Goal: Task Accomplishment & Management: Manage account settings

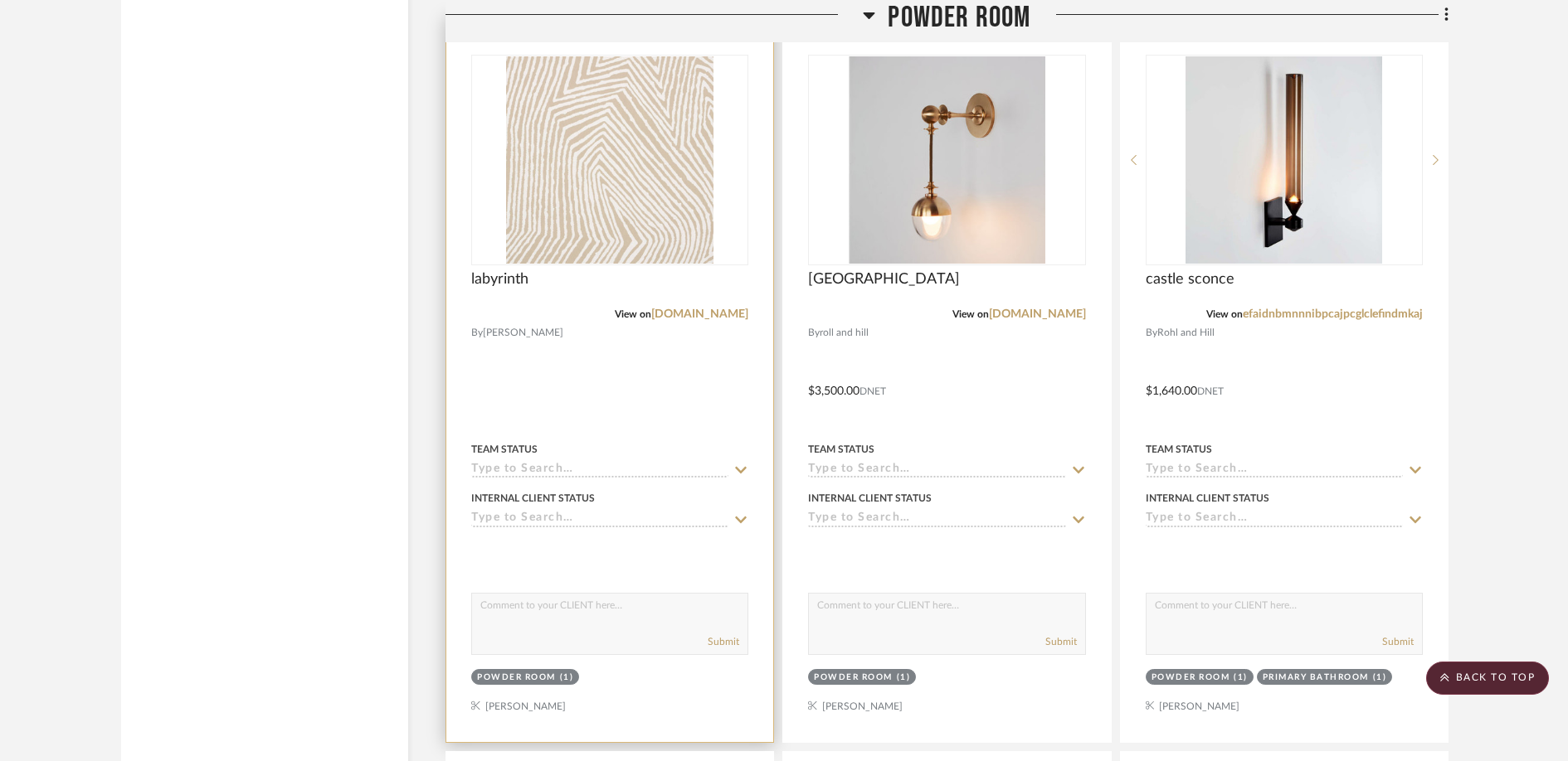
scroll to position [3796, 0]
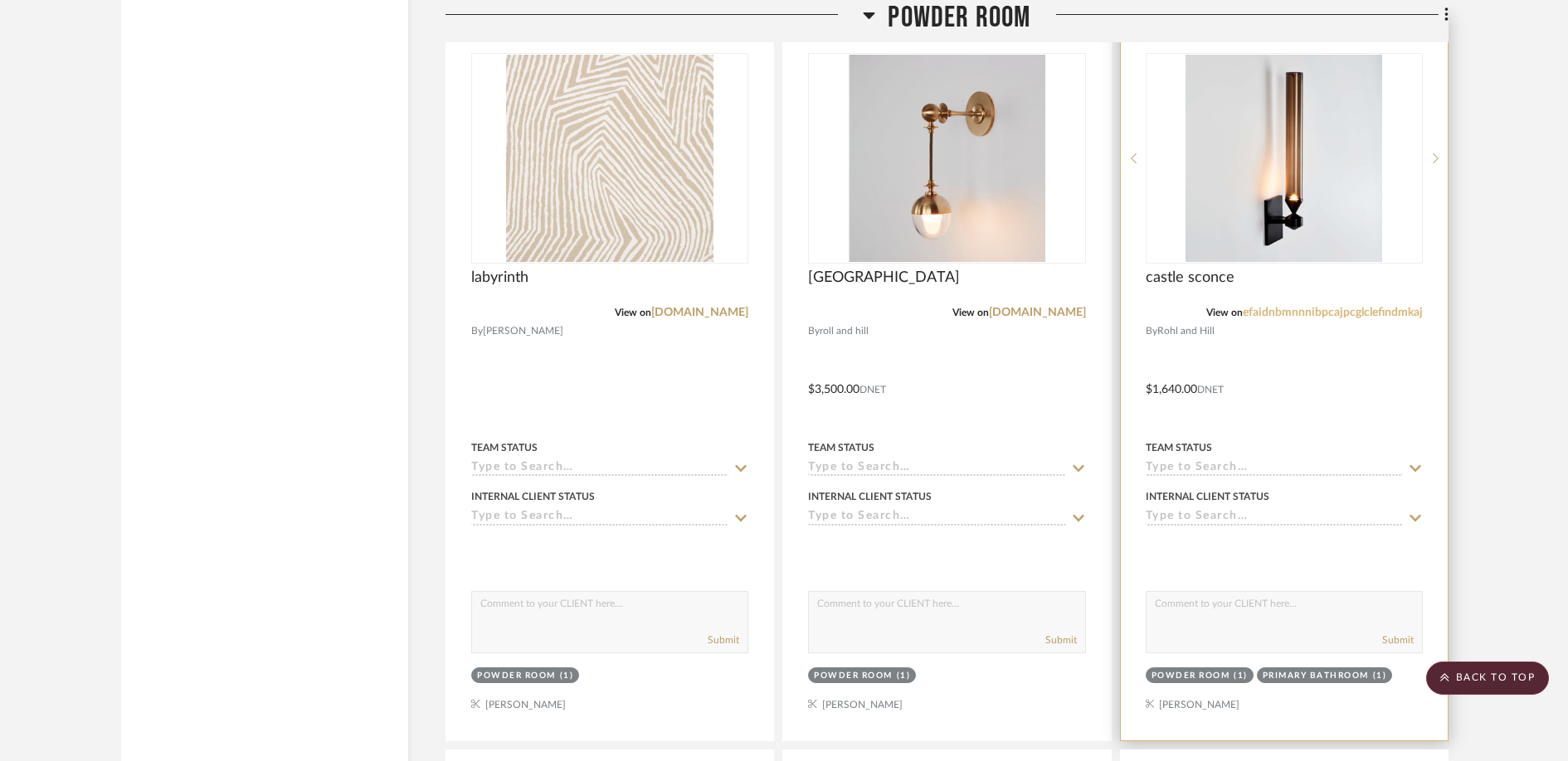
click at [1351, 319] on link "efaidnbmnnnibpcajpcglclefindmkaj" at bounding box center [1332, 313] width 180 height 11
click at [1172, 653] on div "Submit" at bounding box center [1284, 622] width 277 height 62
click at [1170, 624] on textarea at bounding box center [1284, 608] width 275 height 32
paste textarea "[URL][DOMAIN_NAME]"
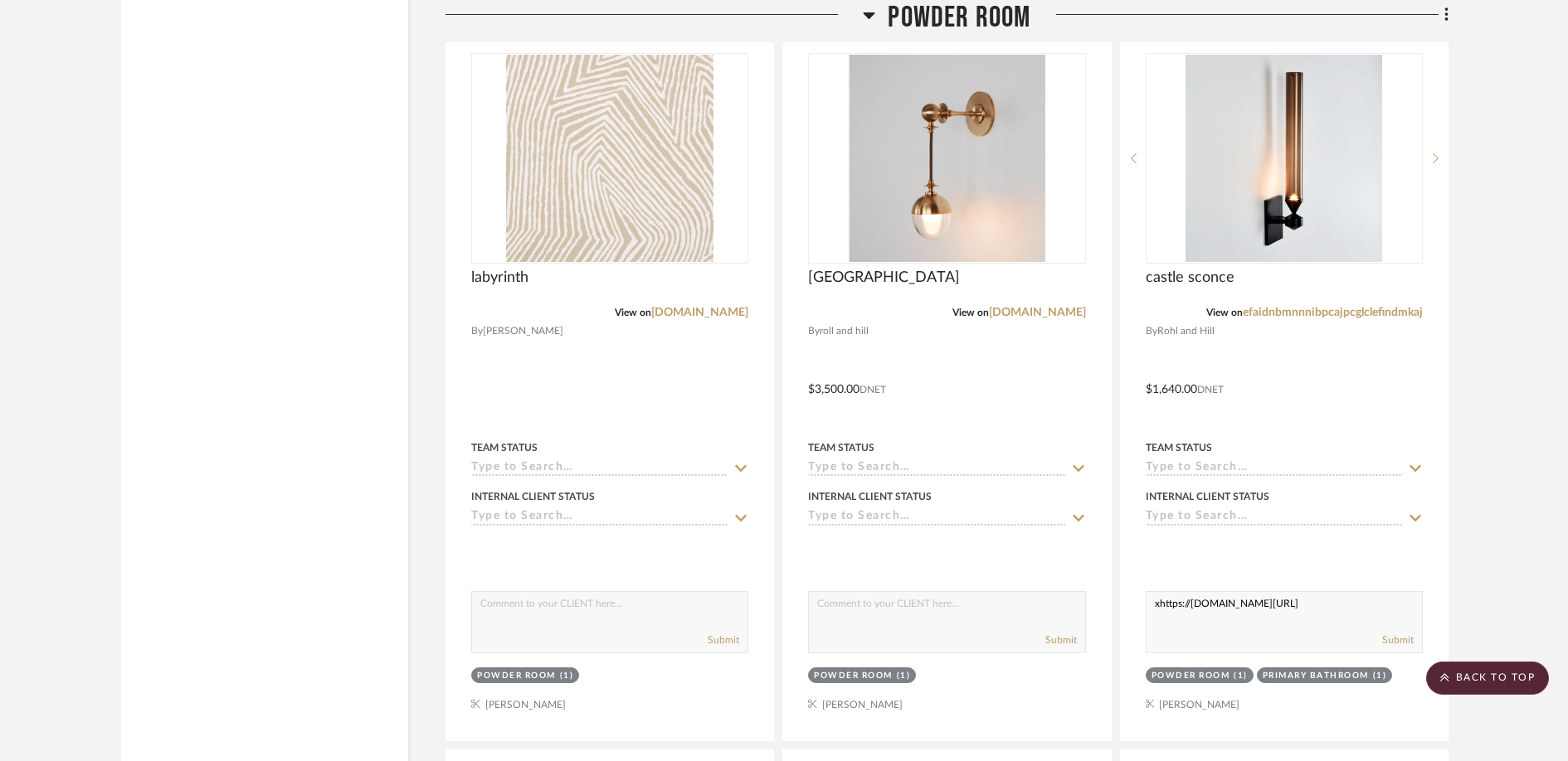
type textarea "xhttps://[DOMAIN_NAME][URL]"
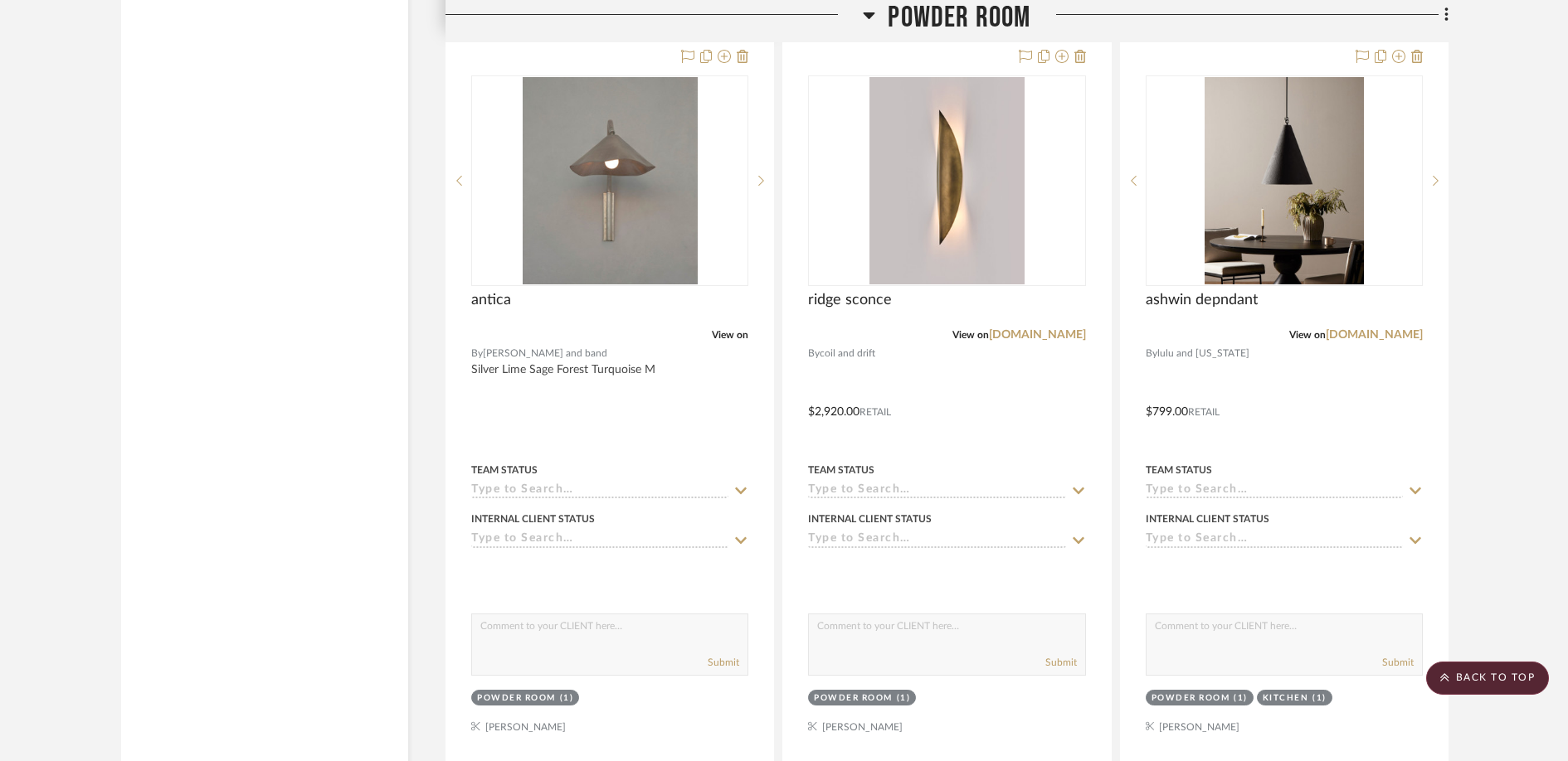
scroll to position [4509, 0]
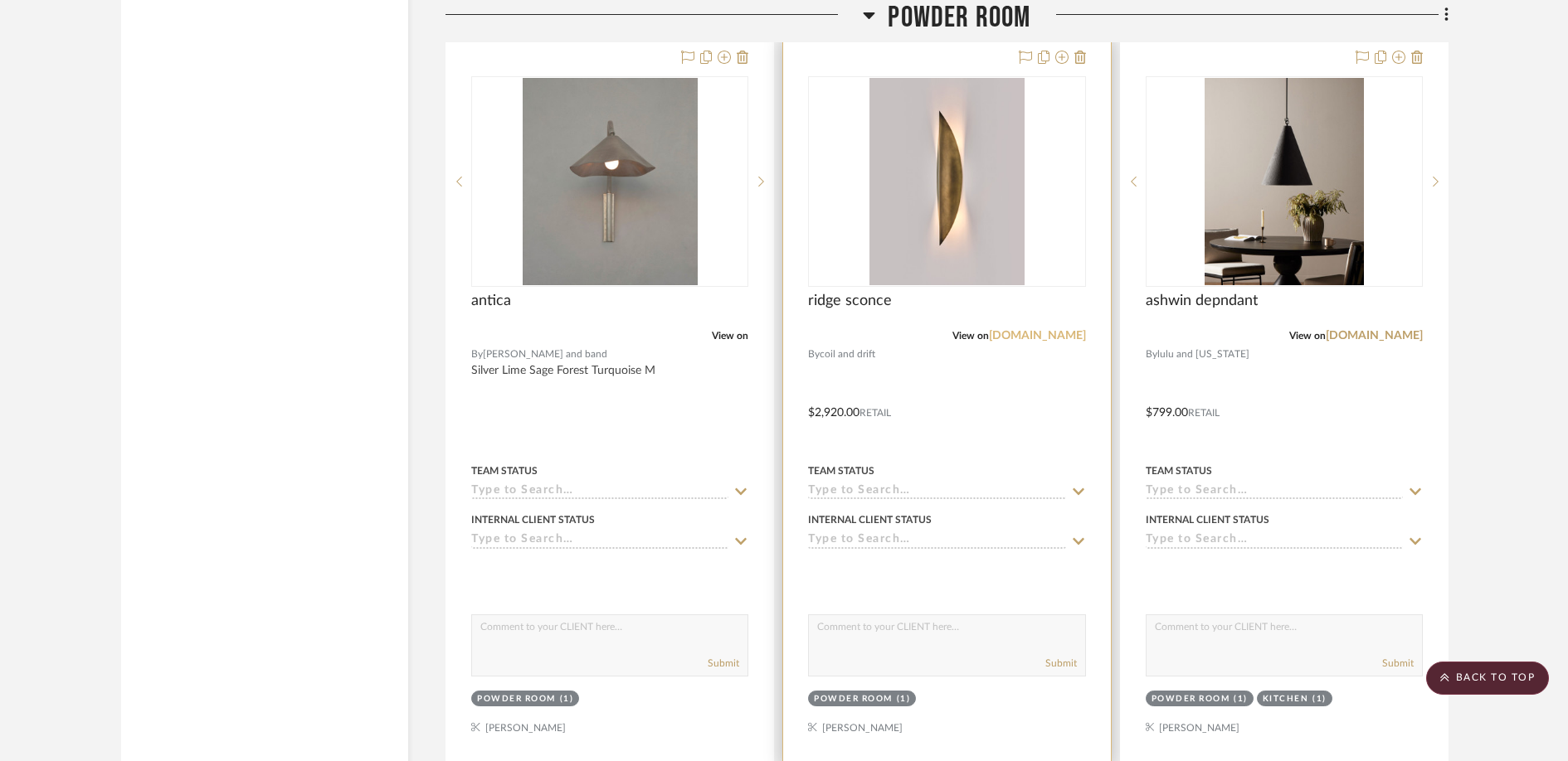
click at [1013, 342] on link "[DOMAIN_NAME]" at bounding box center [1037, 335] width 97 height 11
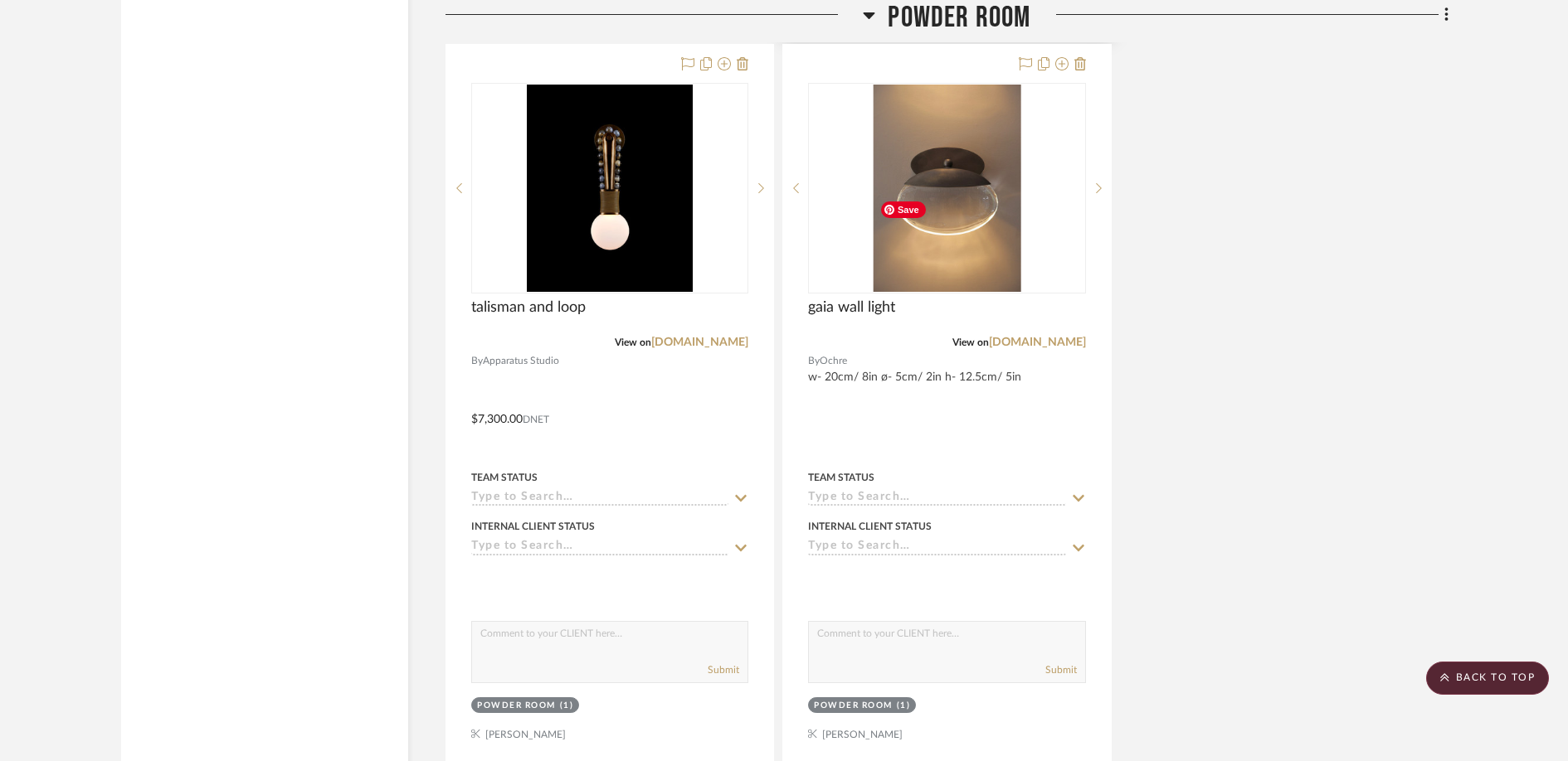
scroll to position [5235, 0]
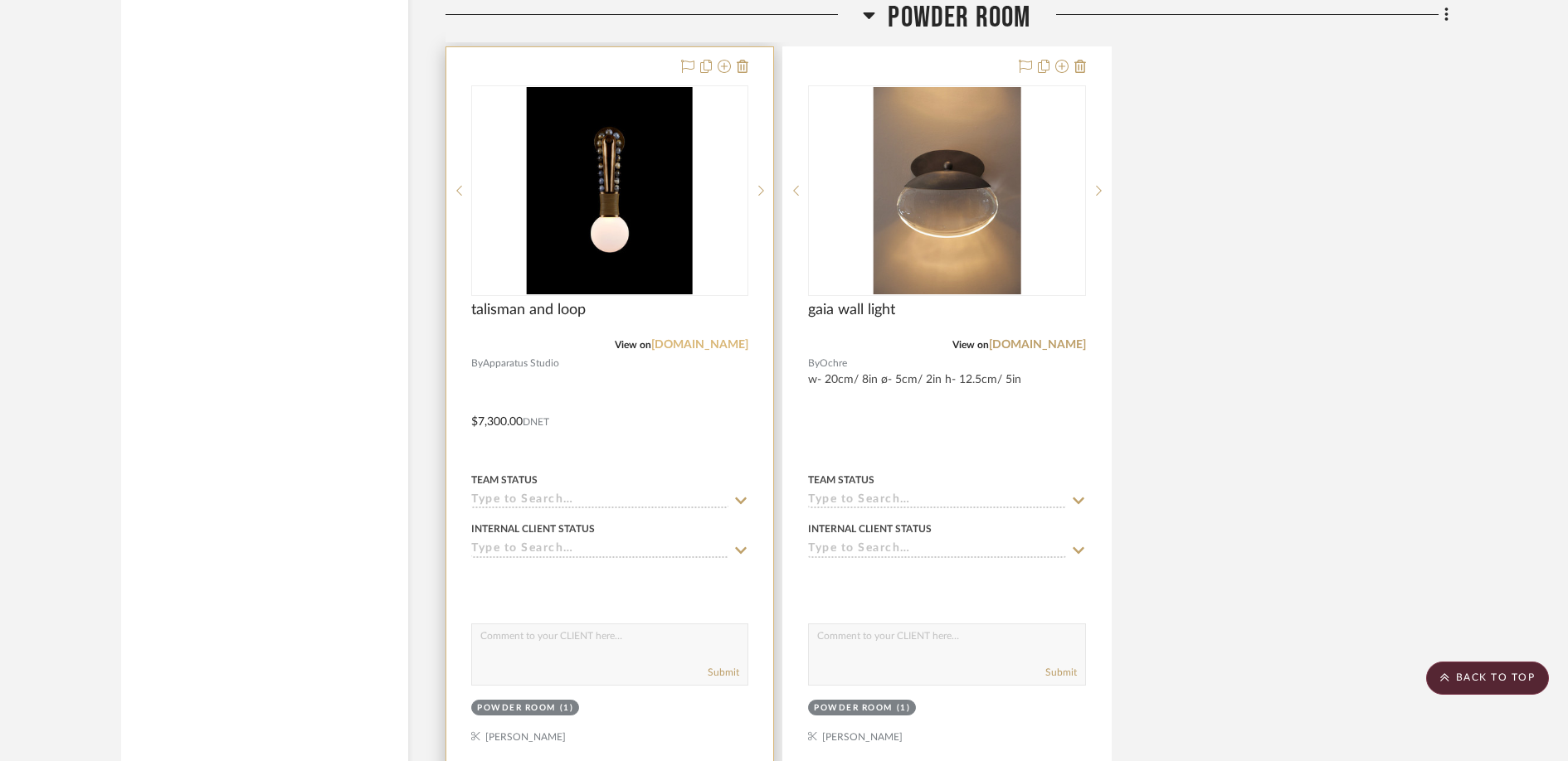
click at [675, 350] on link "[DOMAIN_NAME]" at bounding box center [700, 344] width 97 height 11
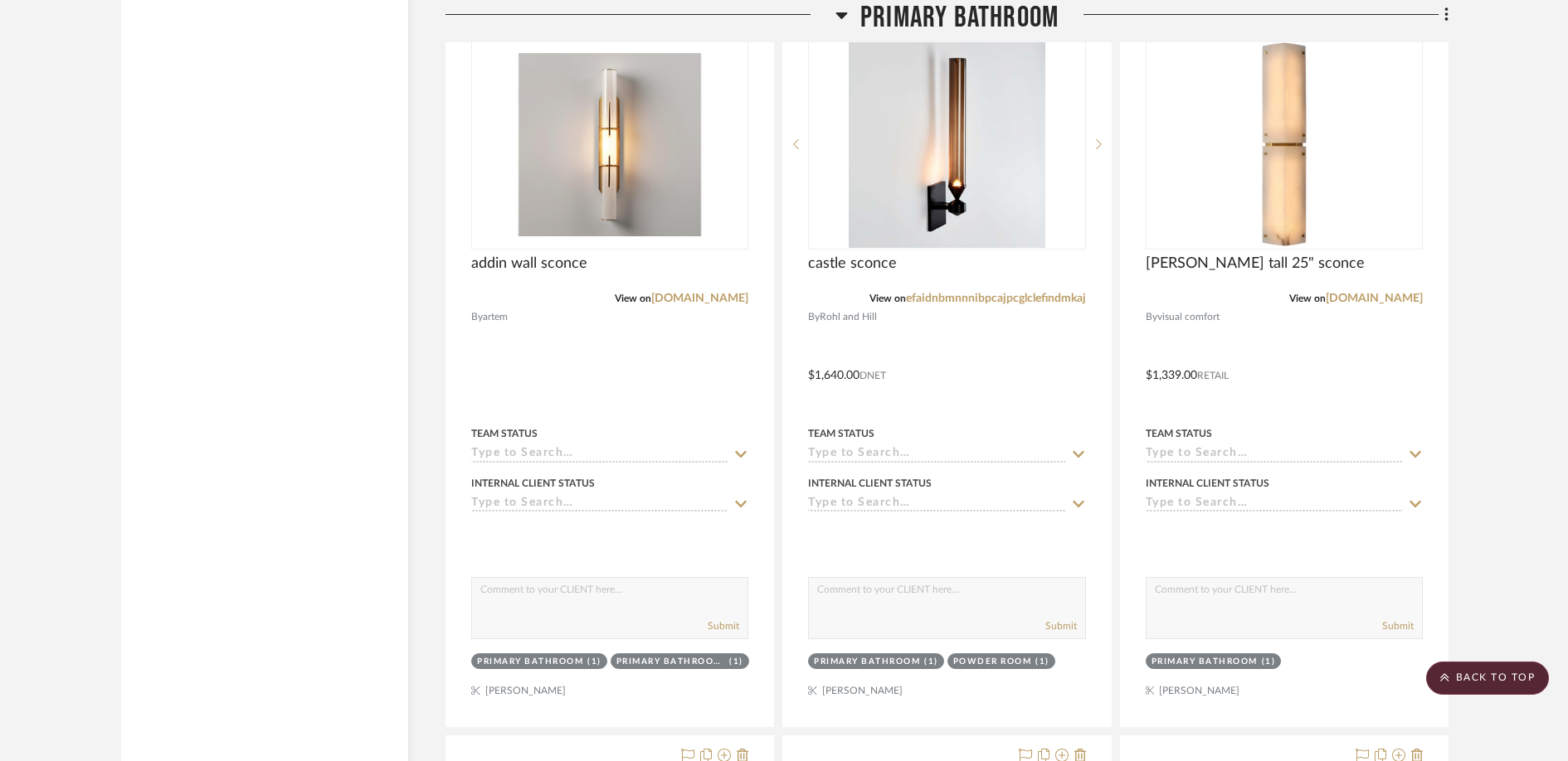
scroll to position [6158, 0]
click at [584, 464] on div "Team Status" at bounding box center [610, 444] width 277 height 40
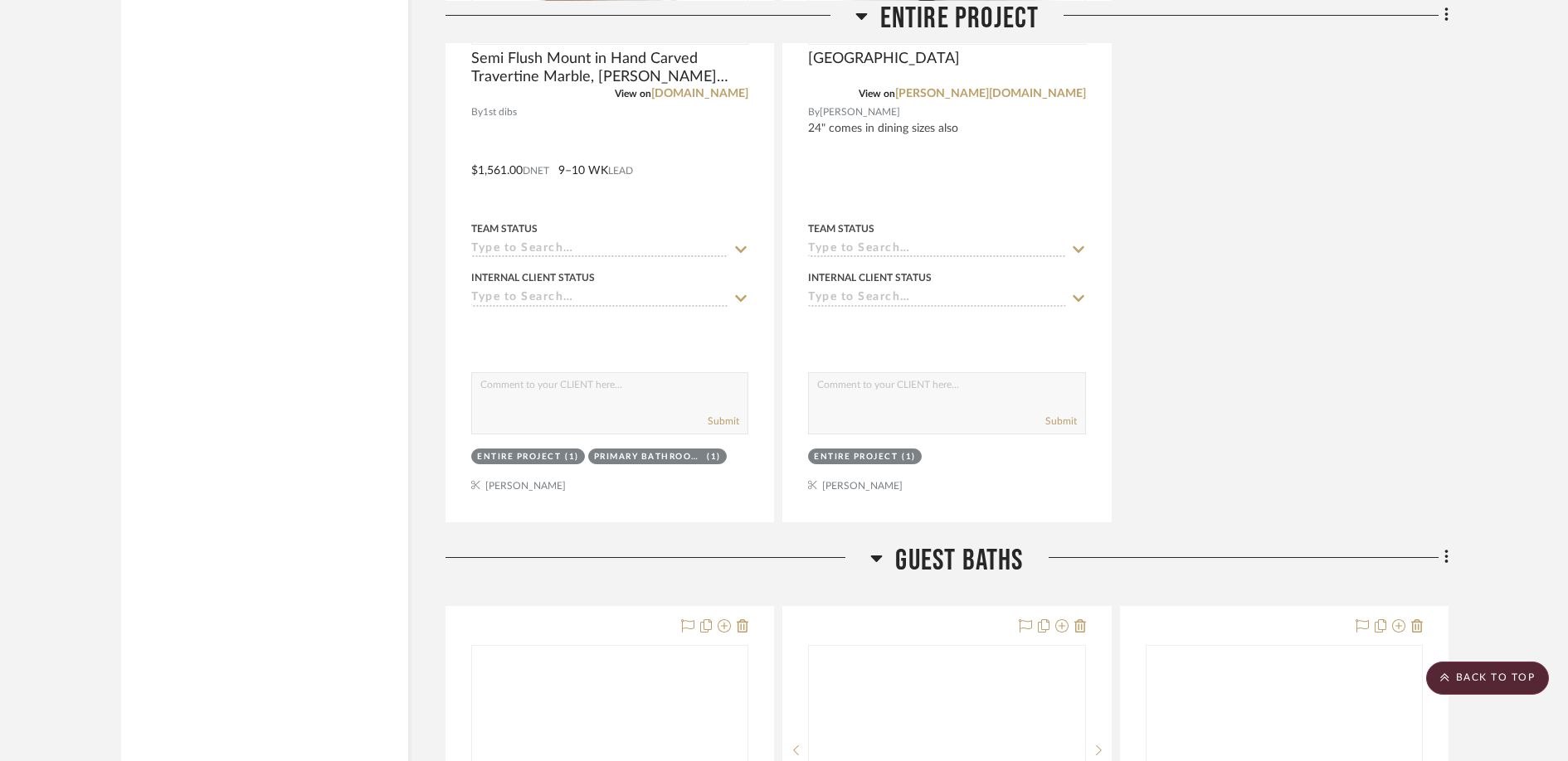
scroll to position [12711, 0]
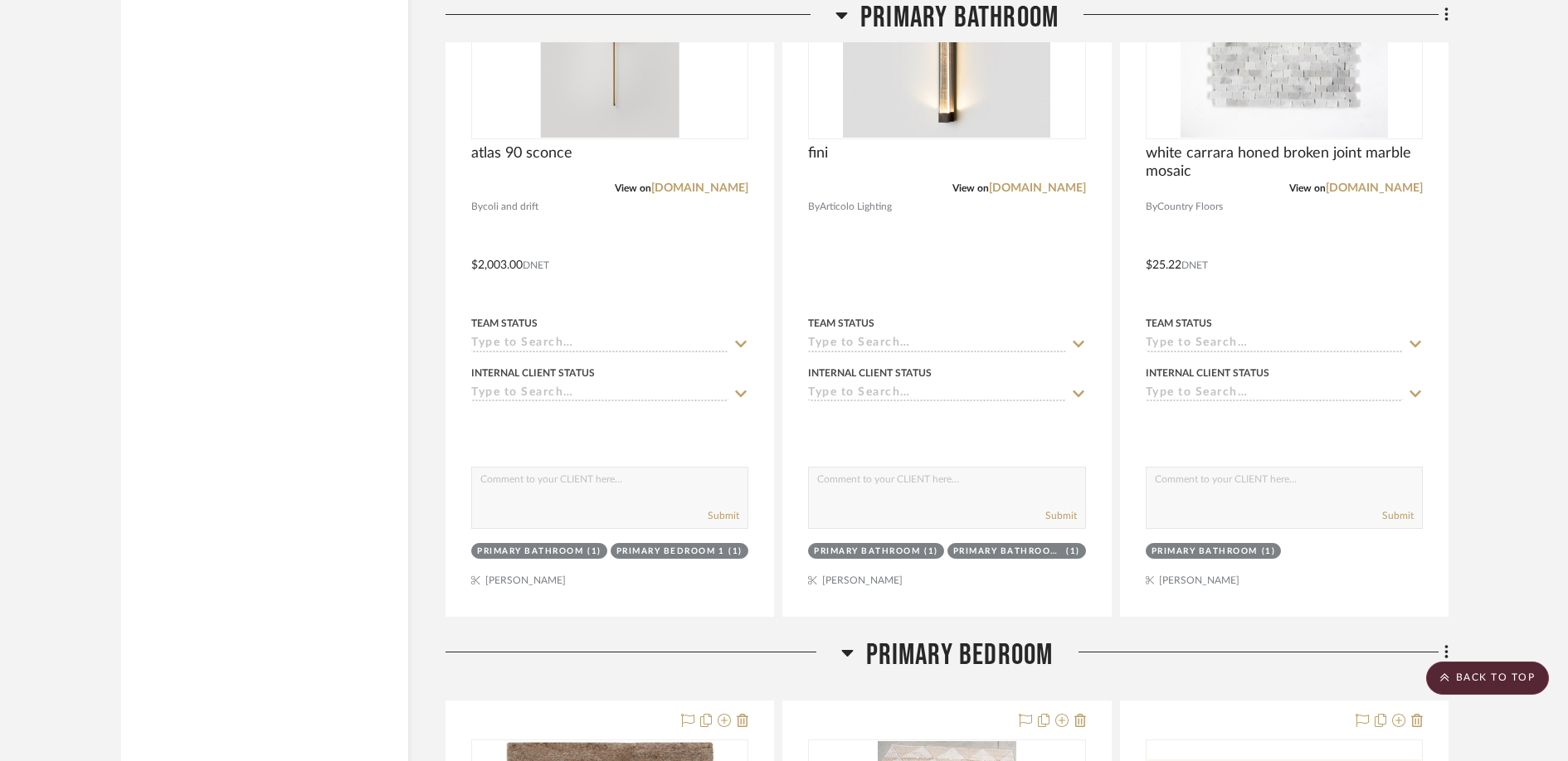
scroll to position [7000, 0]
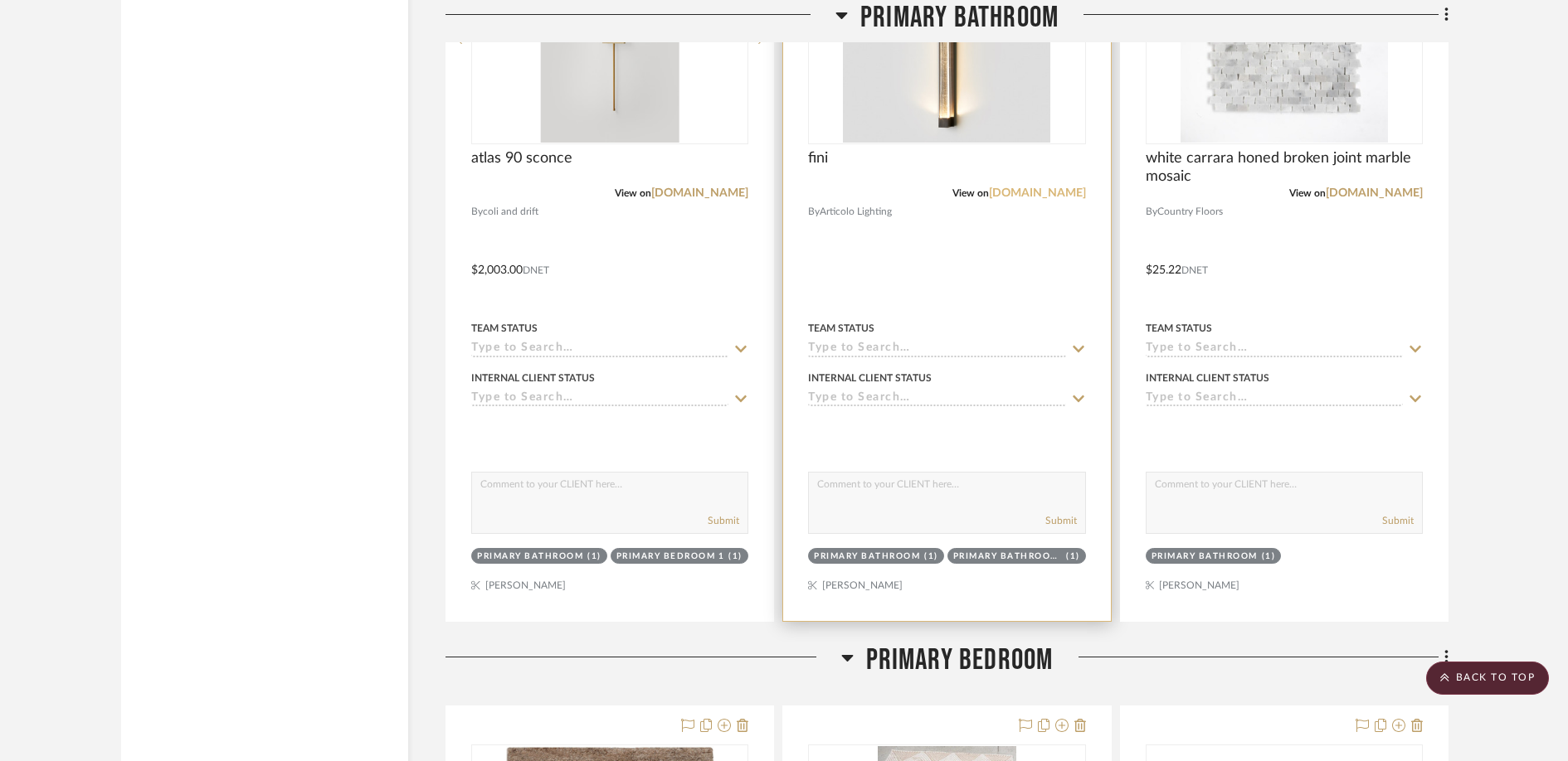
click at [1006, 199] on link "[DOMAIN_NAME]" at bounding box center [1037, 192] width 97 height 11
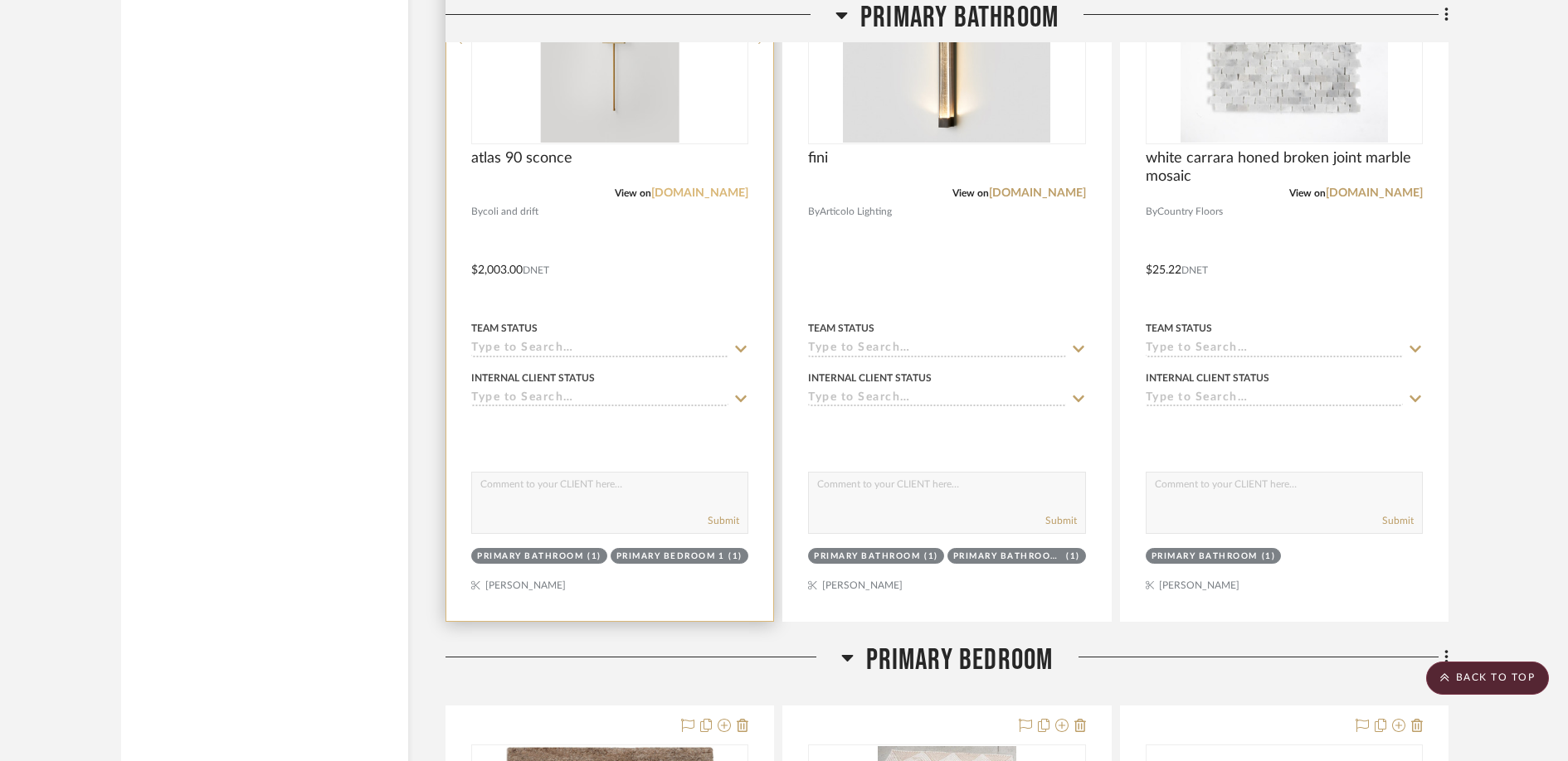
click at [682, 199] on link "[DOMAIN_NAME]" at bounding box center [700, 192] width 97 height 11
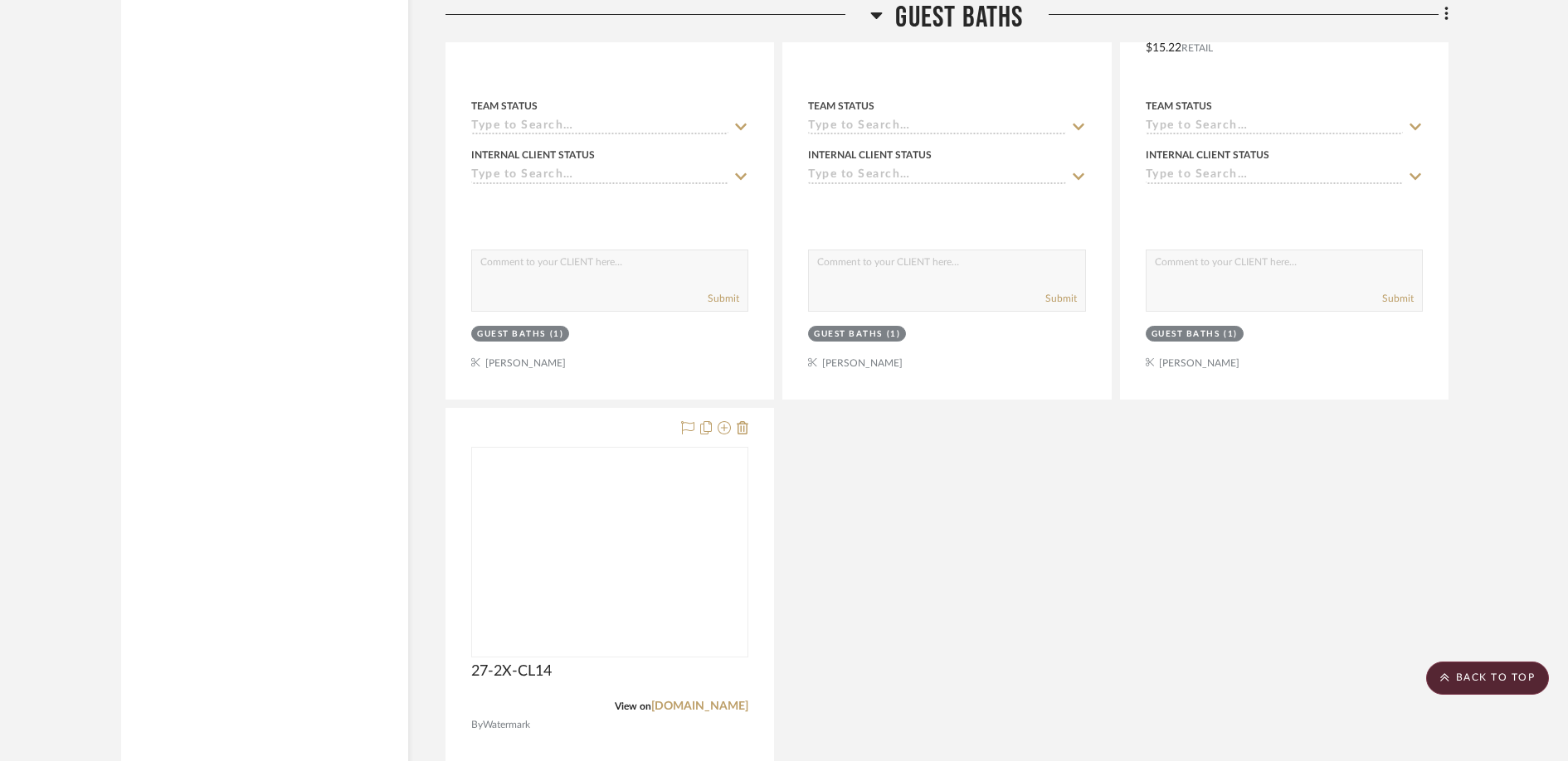
scroll to position [13627, 0]
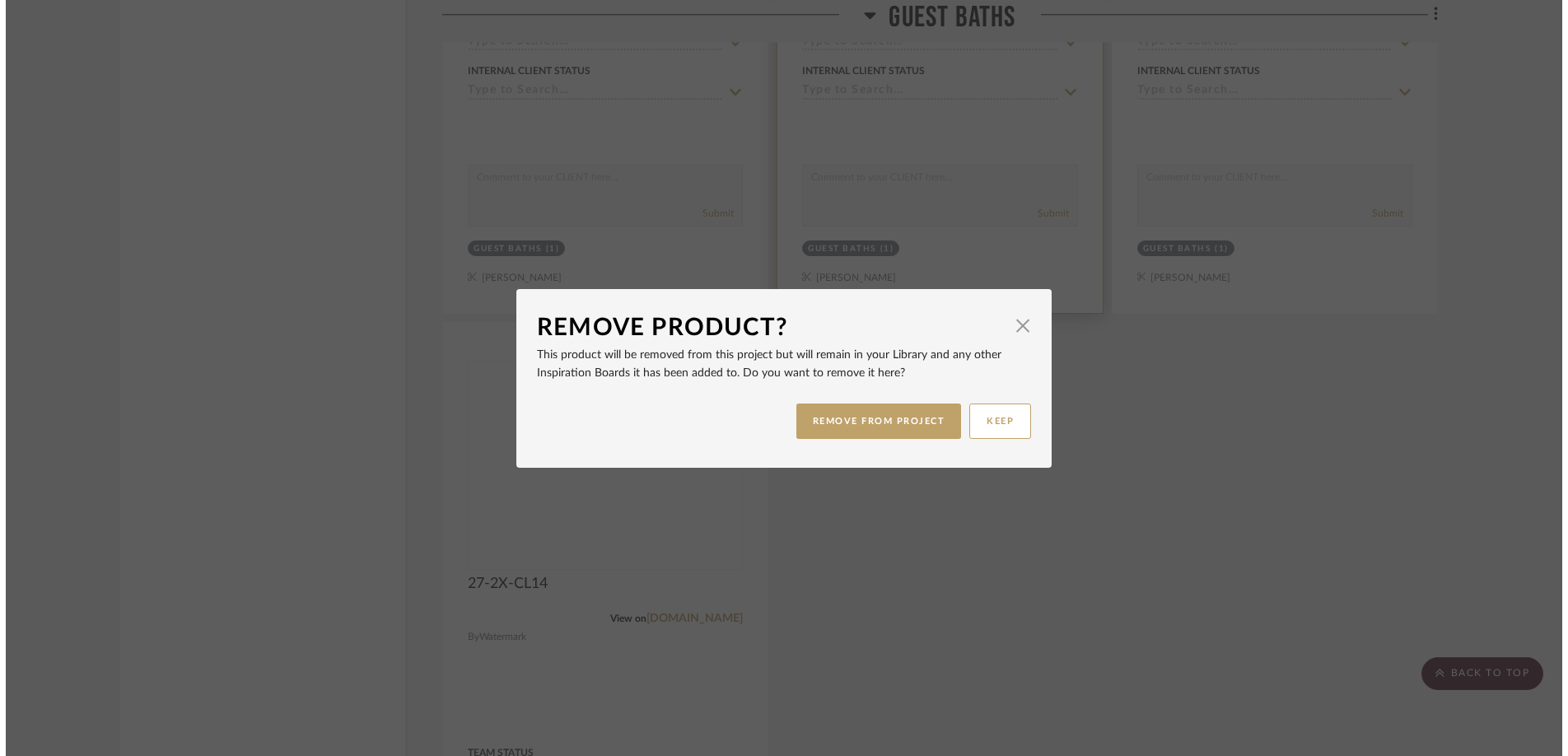
scroll to position [0, 0]
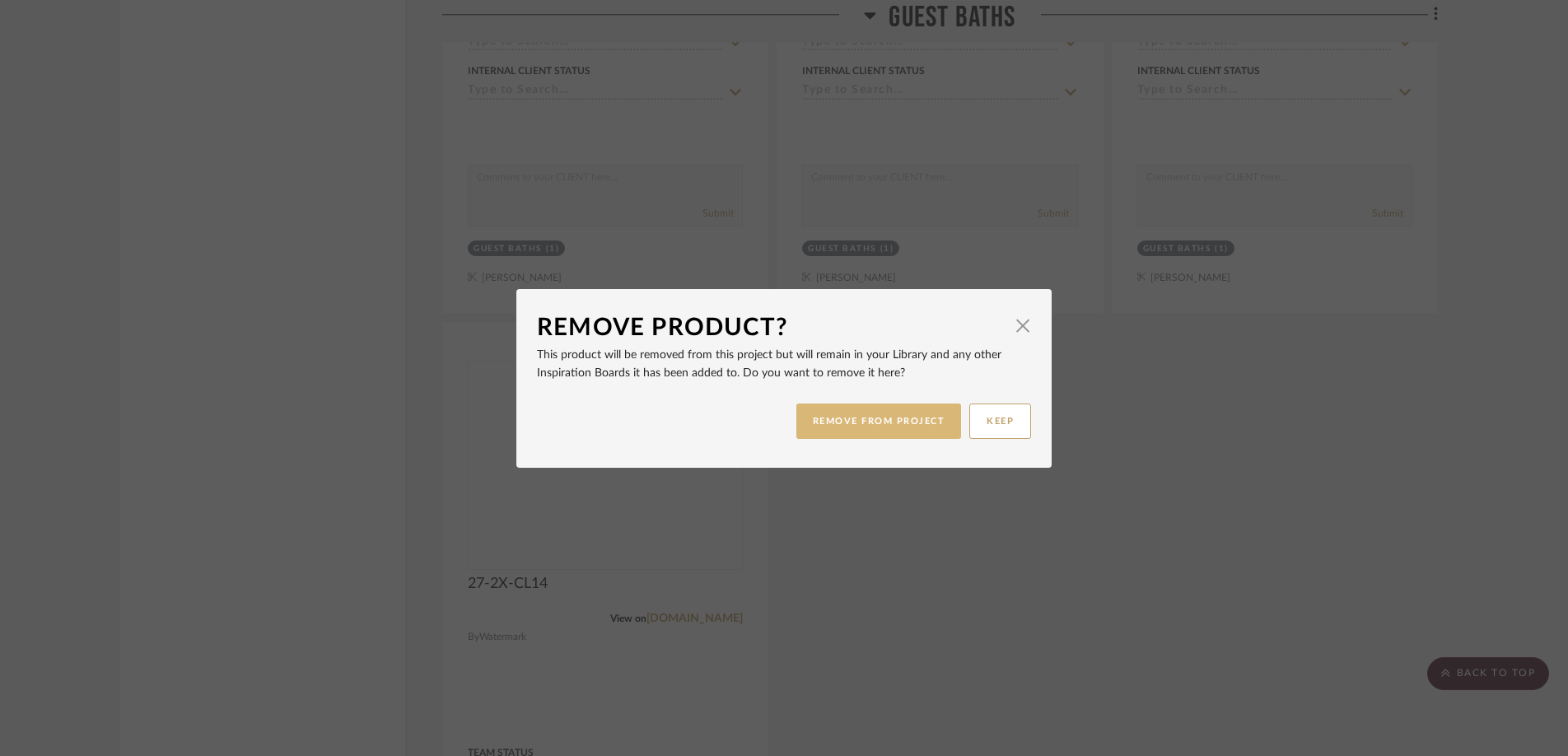
click at [855, 428] on button "REMOVE FROM PROJECT" at bounding box center [879, 421] width 166 height 35
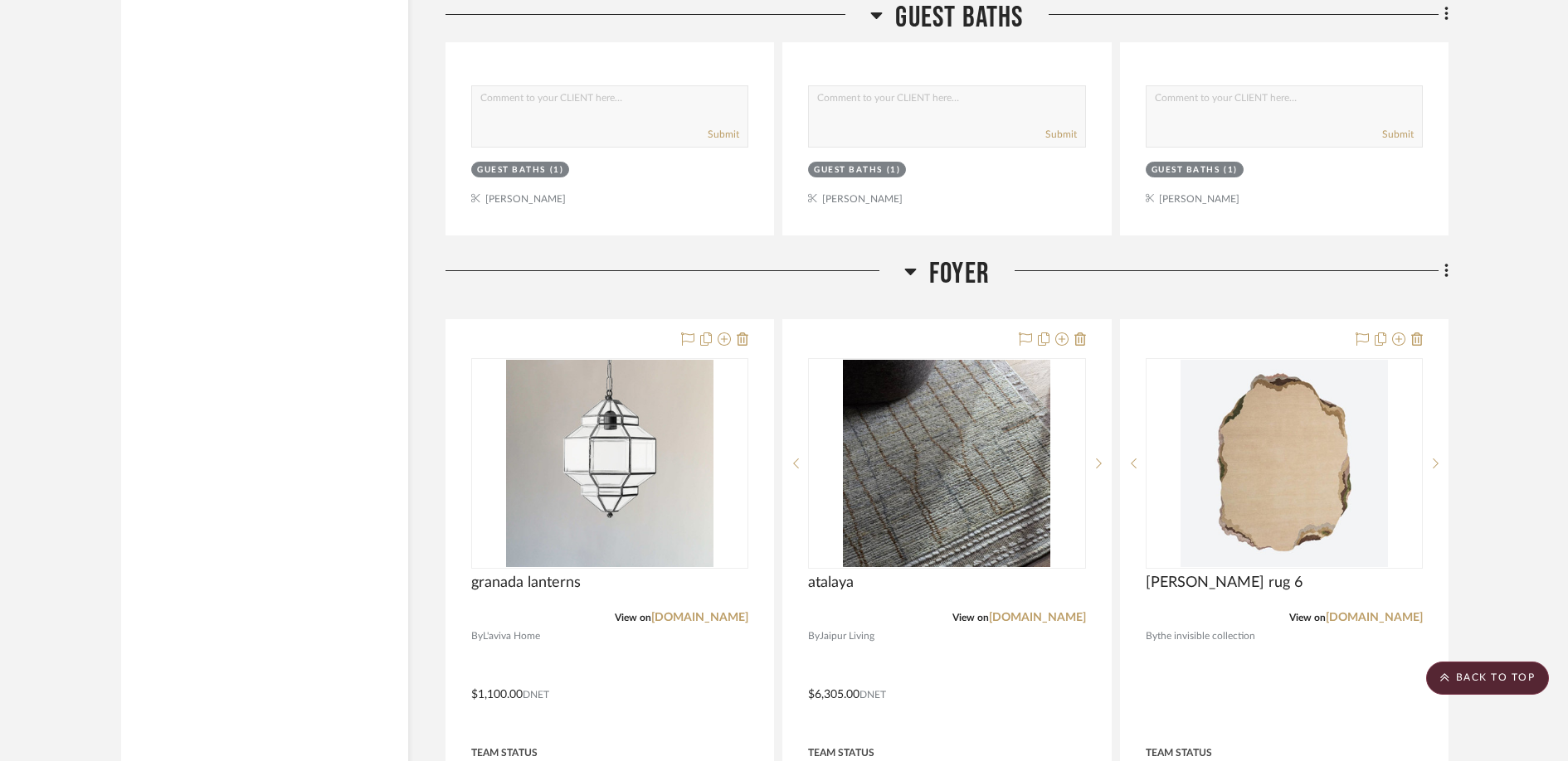
scroll to position [13582, 0]
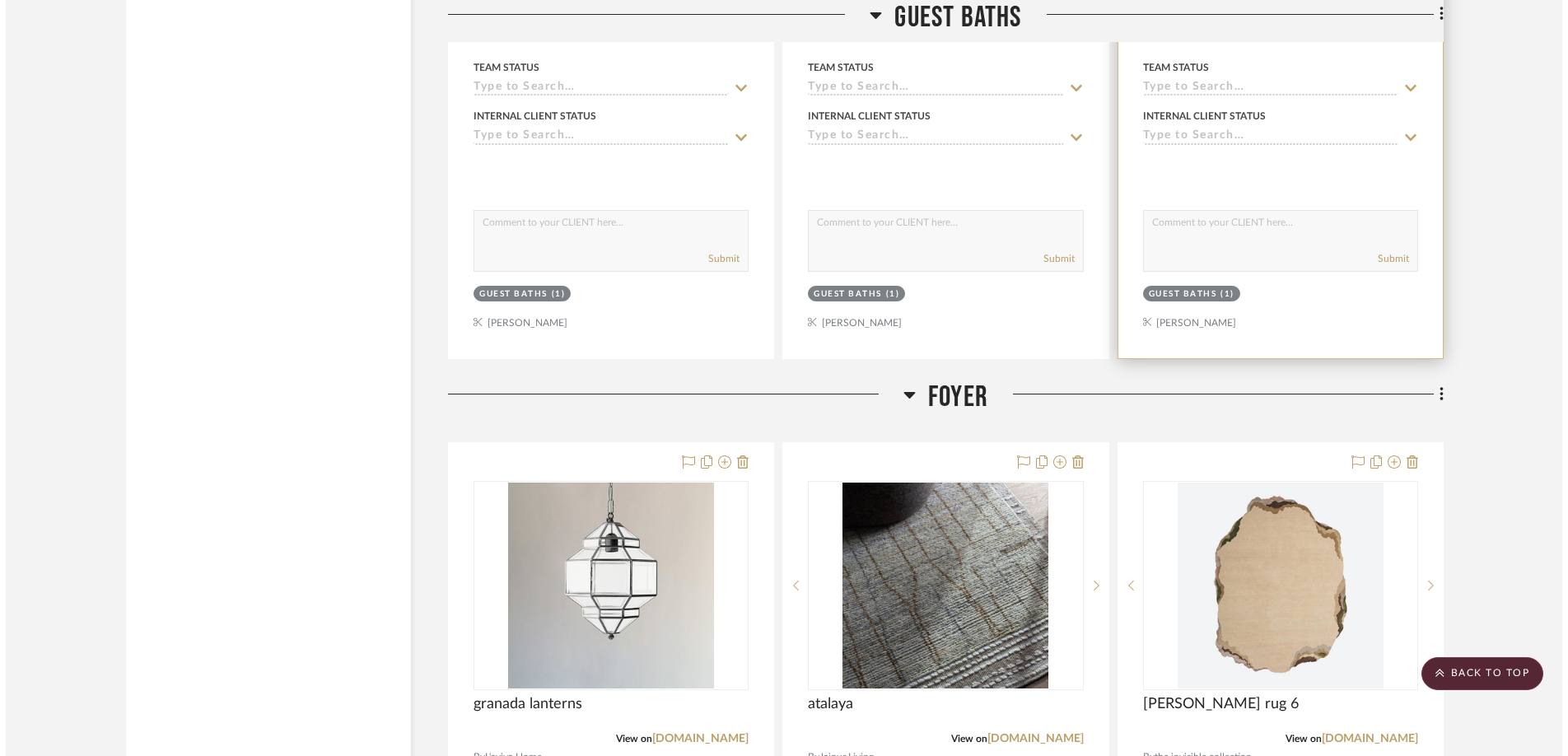
scroll to position [0, 0]
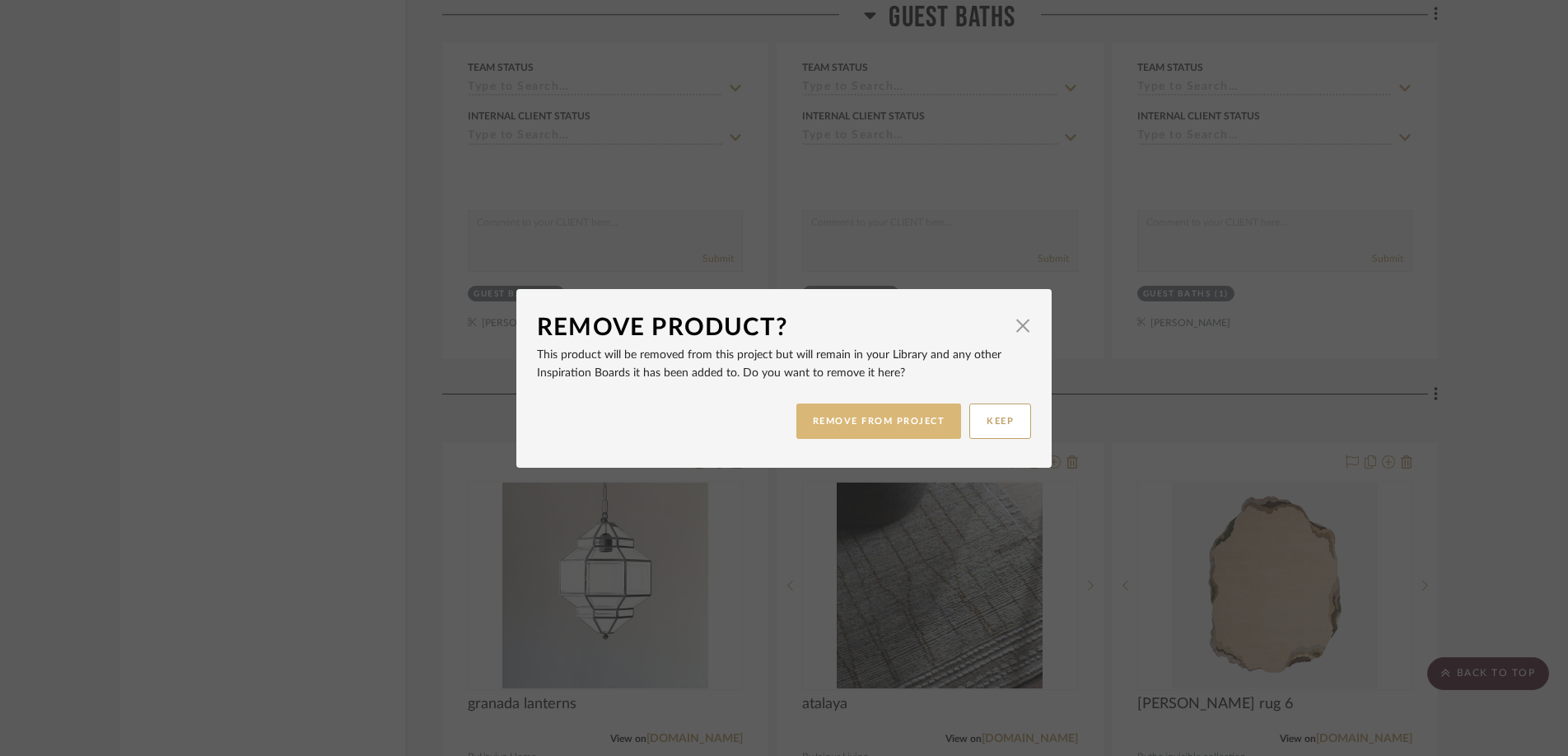
click at [904, 417] on button "REMOVE FROM PROJECT" at bounding box center [879, 421] width 166 height 35
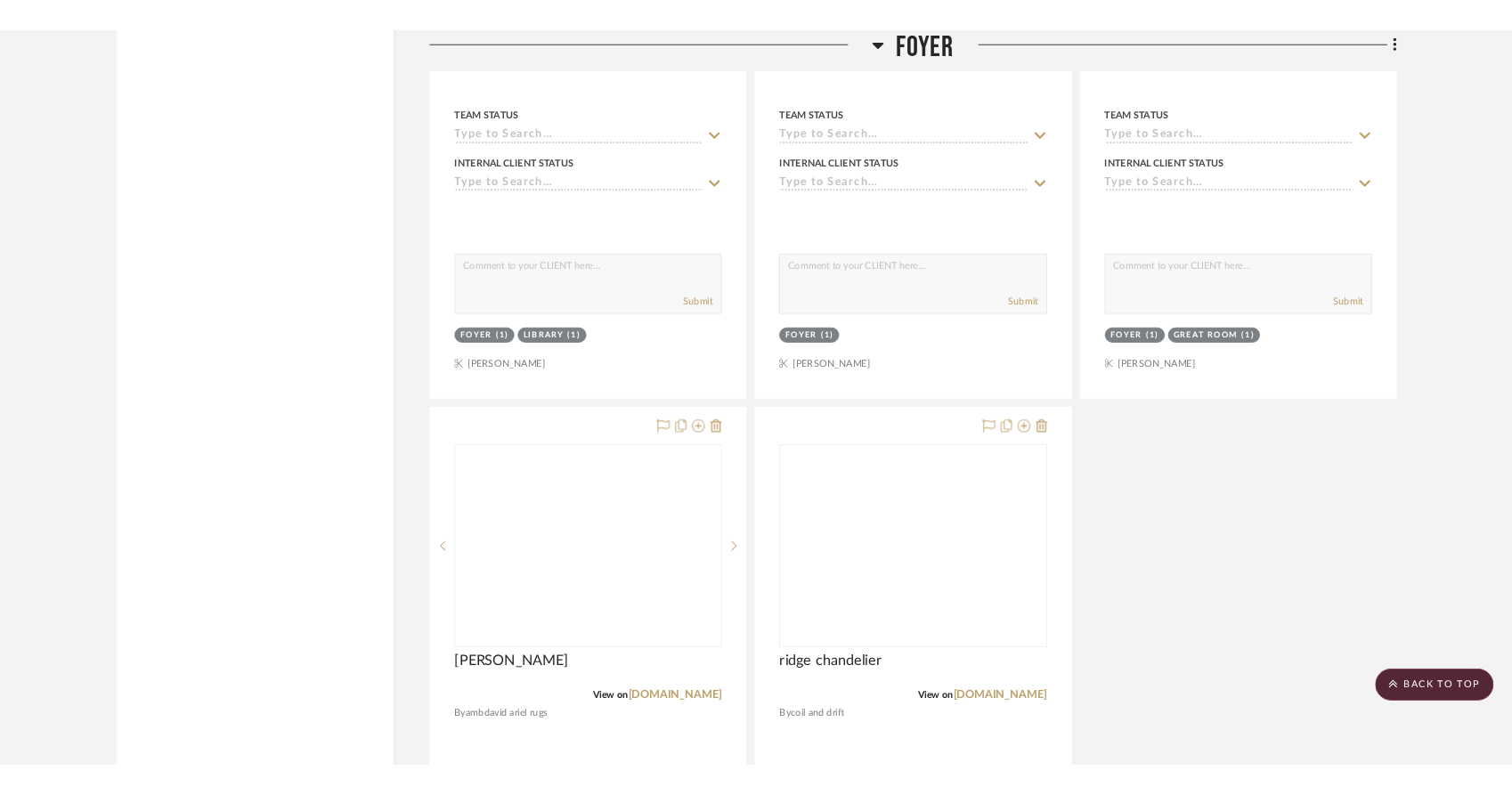
scroll to position [16222, 0]
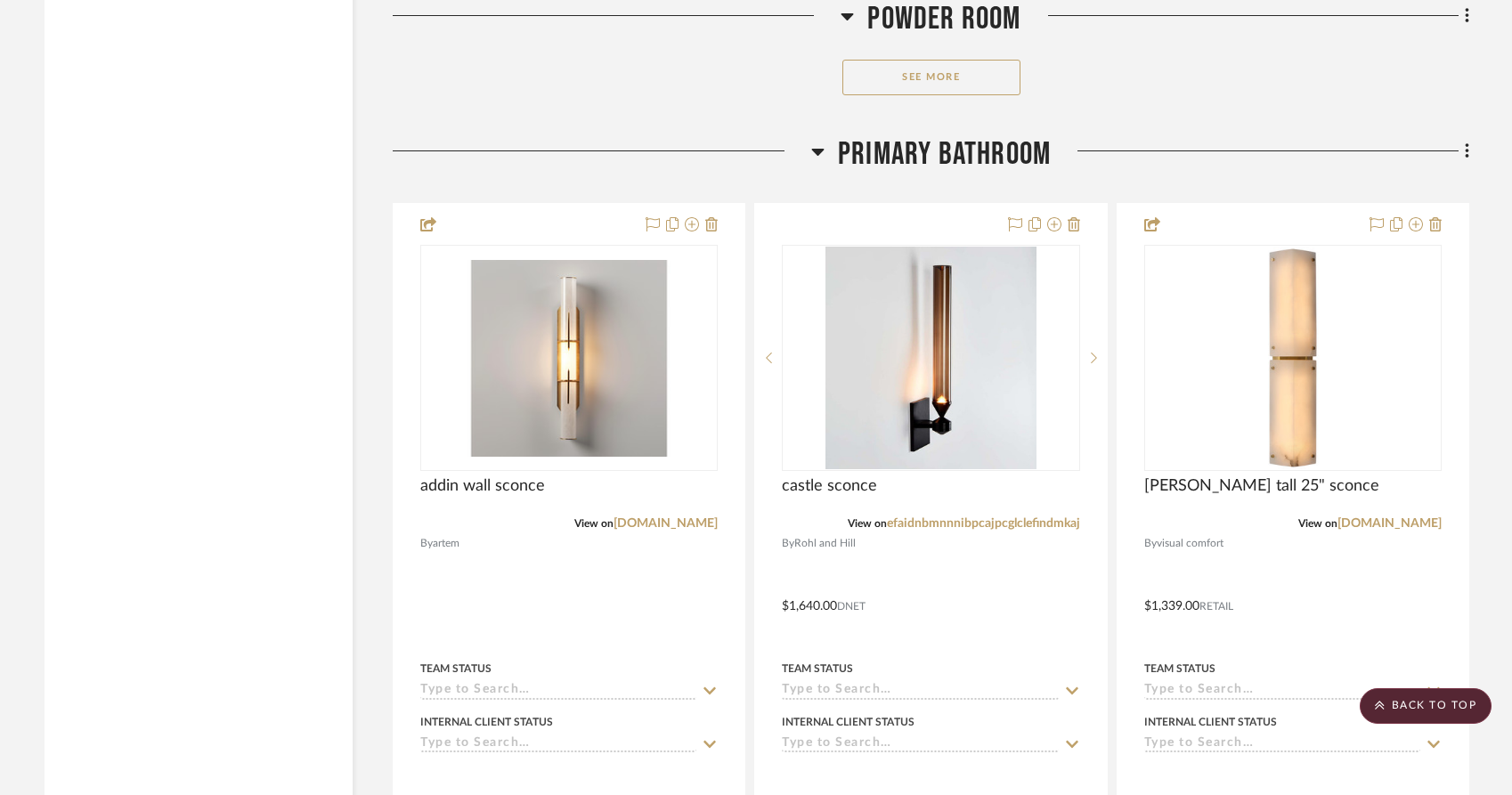
scroll to position [6411, 0]
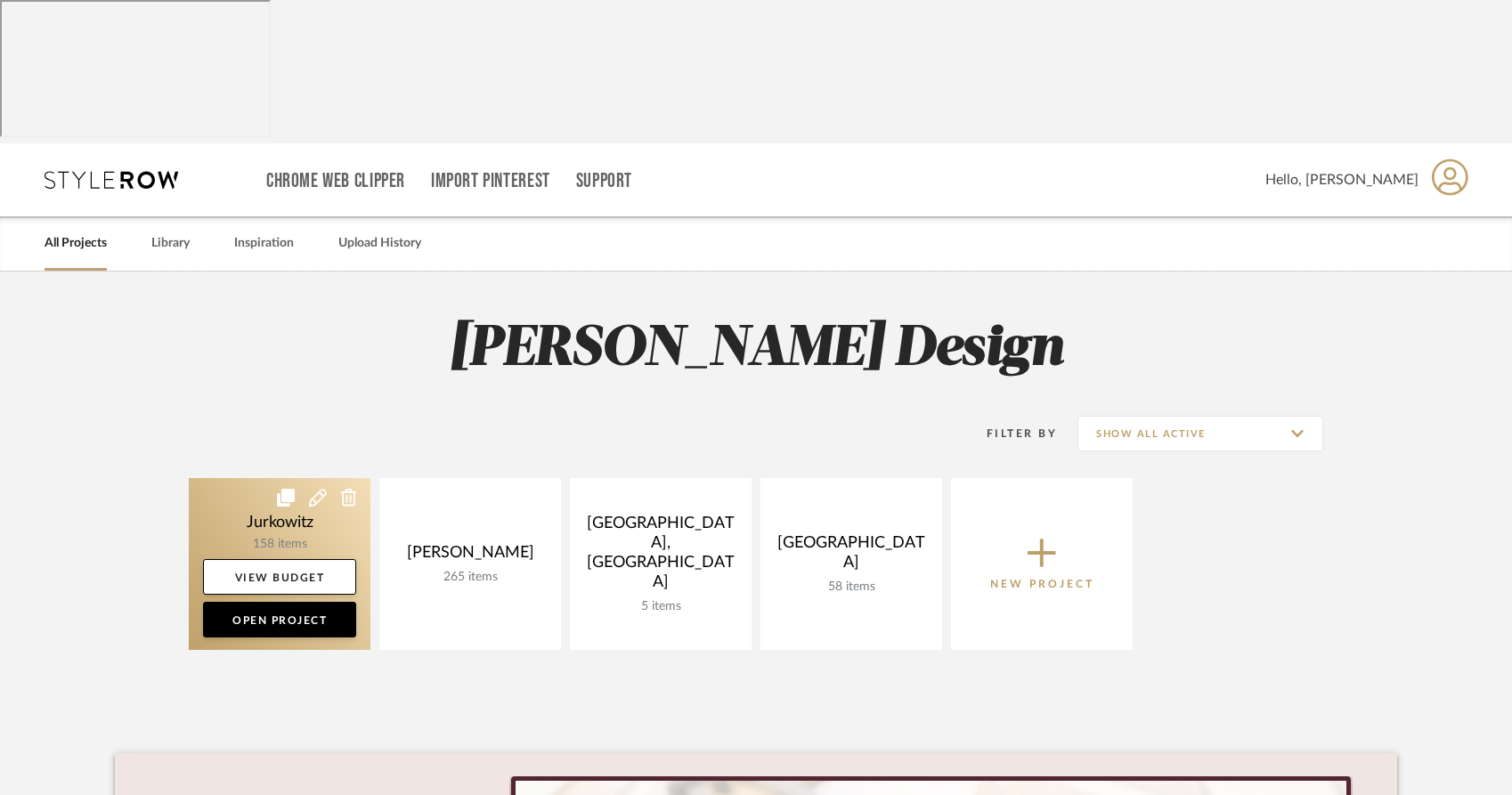
click at [279, 479] on link at bounding box center [280, 564] width 182 height 172
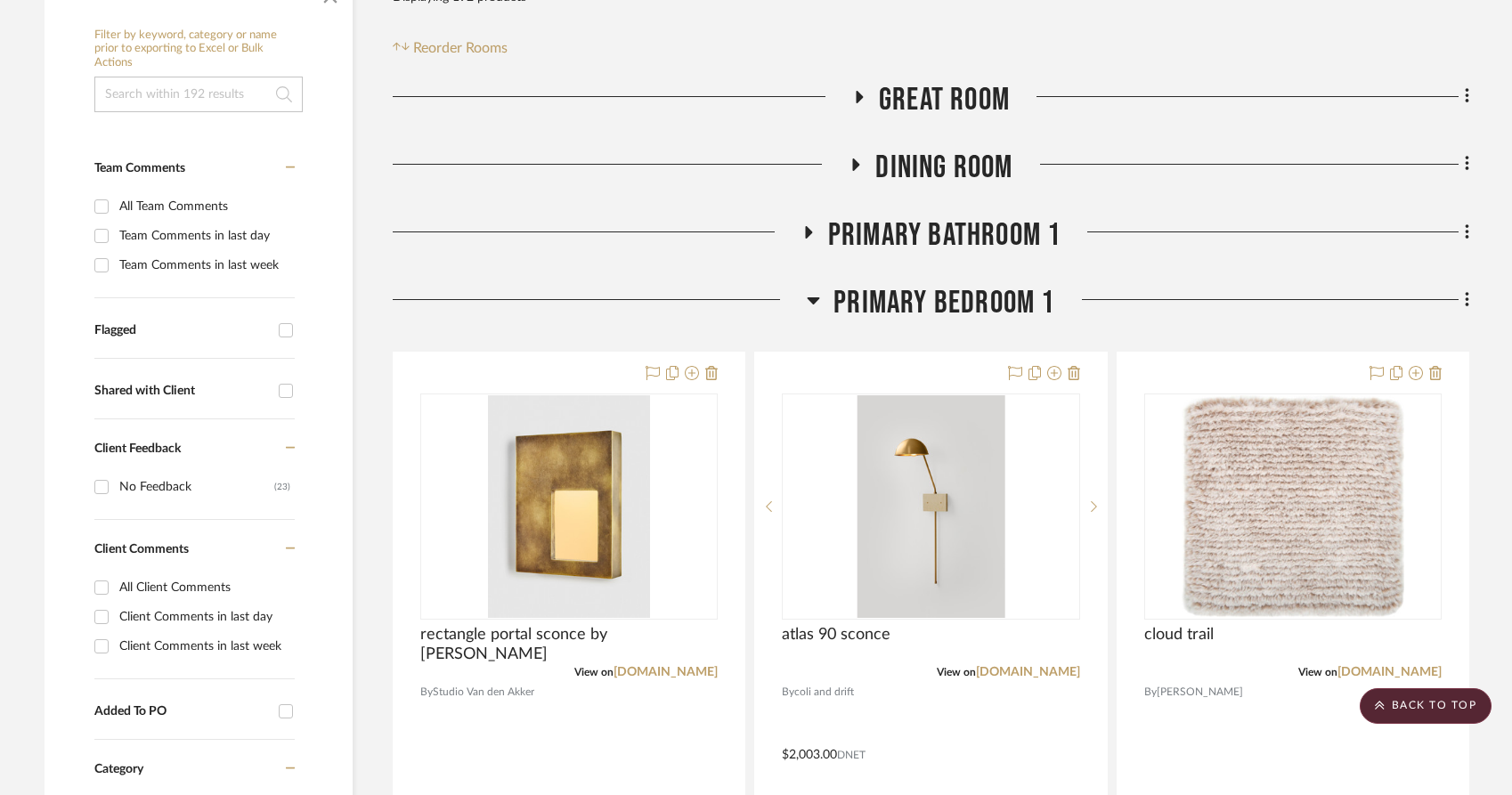
scroll to position [520, 0]
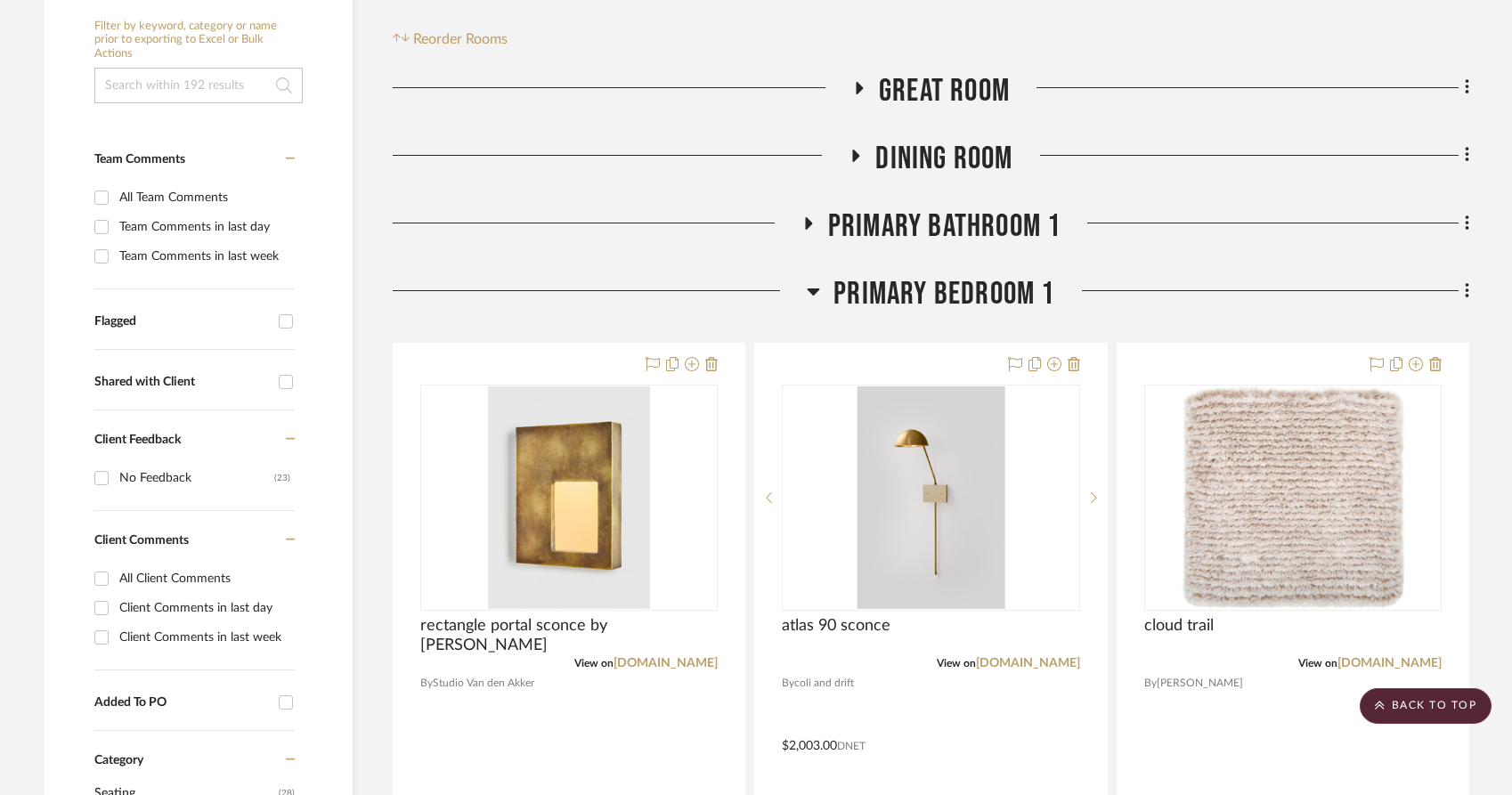
click at [812, 280] on icon at bounding box center [813, 291] width 13 height 22
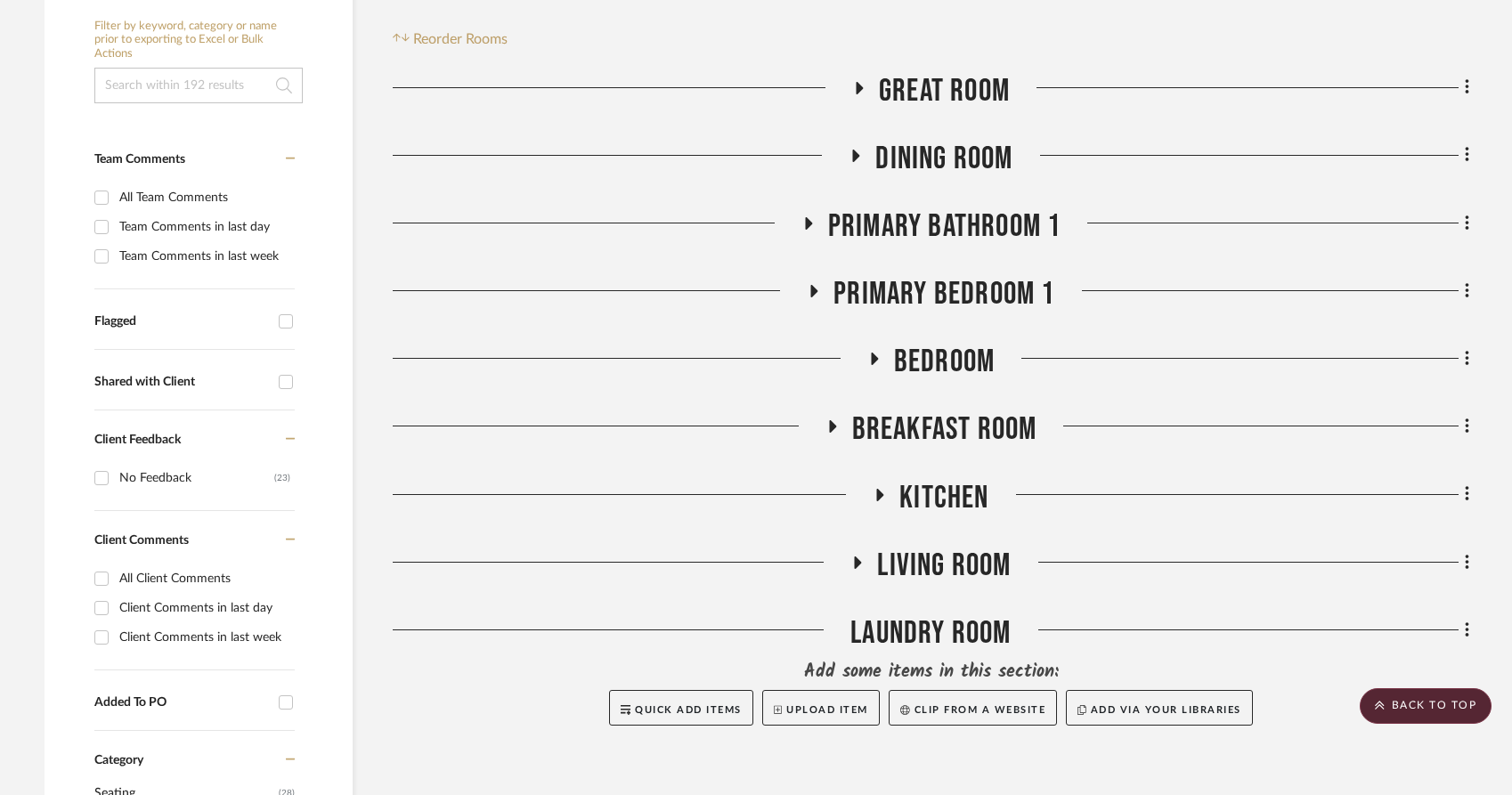
click at [882, 352] on icon at bounding box center [873, 359] width 22 height 13
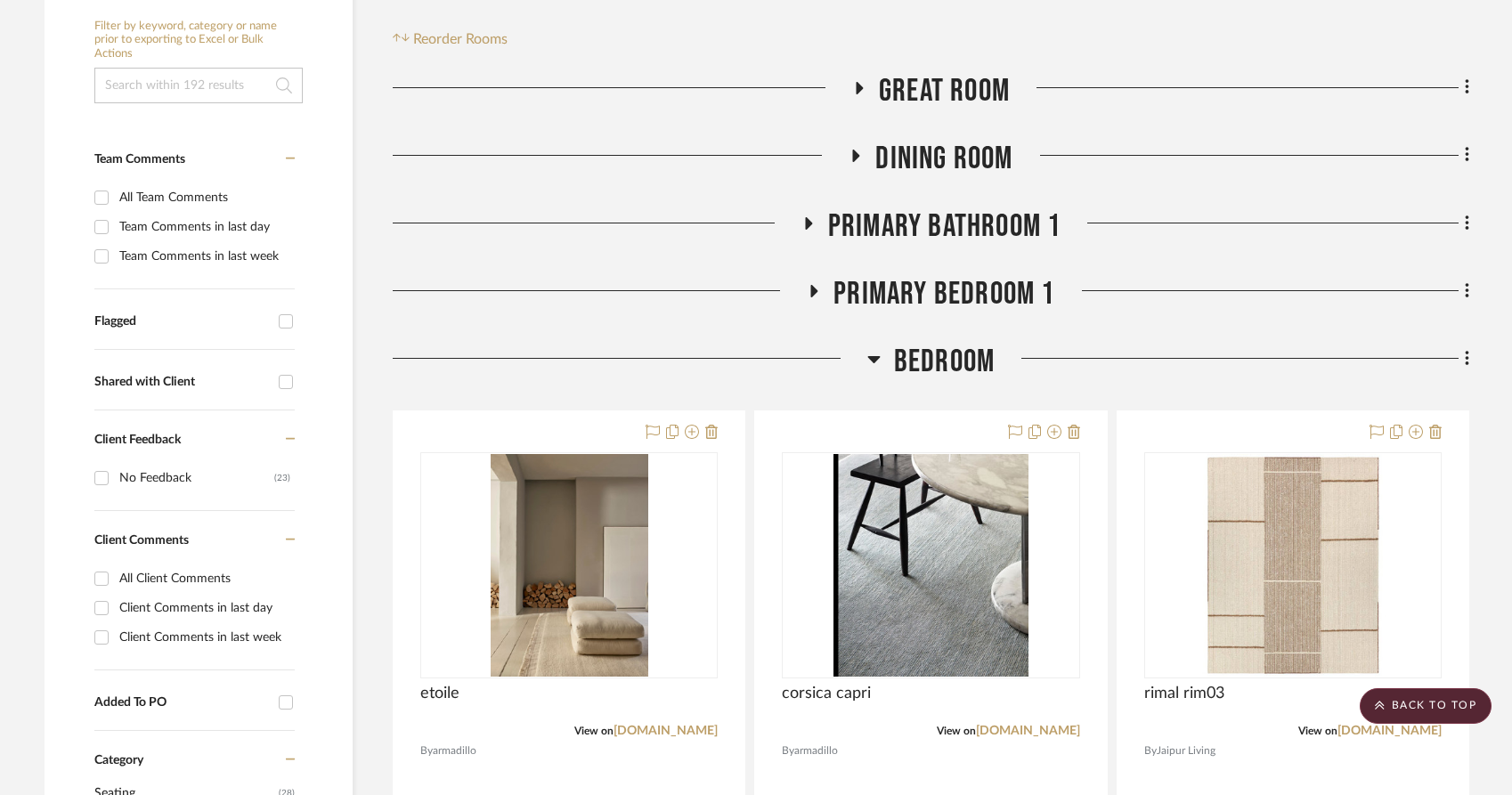
click at [881, 343] on h3 "Bedroom" at bounding box center [931, 362] width 127 height 38
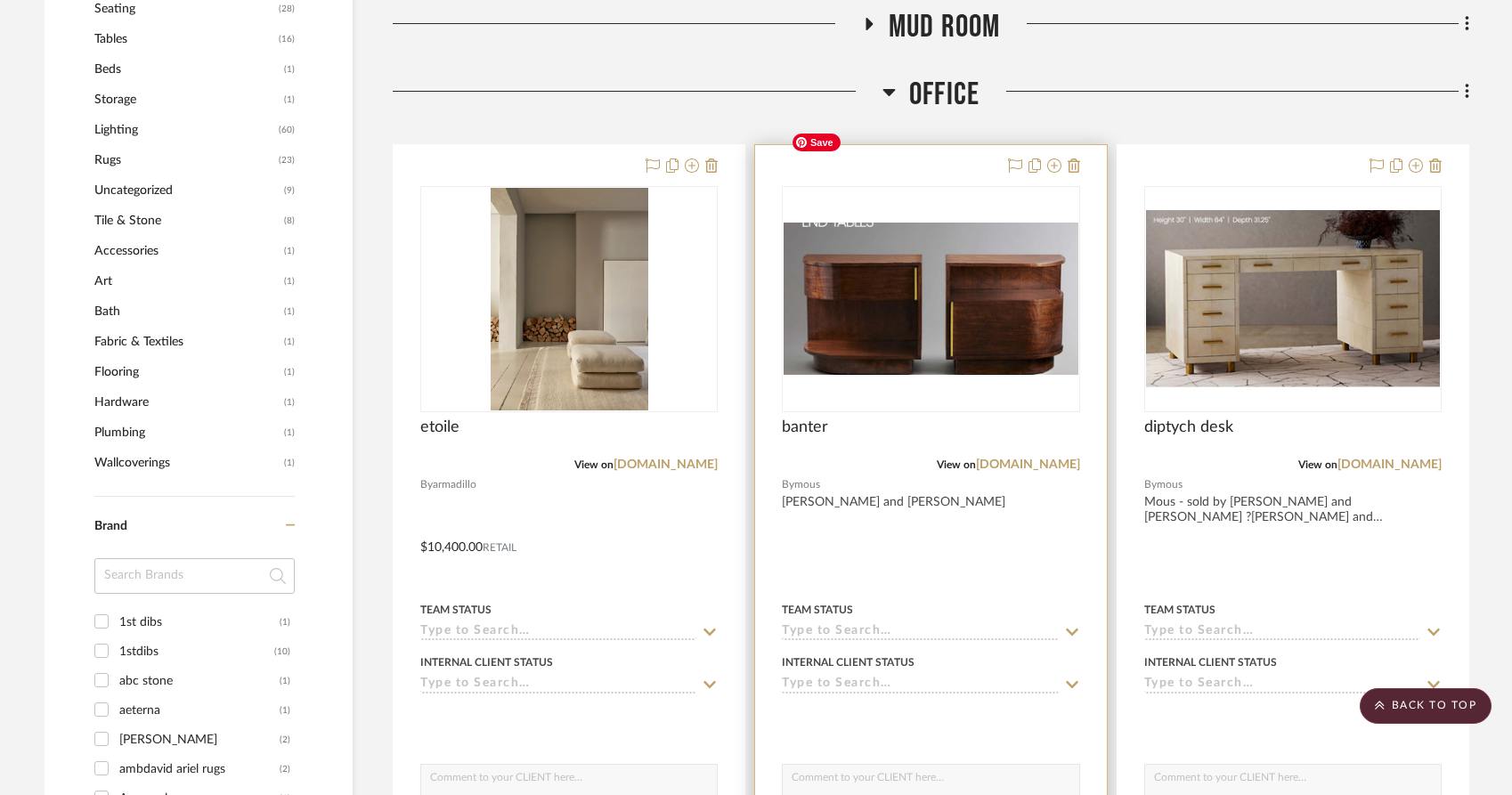
scroll to position [1304, 0]
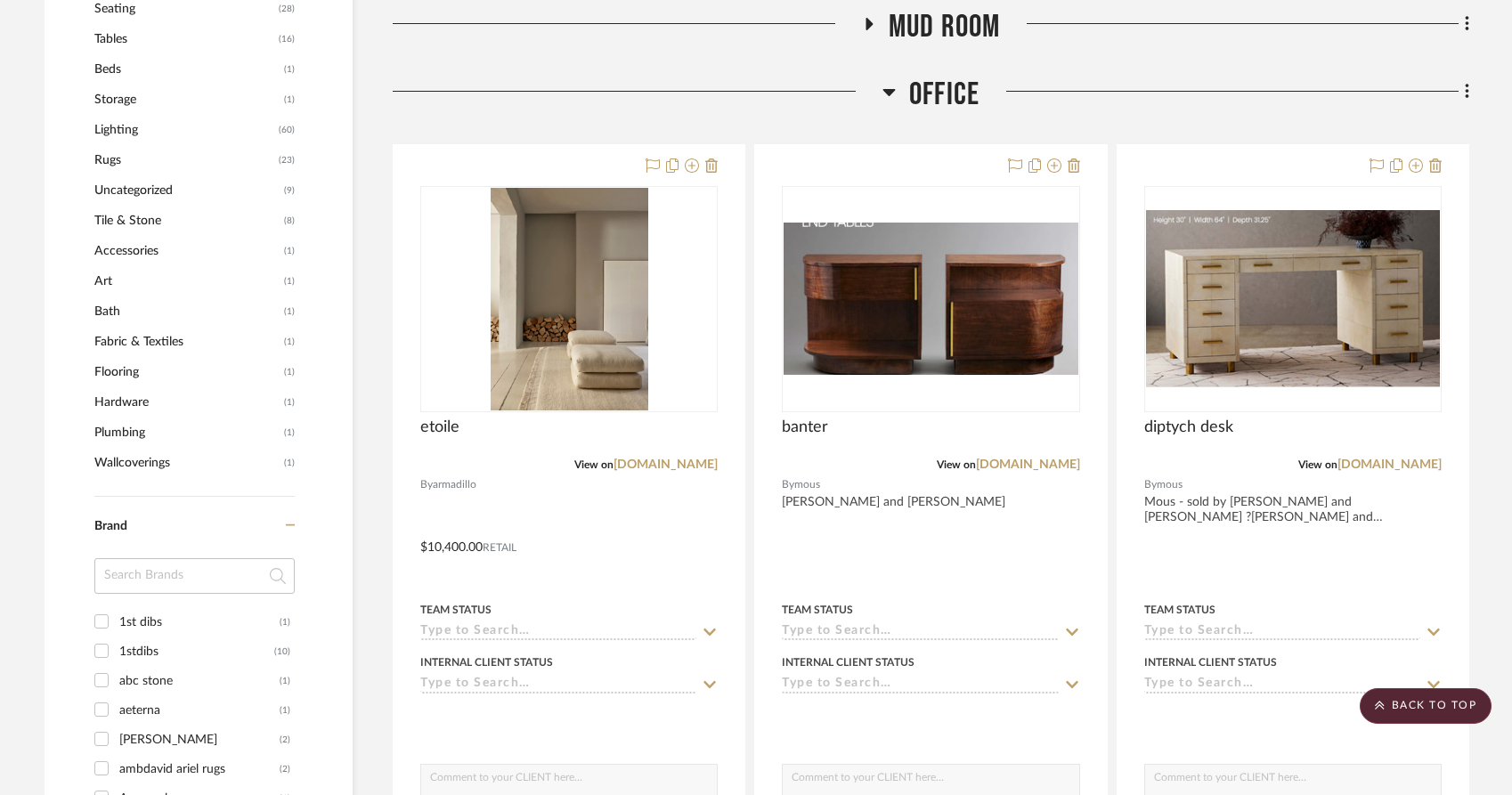
click at [896, 76] on h3 "Office" at bounding box center [931, 95] width 97 height 38
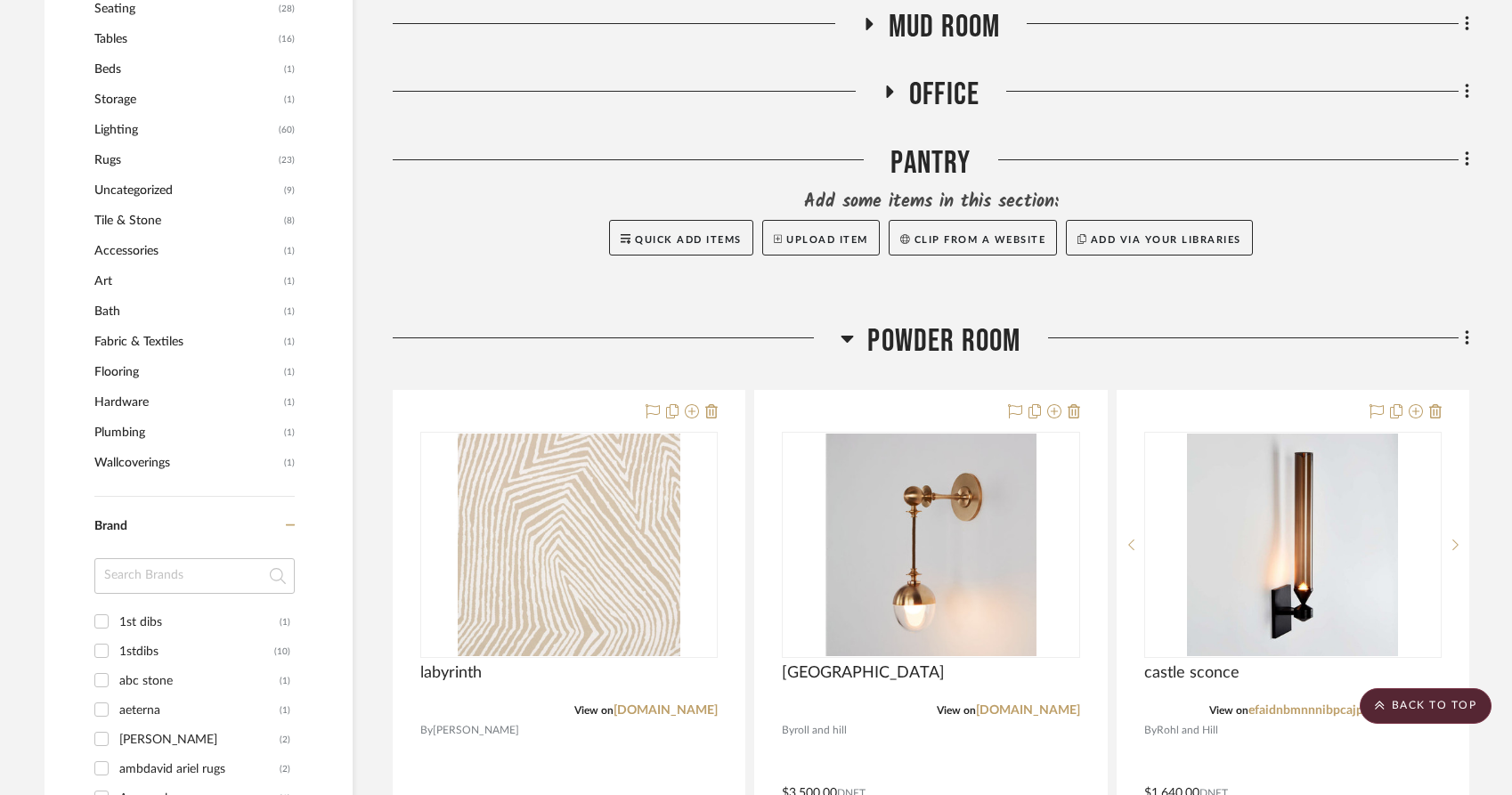
click at [845, 328] on icon at bounding box center [847, 338] width 13 height 22
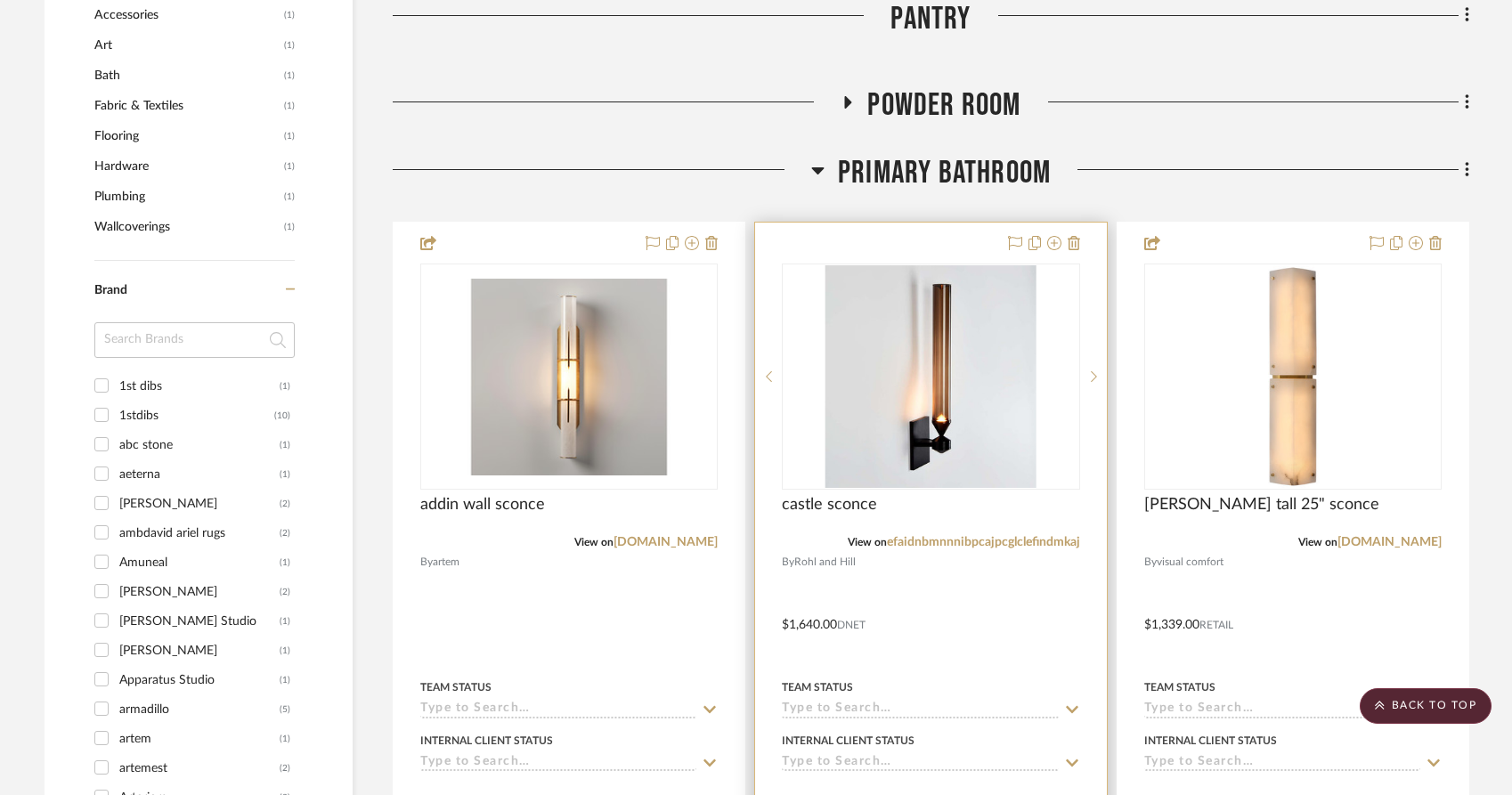
scroll to position [1545, 0]
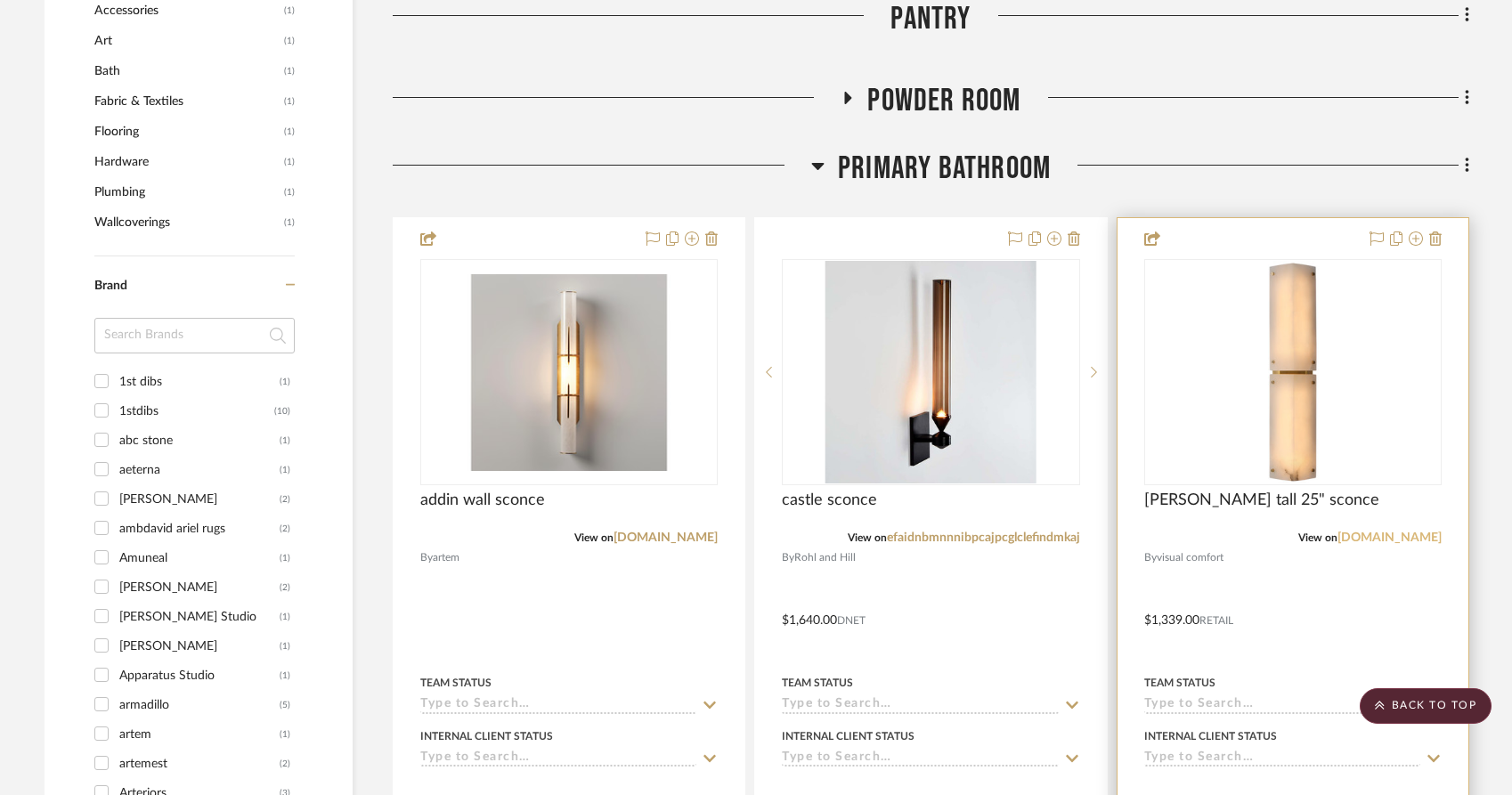
click at [1367, 532] on link "[DOMAIN_NAME]" at bounding box center [1390, 537] width 104 height 12
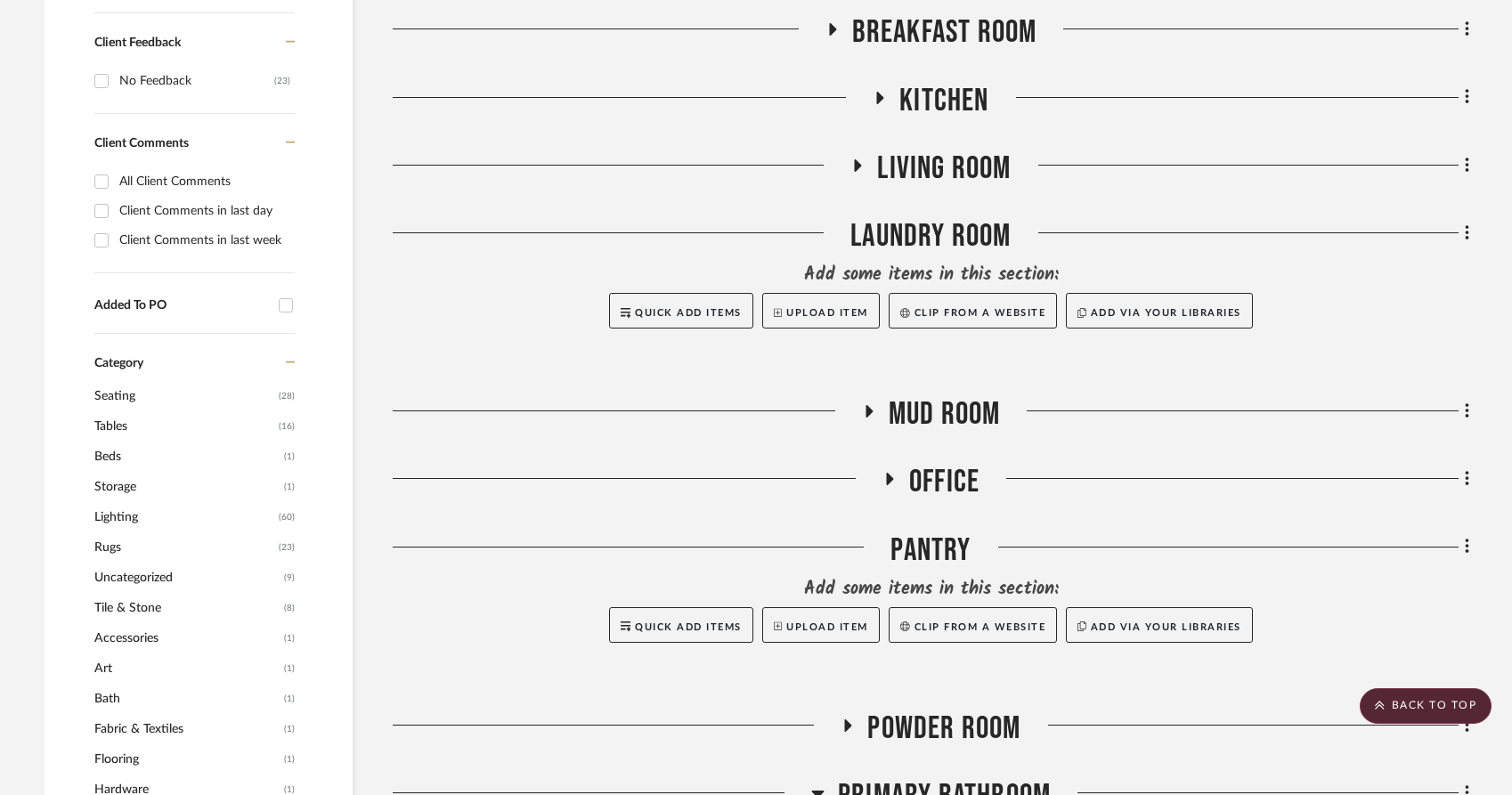
scroll to position [925, 0]
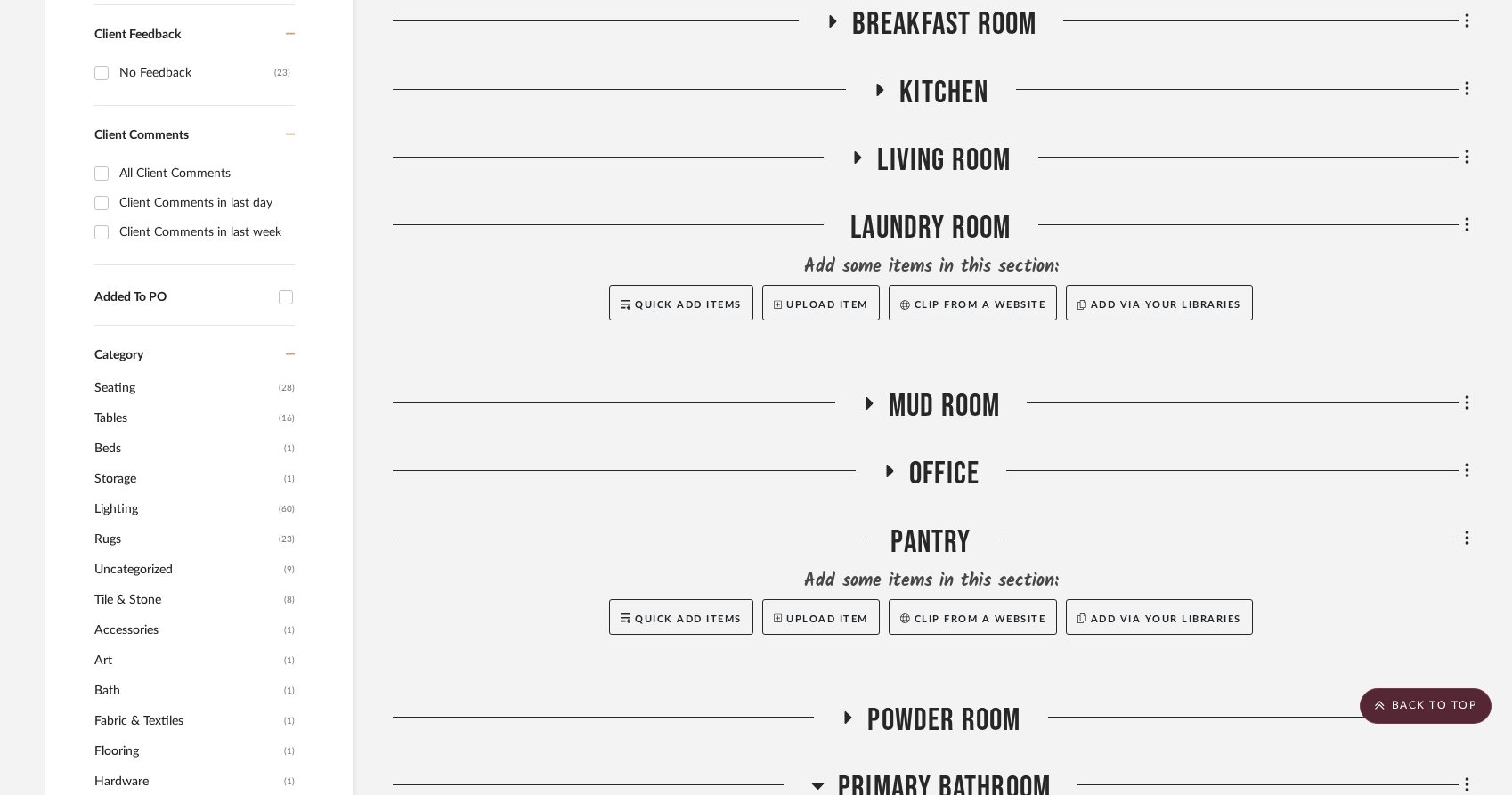
click at [118, 524] on span "Rugs" at bounding box center [185, 539] width 180 height 30
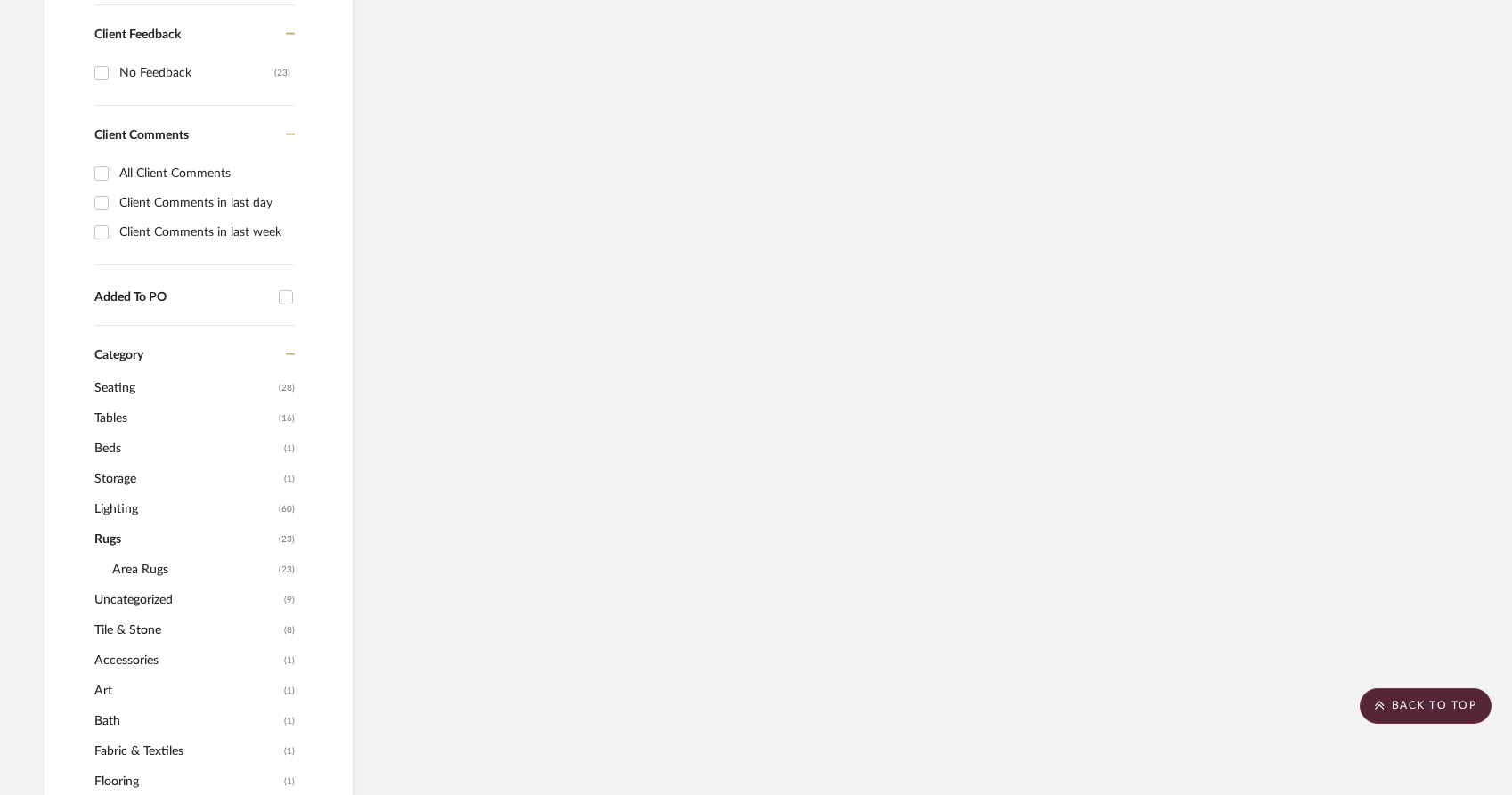
scroll to position [0, 0]
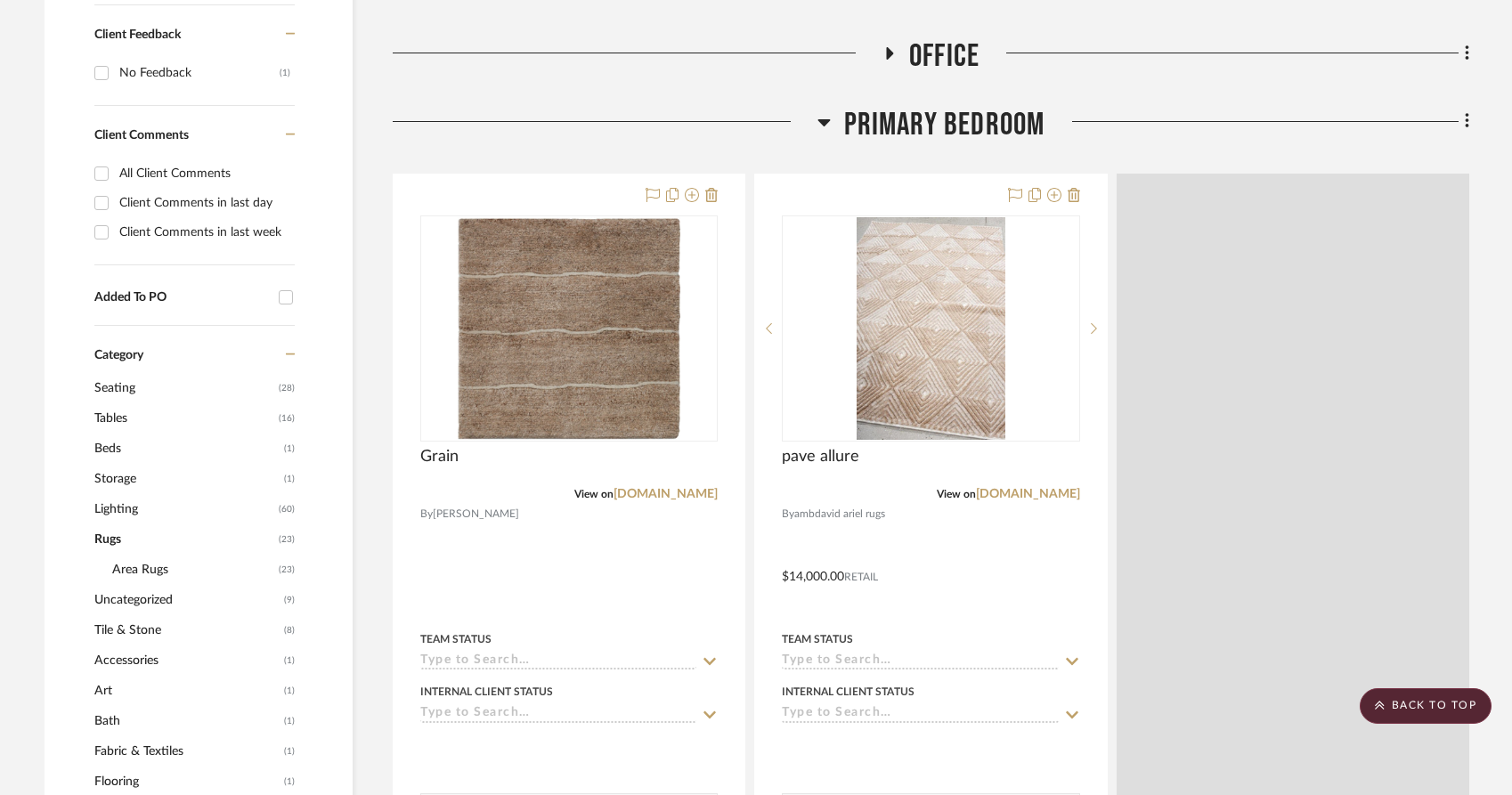
click at [119, 494] on span "Lighting" at bounding box center [185, 509] width 180 height 30
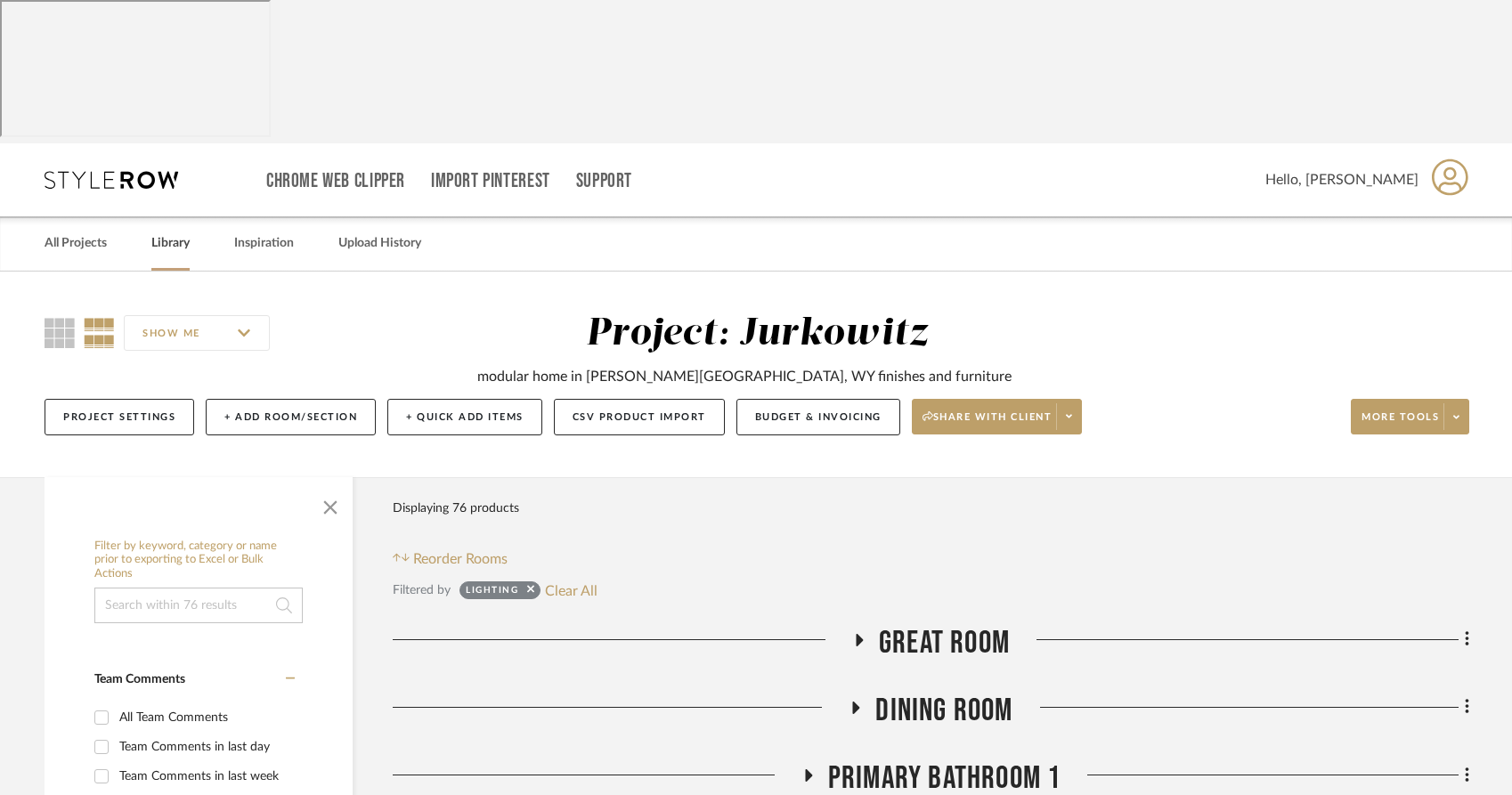
click at [168, 231] on link "Library" at bounding box center [171, 243] width 38 height 24
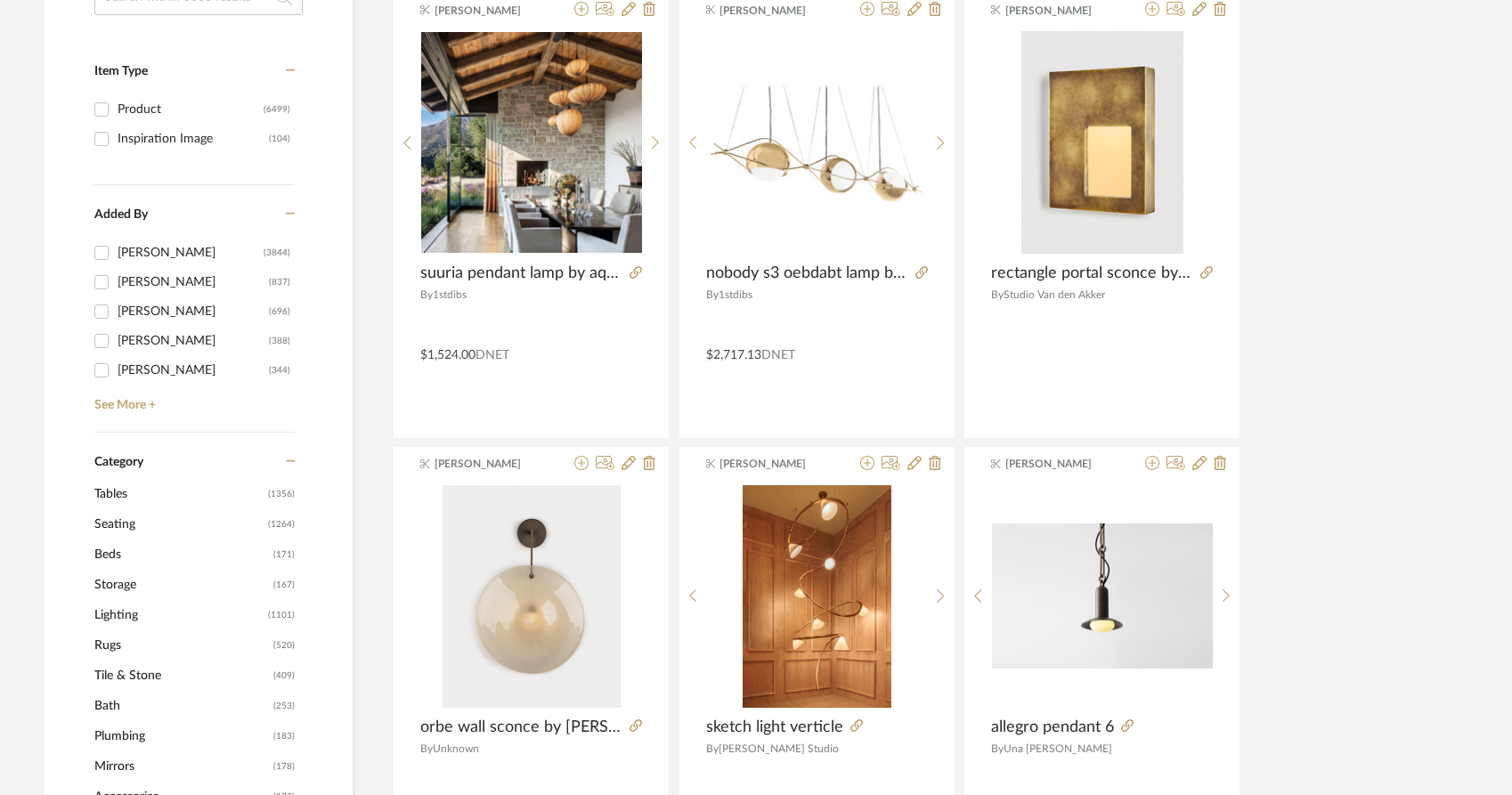
scroll to position [513, 0]
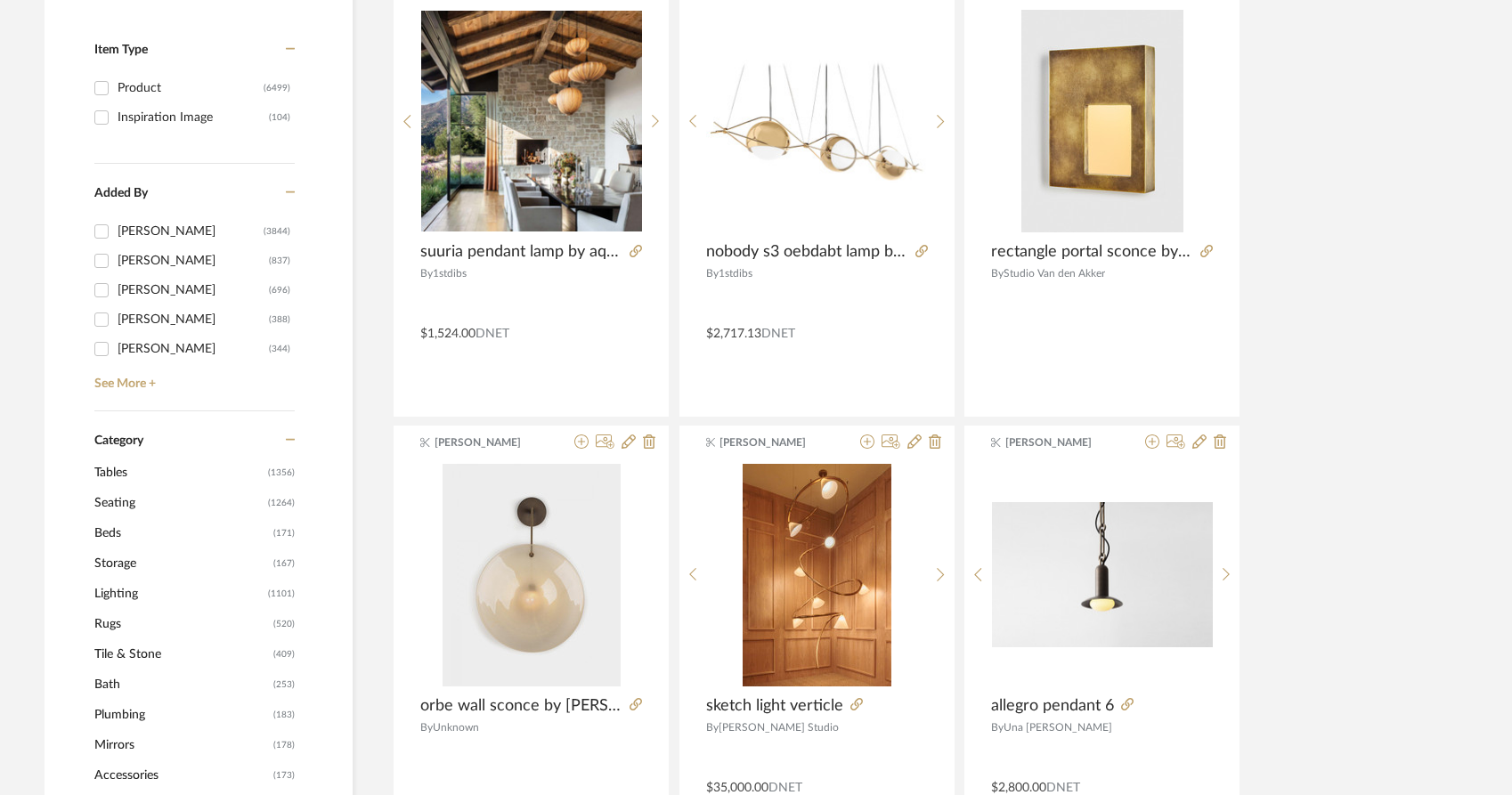
click at [101, 579] on span "Lighting" at bounding box center [179, 594] width 170 height 30
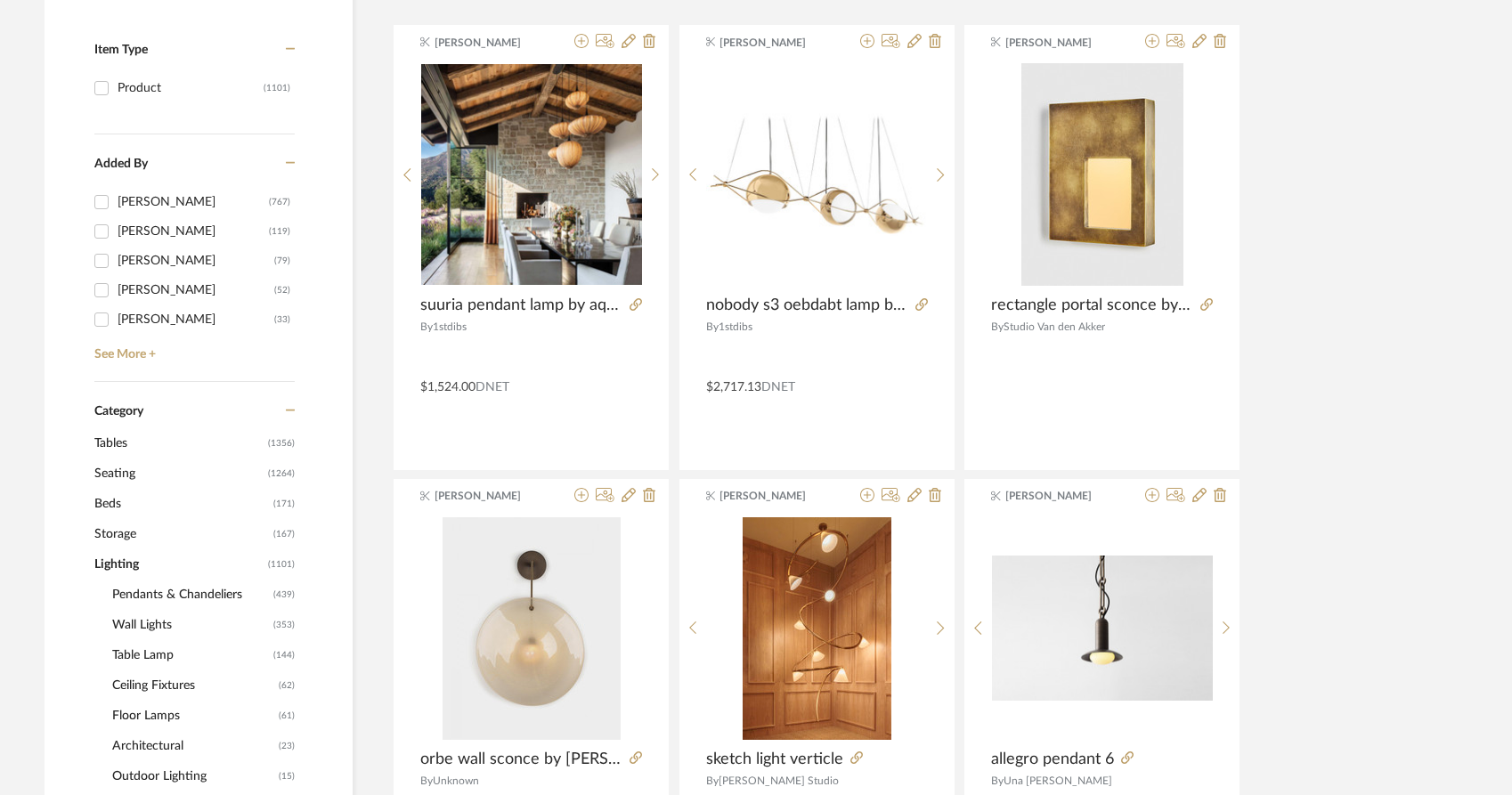
click at [137, 610] on span "Wall Lights" at bounding box center [190, 625] width 156 height 30
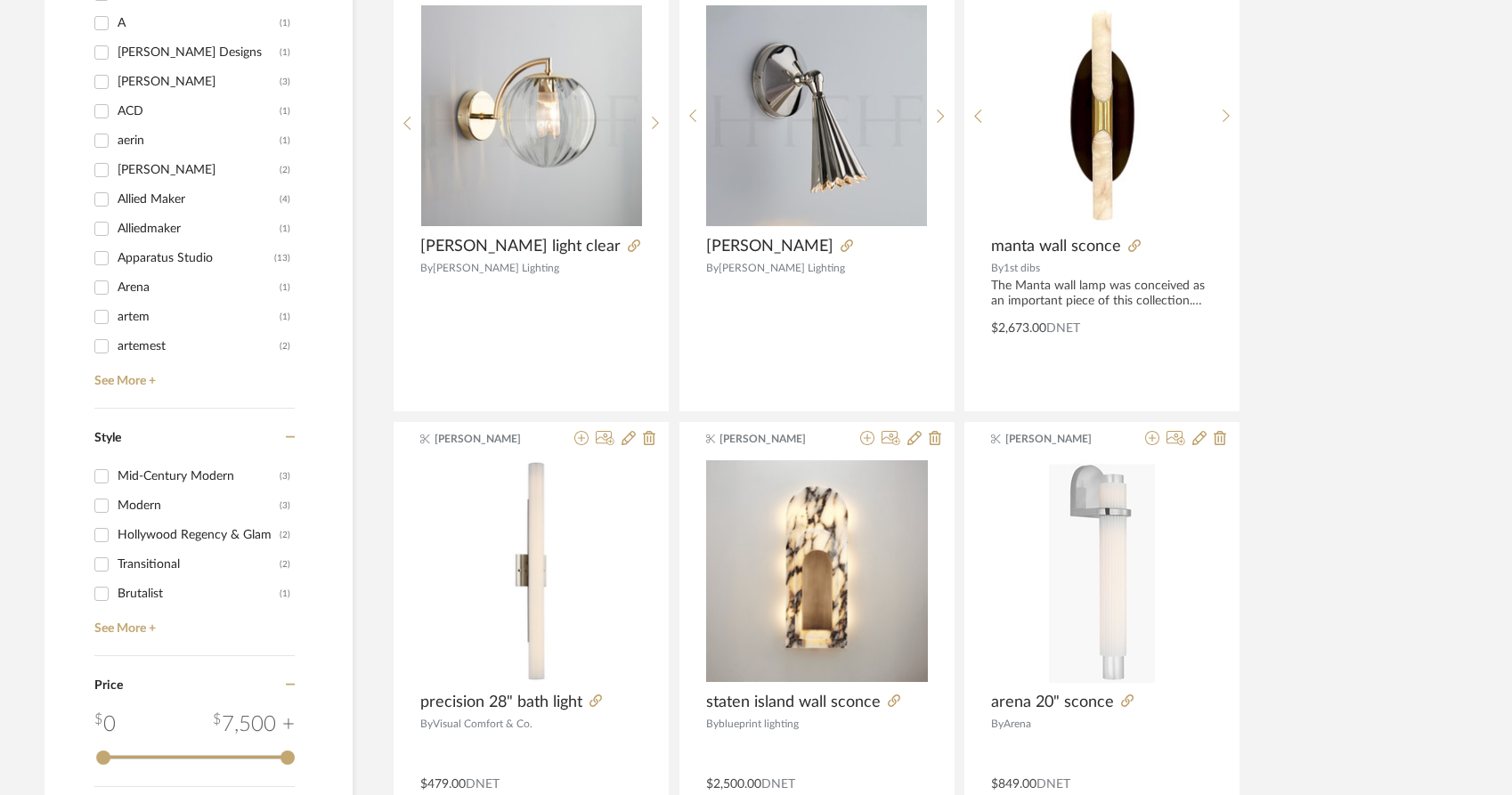
scroll to position [2412, 0]
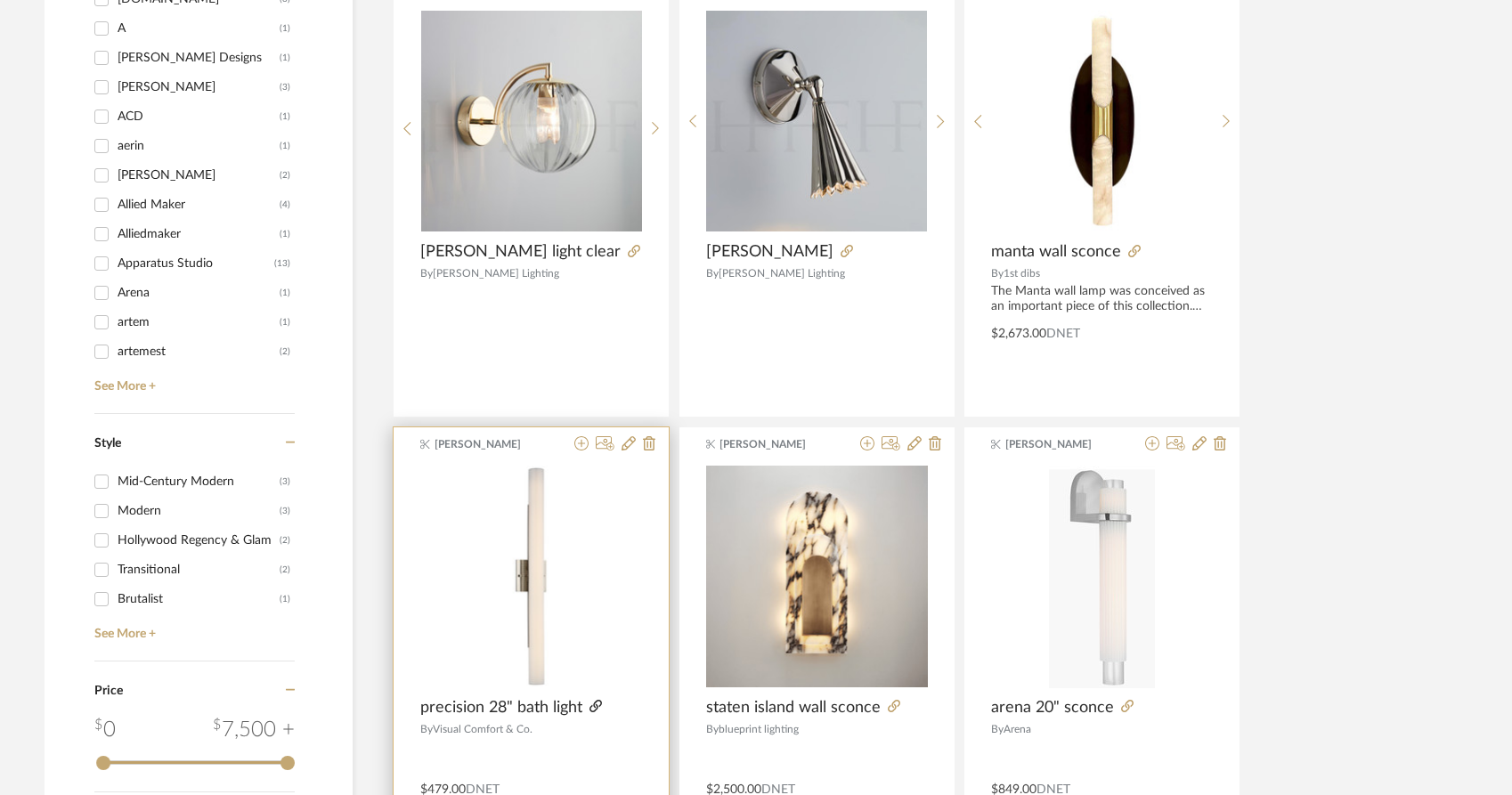
click at [592, 699] on icon at bounding box center [595, 705] width 12 height 12
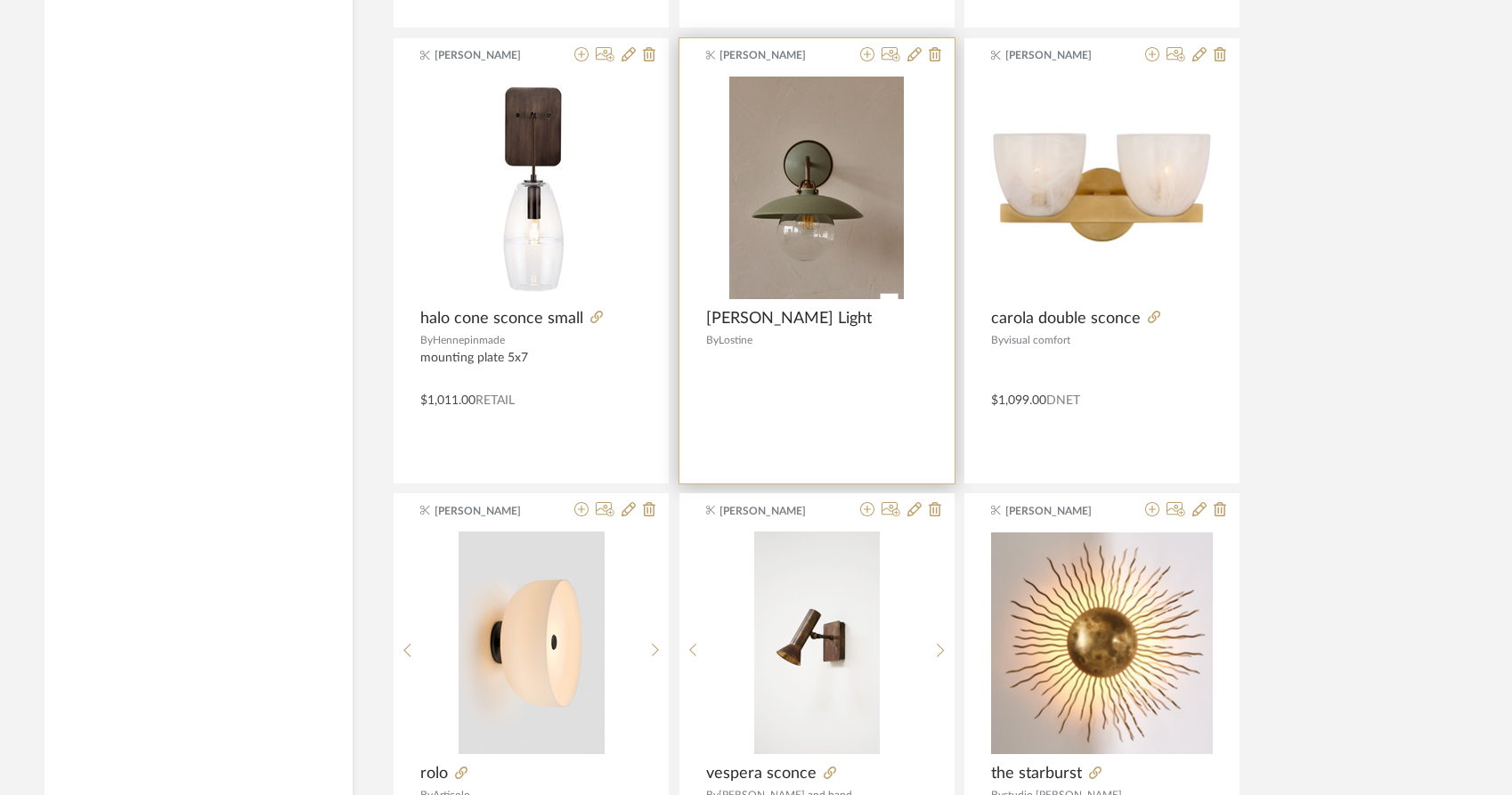
scroll to position [3713, 0]
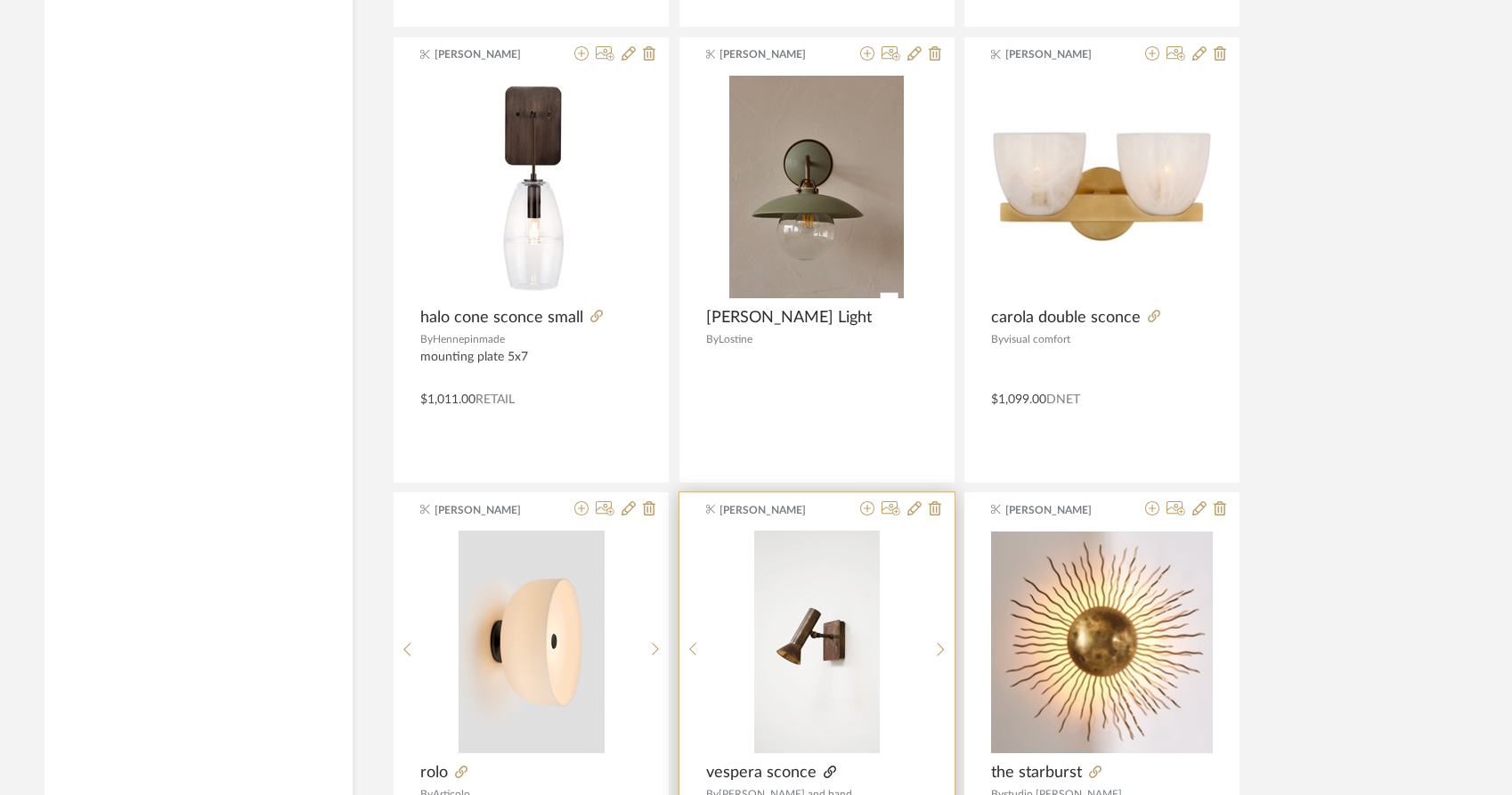
click at [825, 766] on icon at bounding box center [829, 771] width 12 height 12
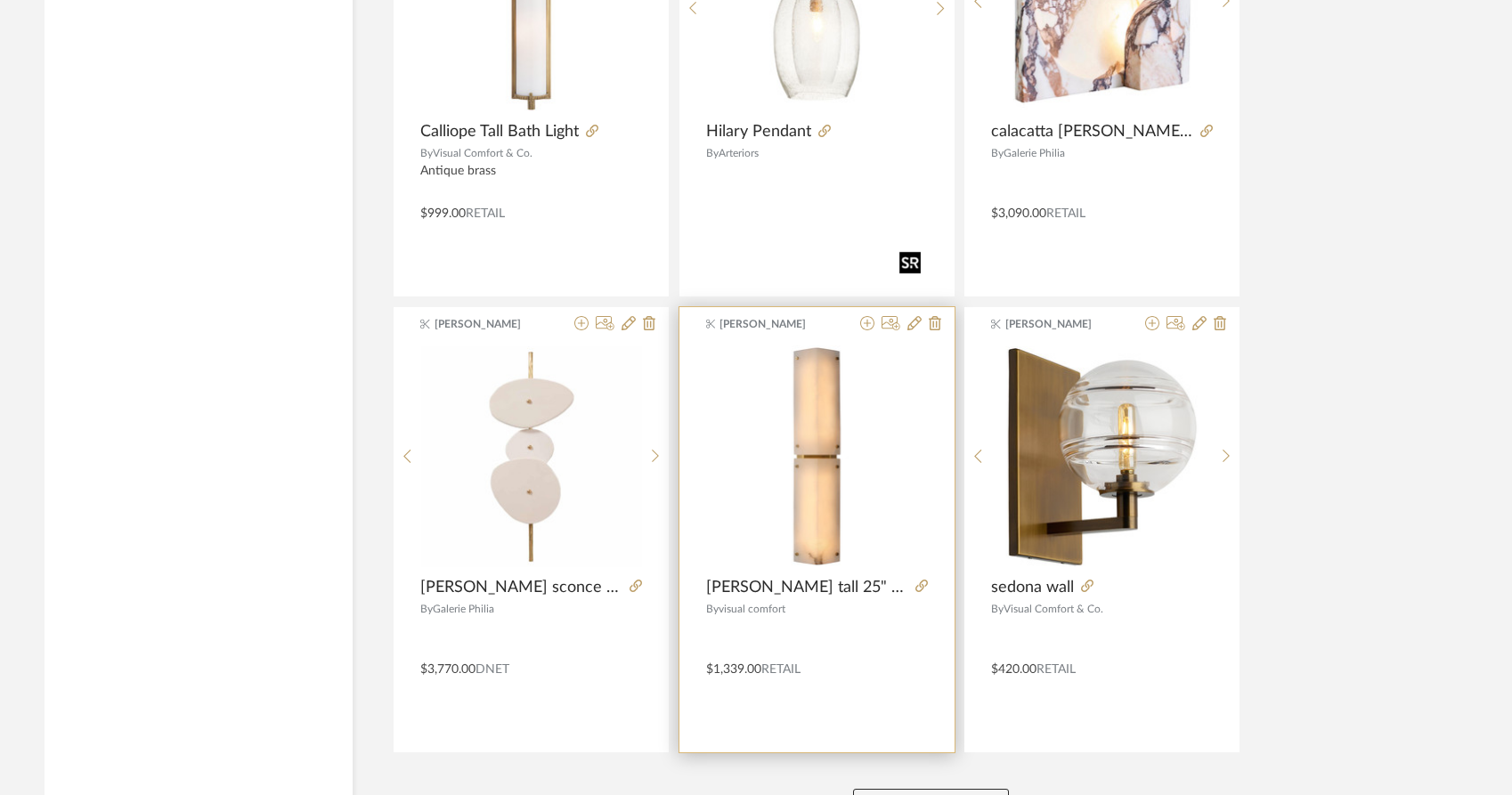
scroll to position [5268, 0]
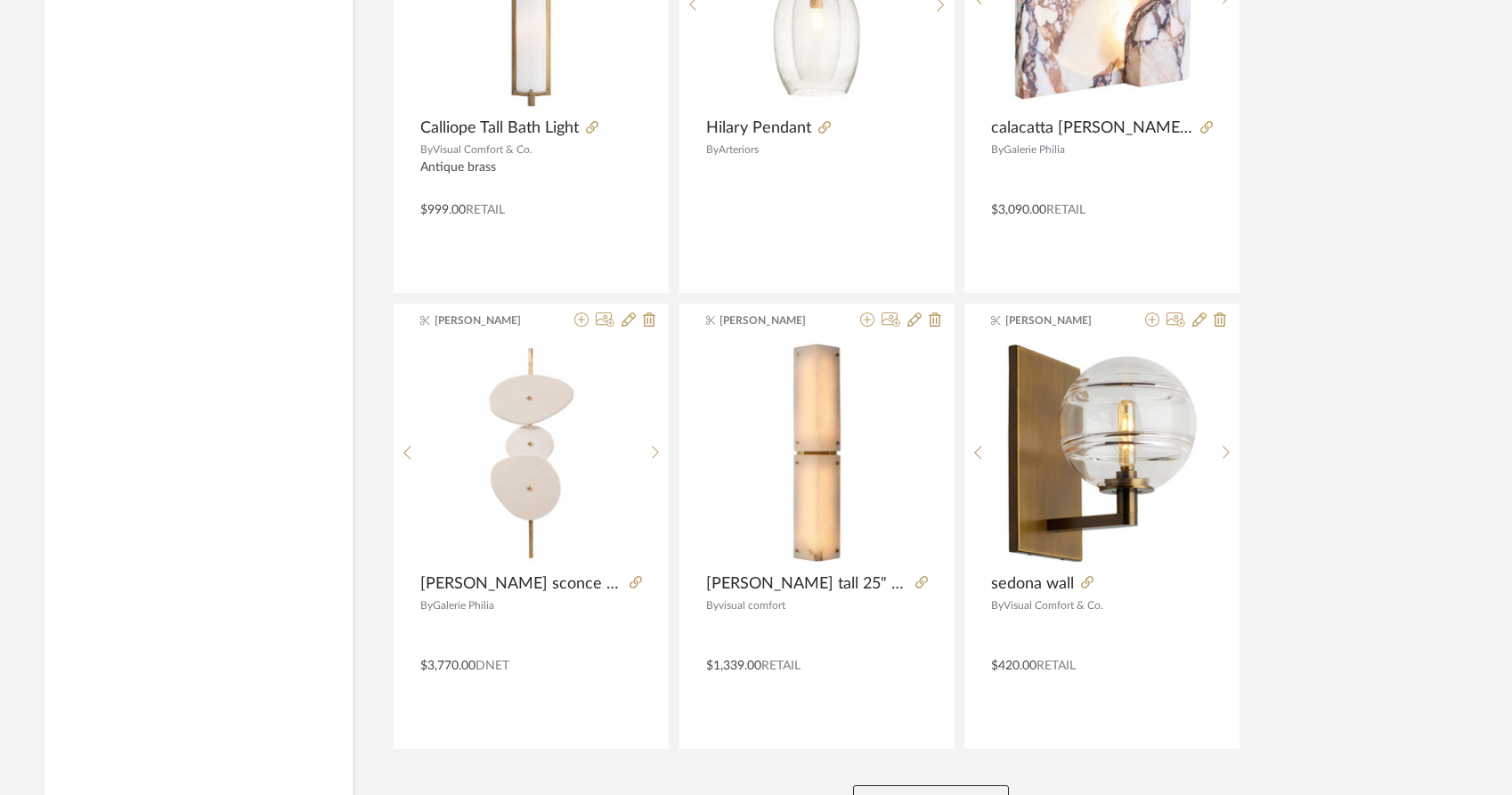
click at [899, 786] on button "View More" at bounding box center [931, 804] width 155 height 36
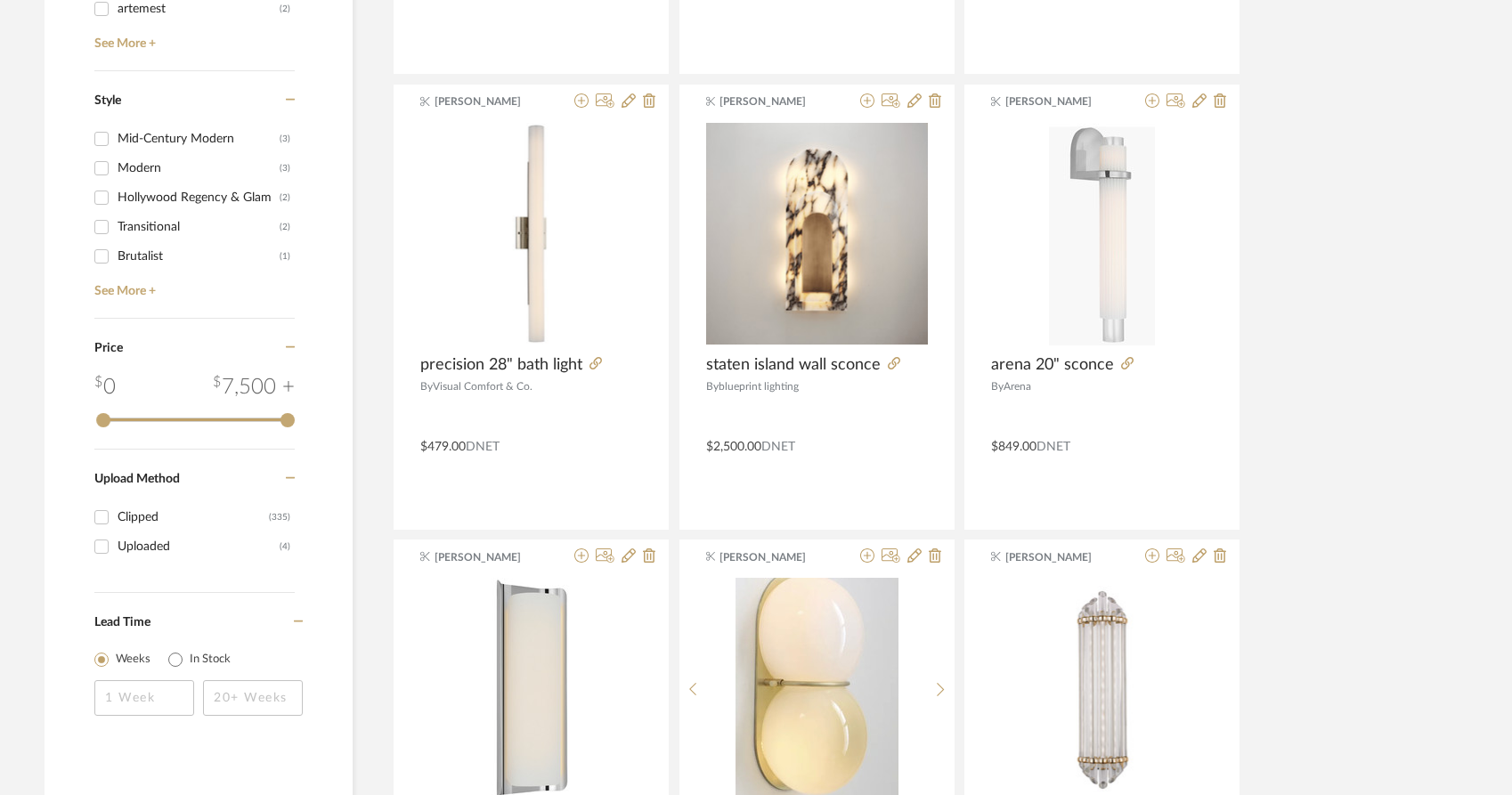
scroll to position [2701, 0]
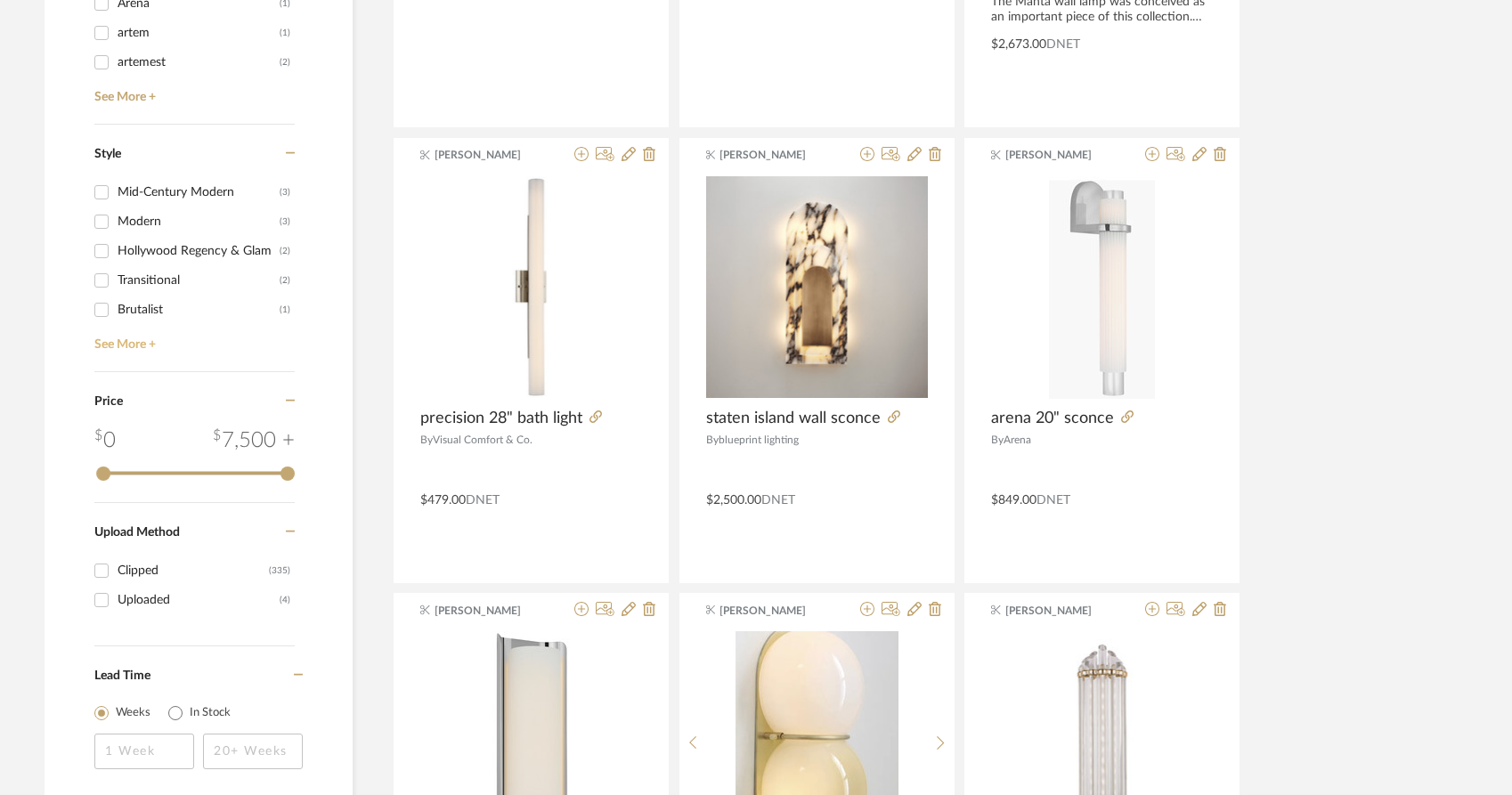
click at [113, 324] on link "See More +" at bounding box center [192, 338] width 205 height 28
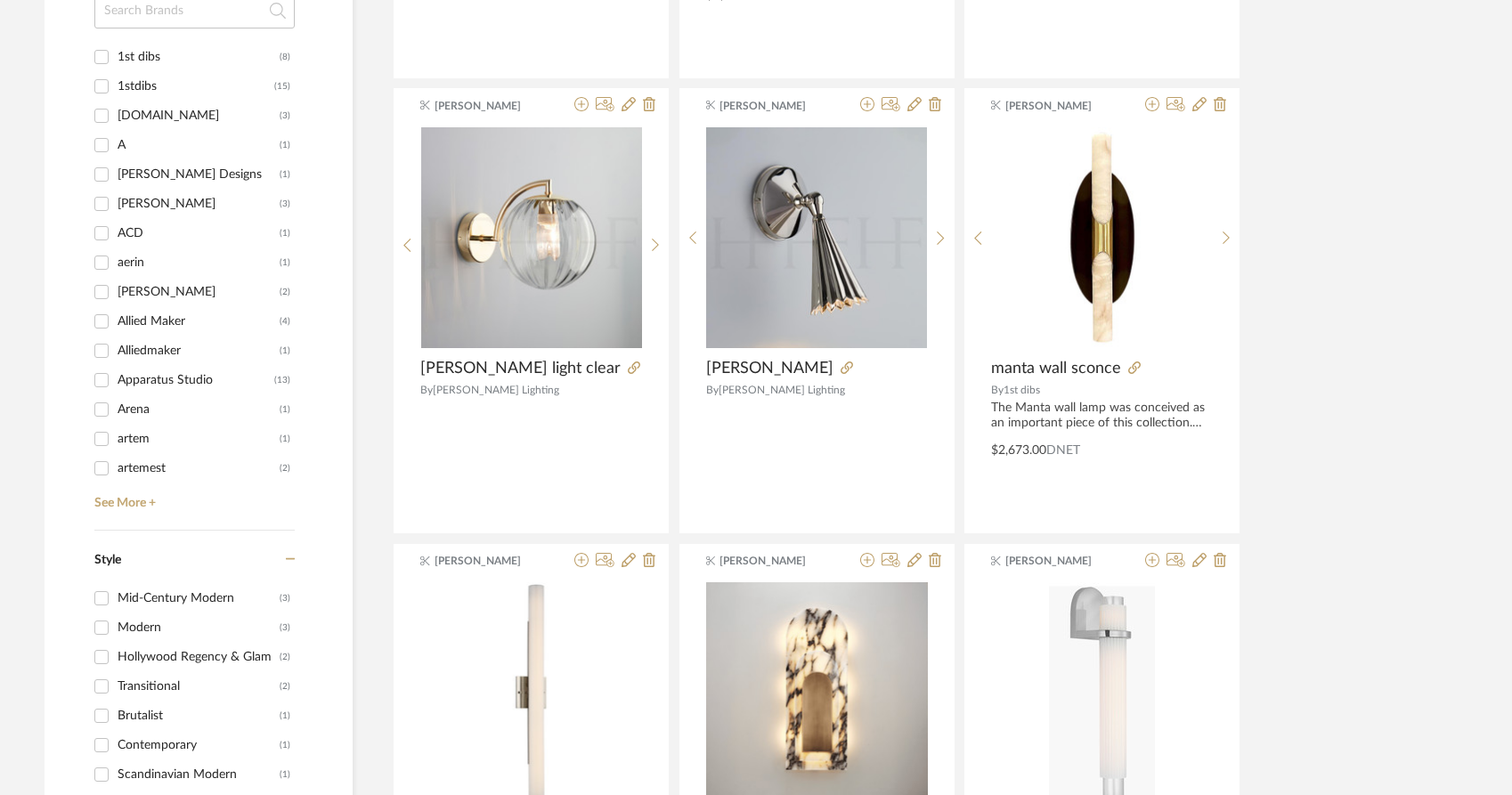
scroll to position [2292, 0]
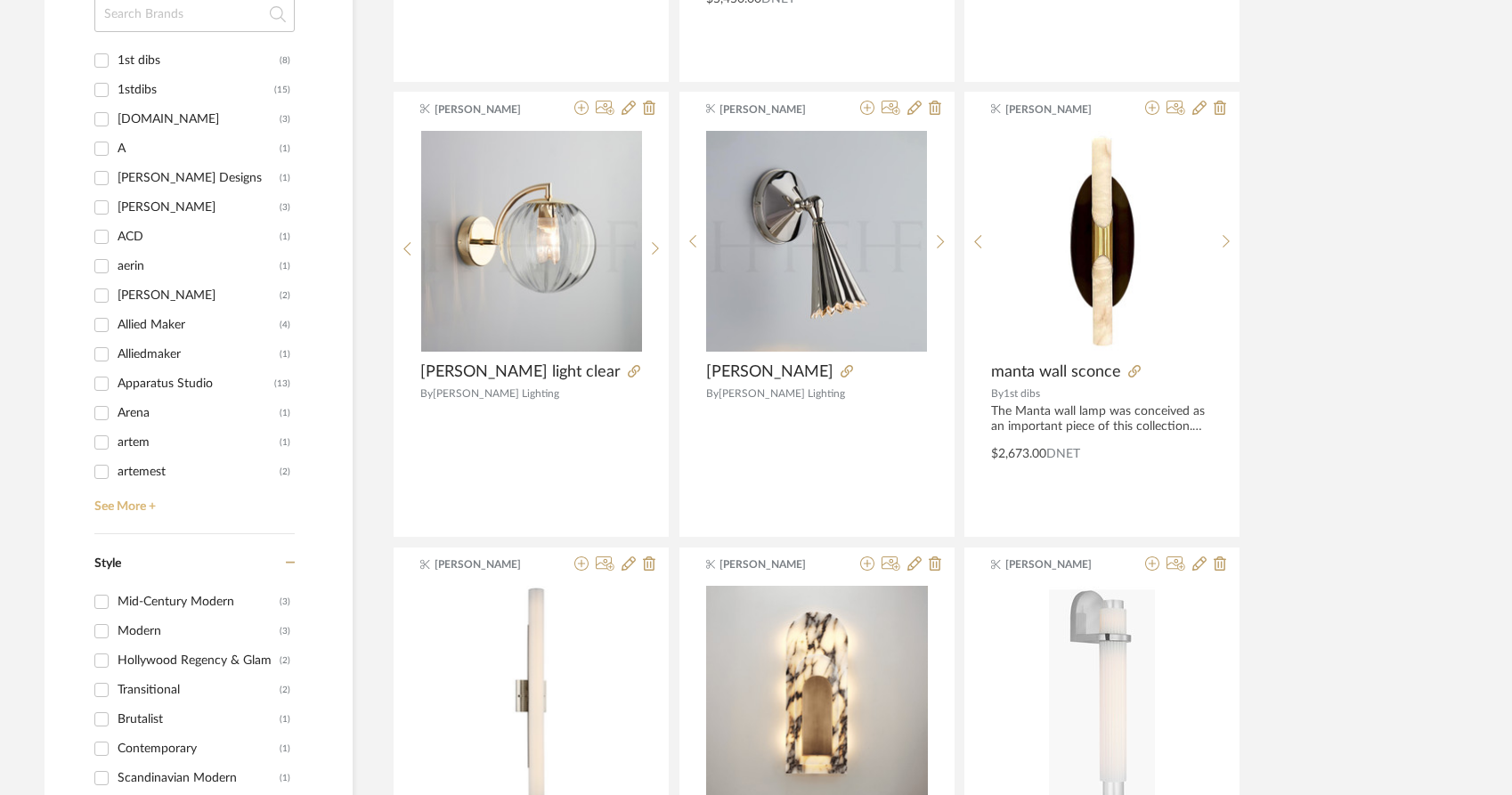
click at [120, 486] on link "See More +" at bounding box center [192, 500] width 205 height 28
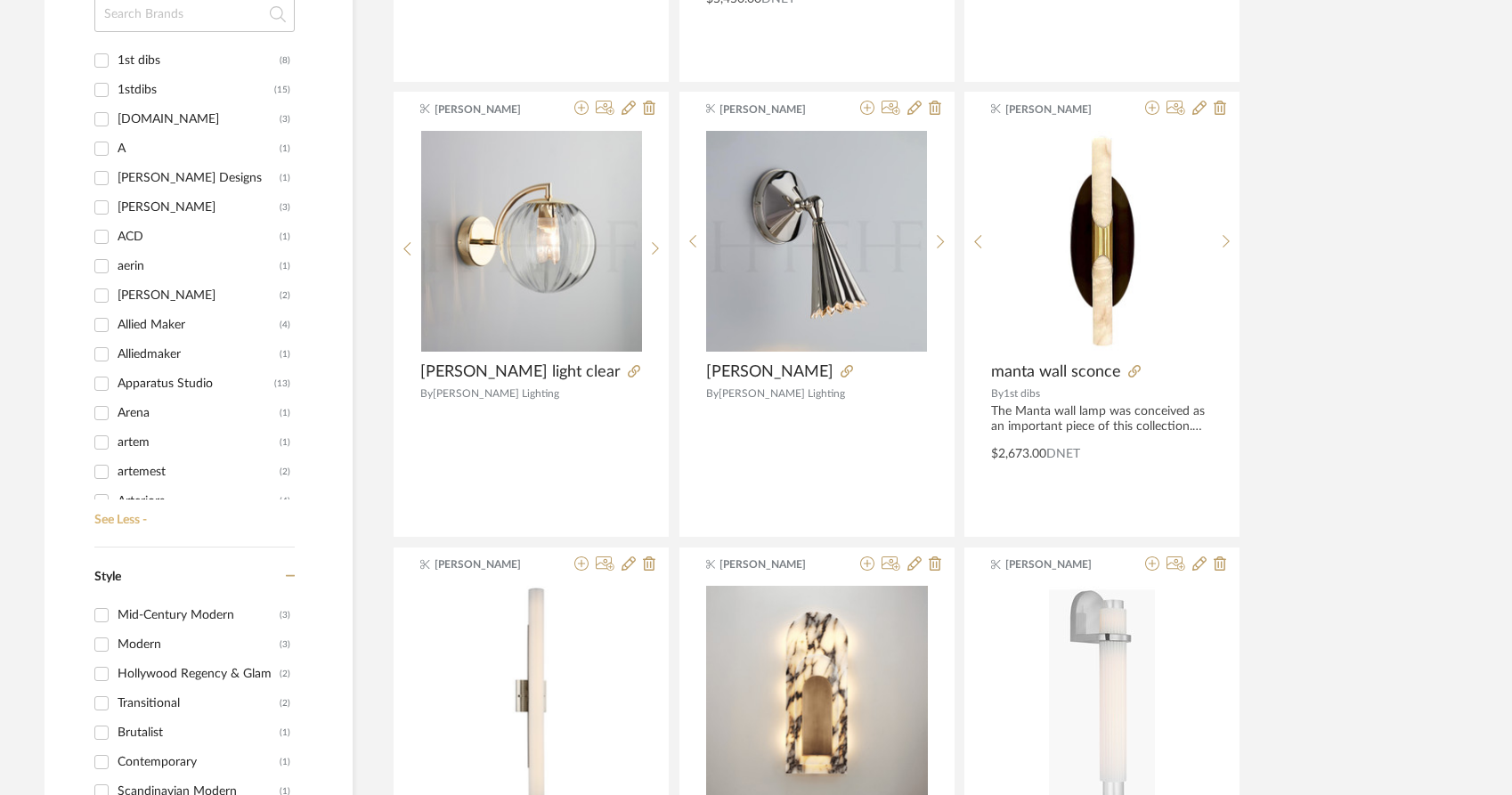
scroll to position [2306, 0]
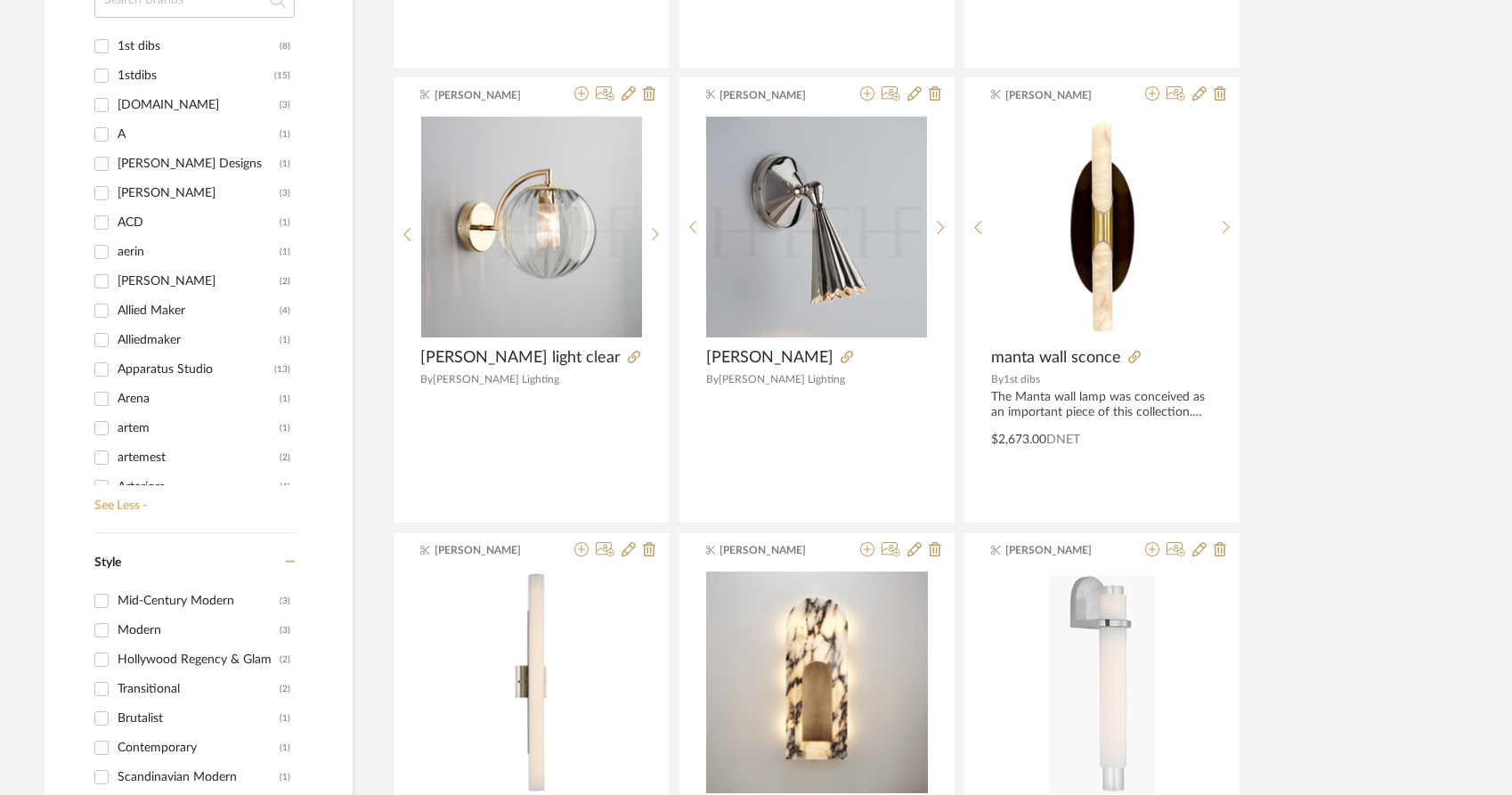
click at [120, 485] on link "See Less -" at bounding box center [192, 499] width 205 height 28
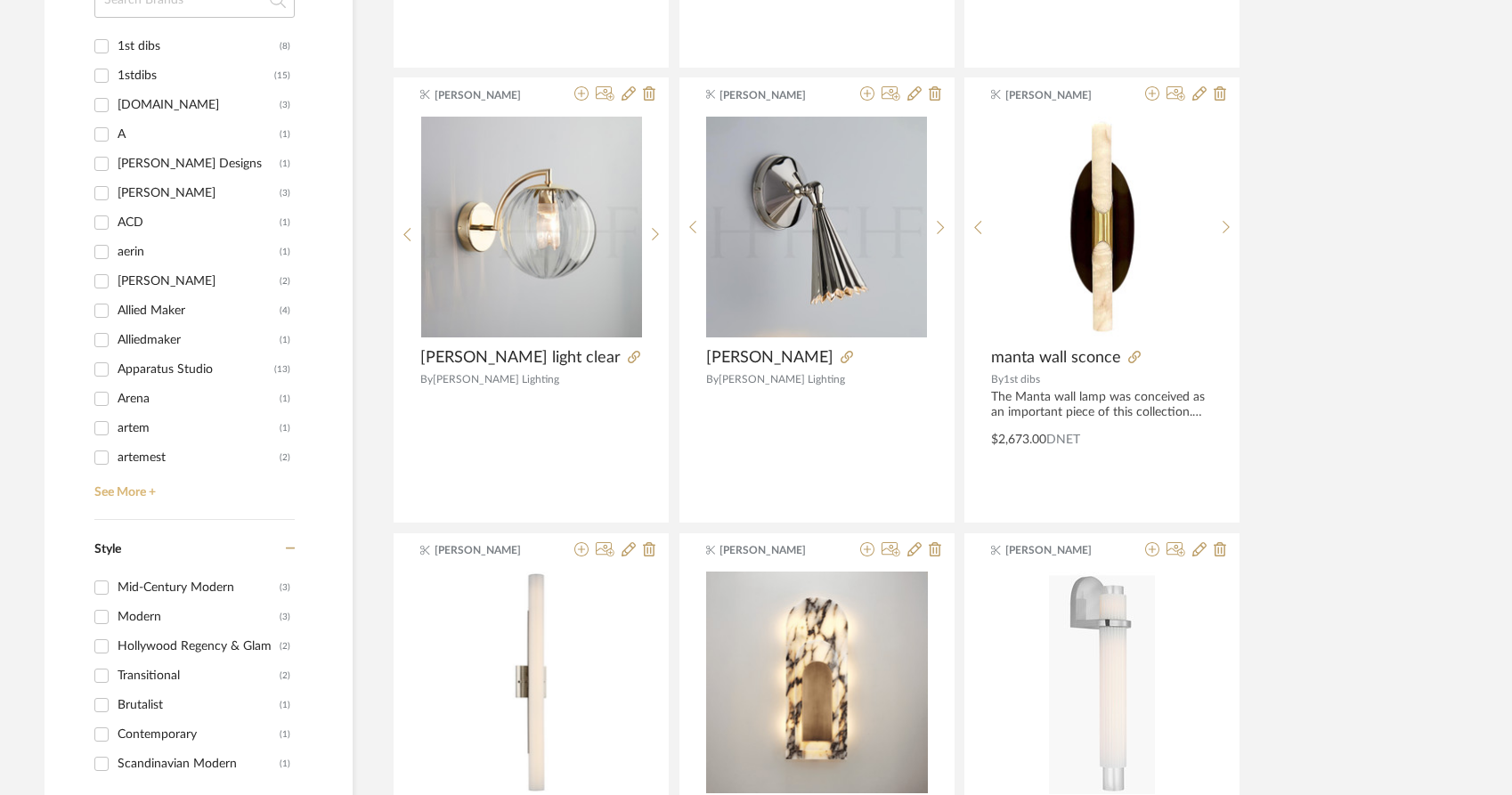
click at [155, 472] on link "See More +" at bounding box center [192, 486] width 205 height 28
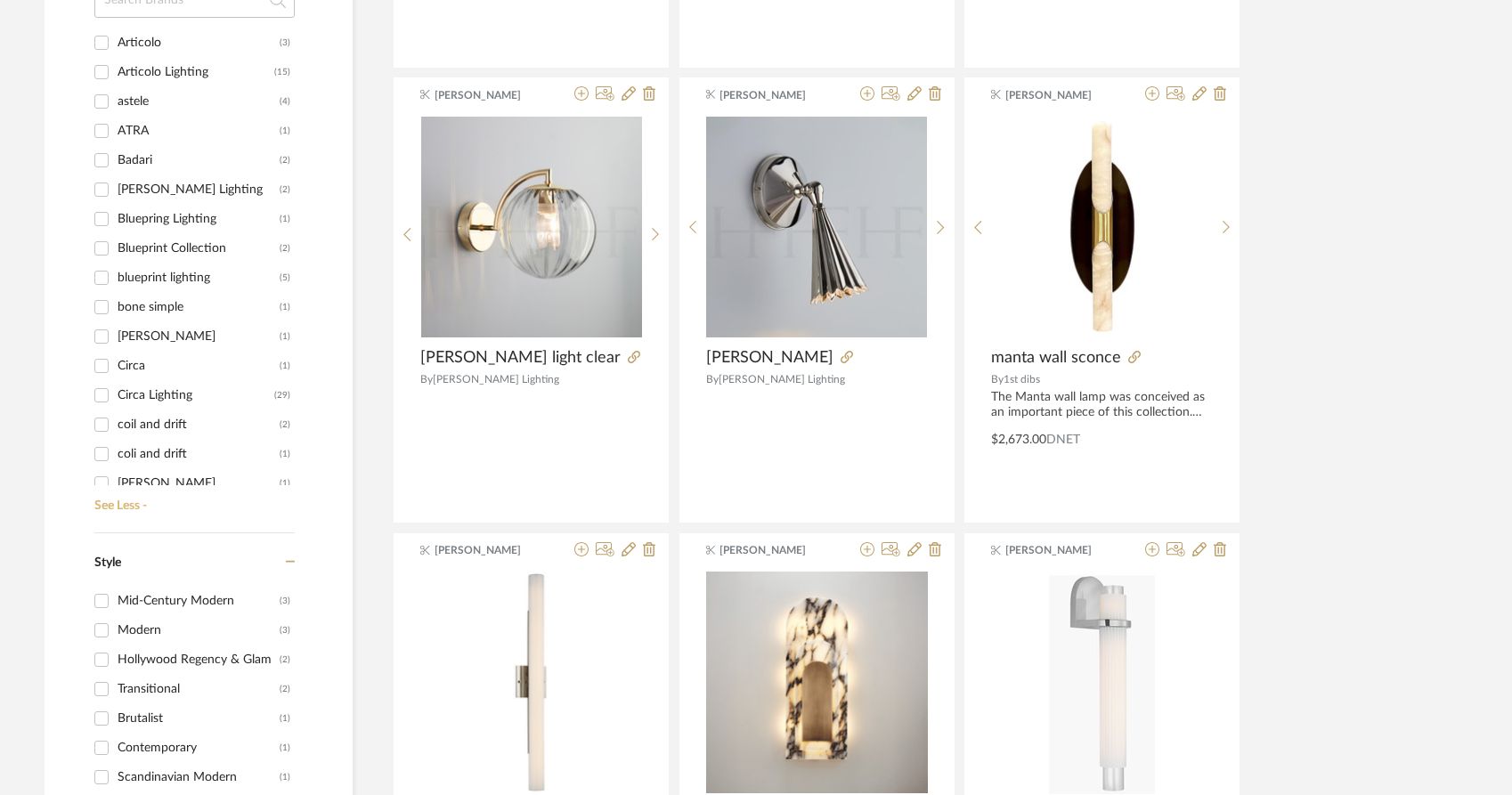
scroll to position [461, 0]
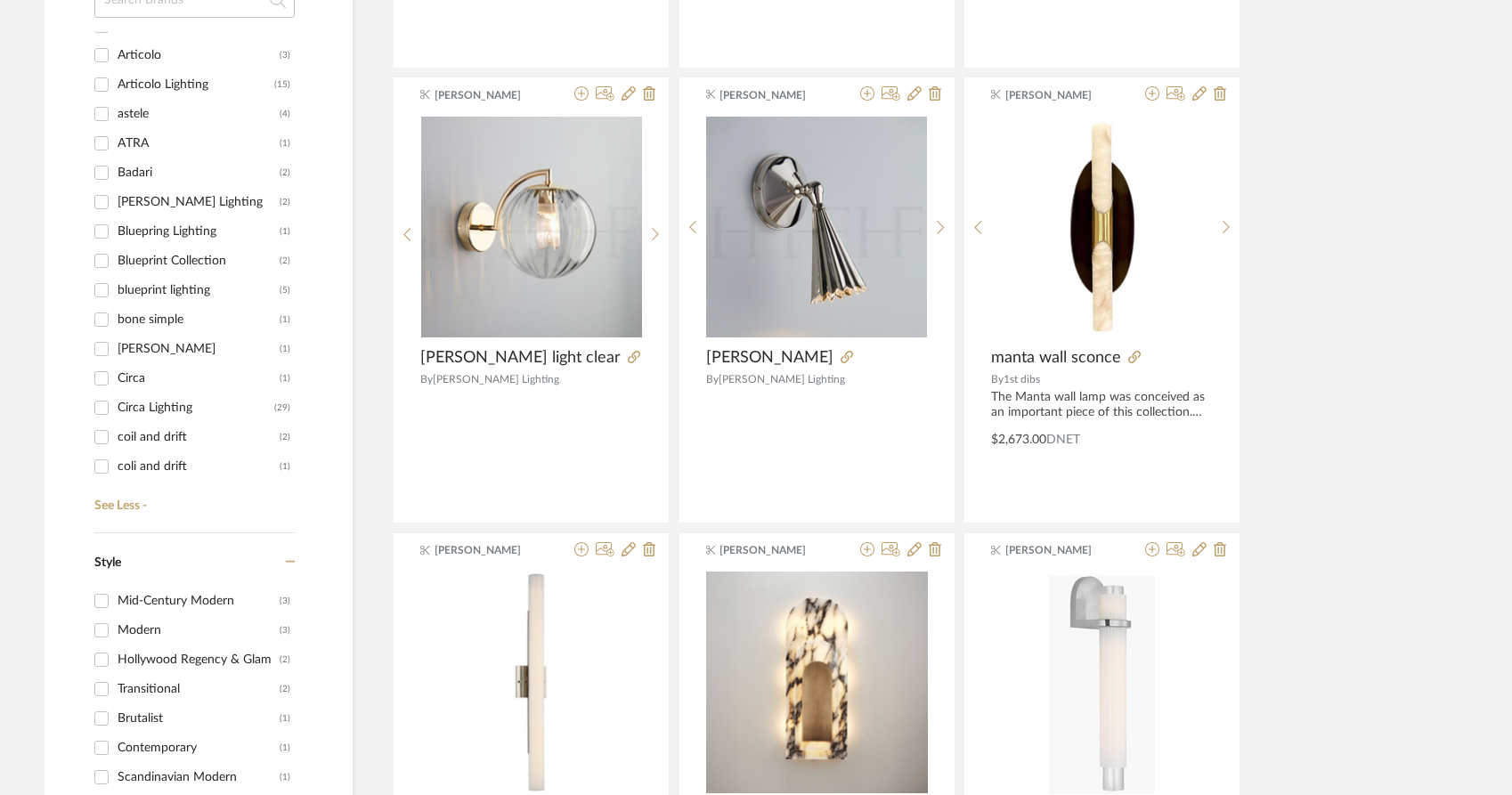
click at [129, 276] on div "blueprint lighting" at bounding box center [198, 290] width 162 height 28
click at [116, 276] on input "blueprint lighting (5)" at bounding box center [101, 290] width 28 height 28
checkbox input "true"
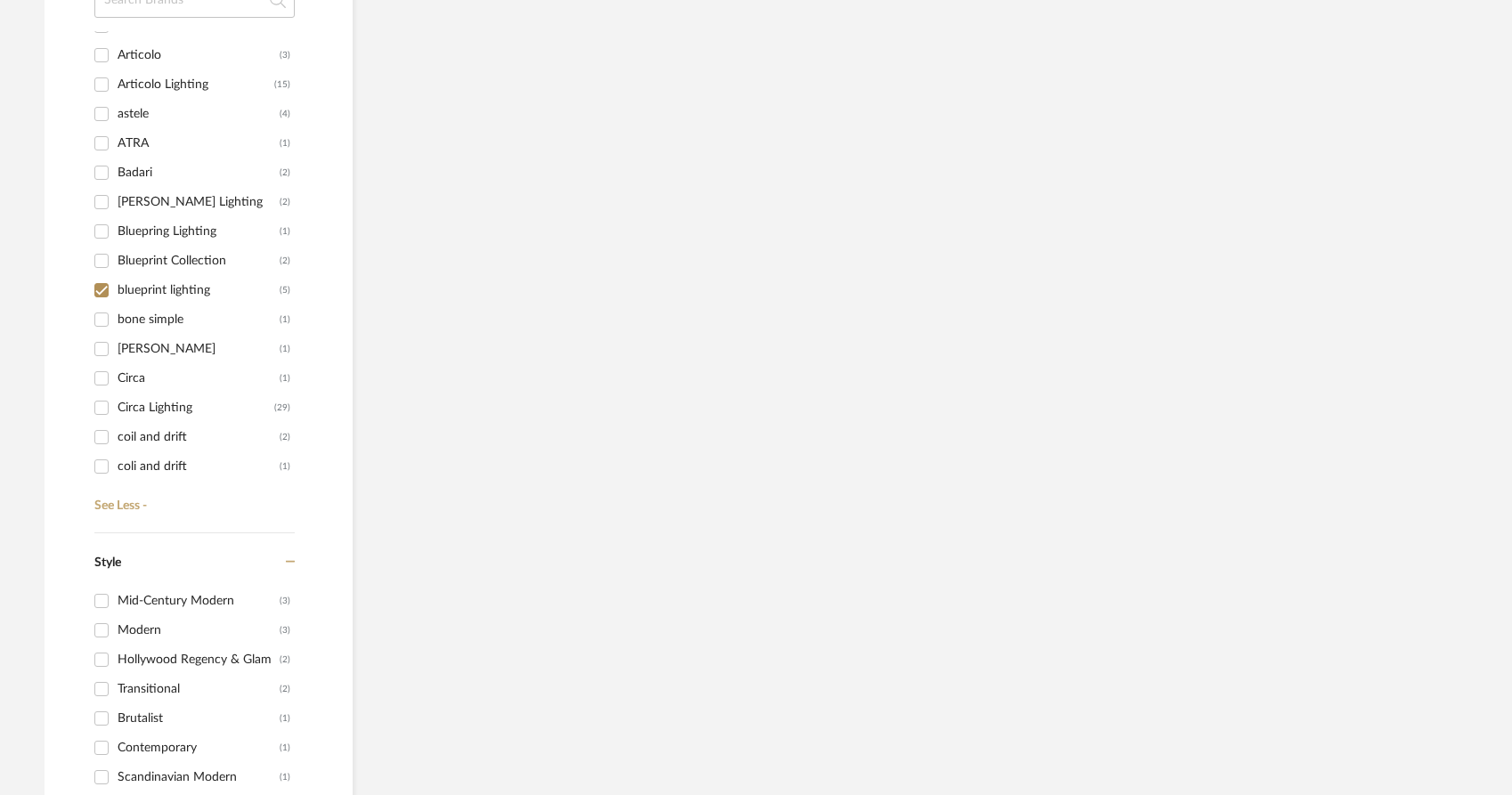
scroll to position [1012, 0]
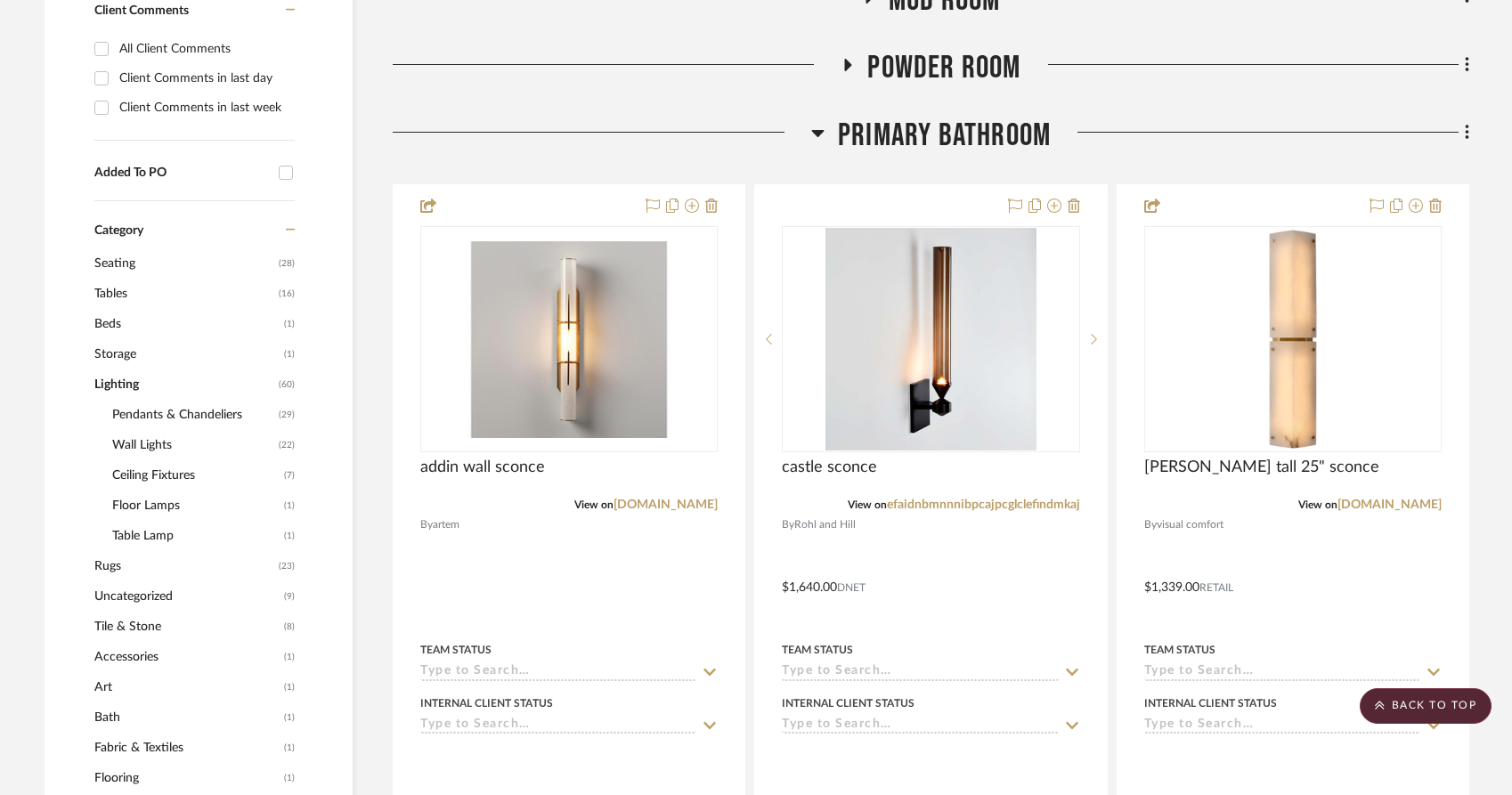
scroll to position [1093, 0]
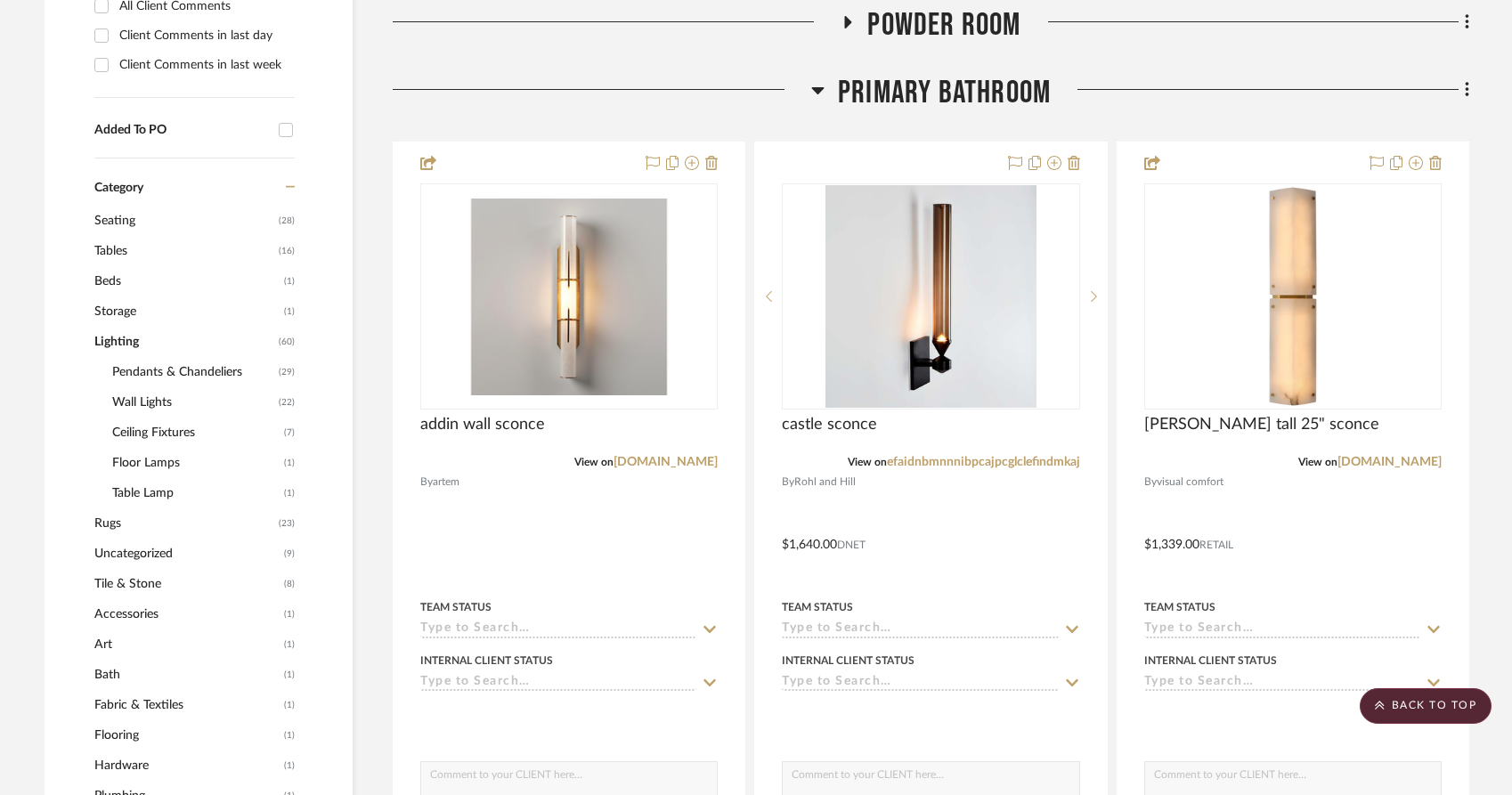
click at [144, 388] on span "Wall Lights" at bounding box center [192, 403] width 162 height 30
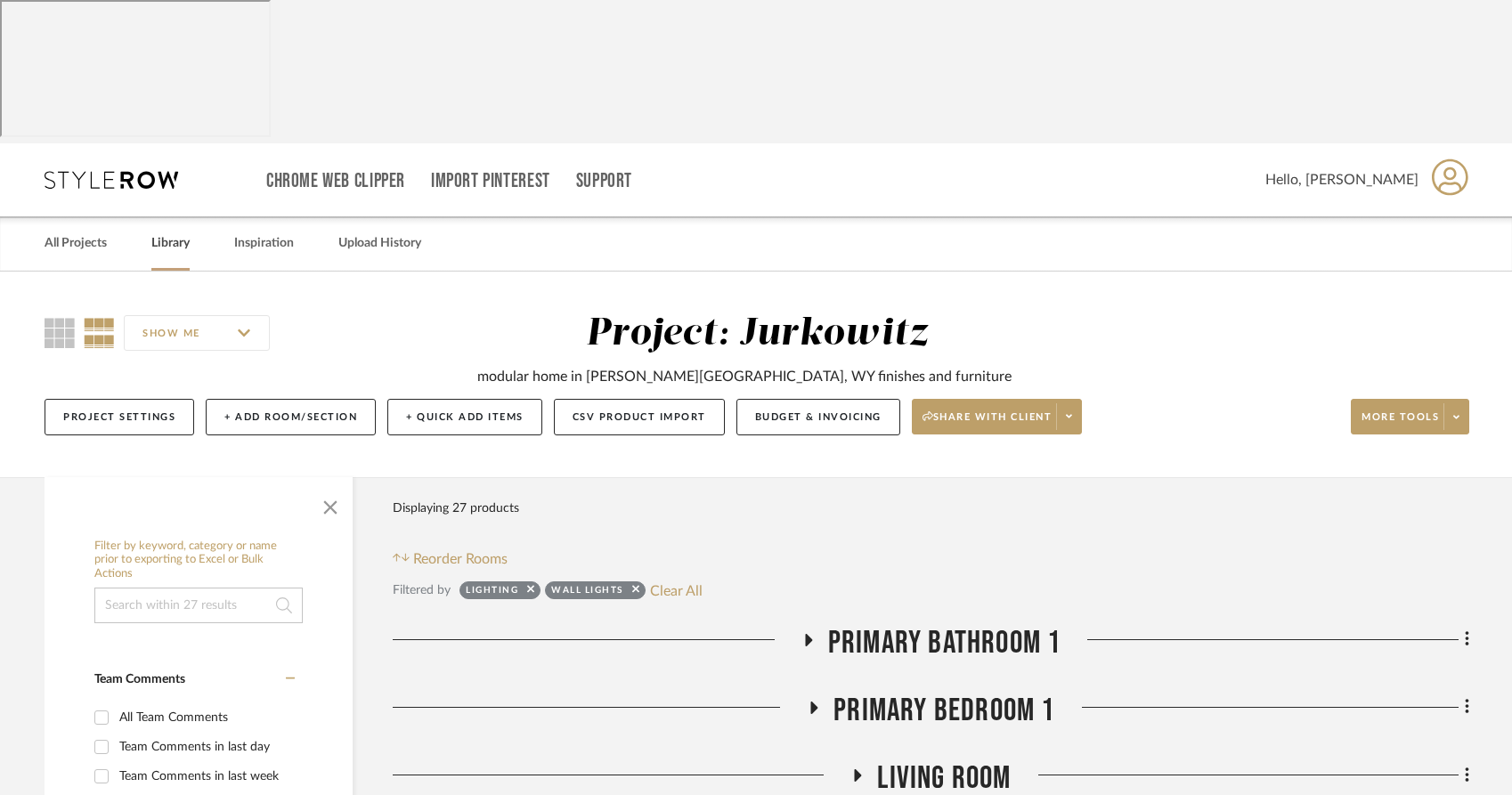
click at [170, 231] on link "Library" at bounding box center [171, 243] width 38 height 24
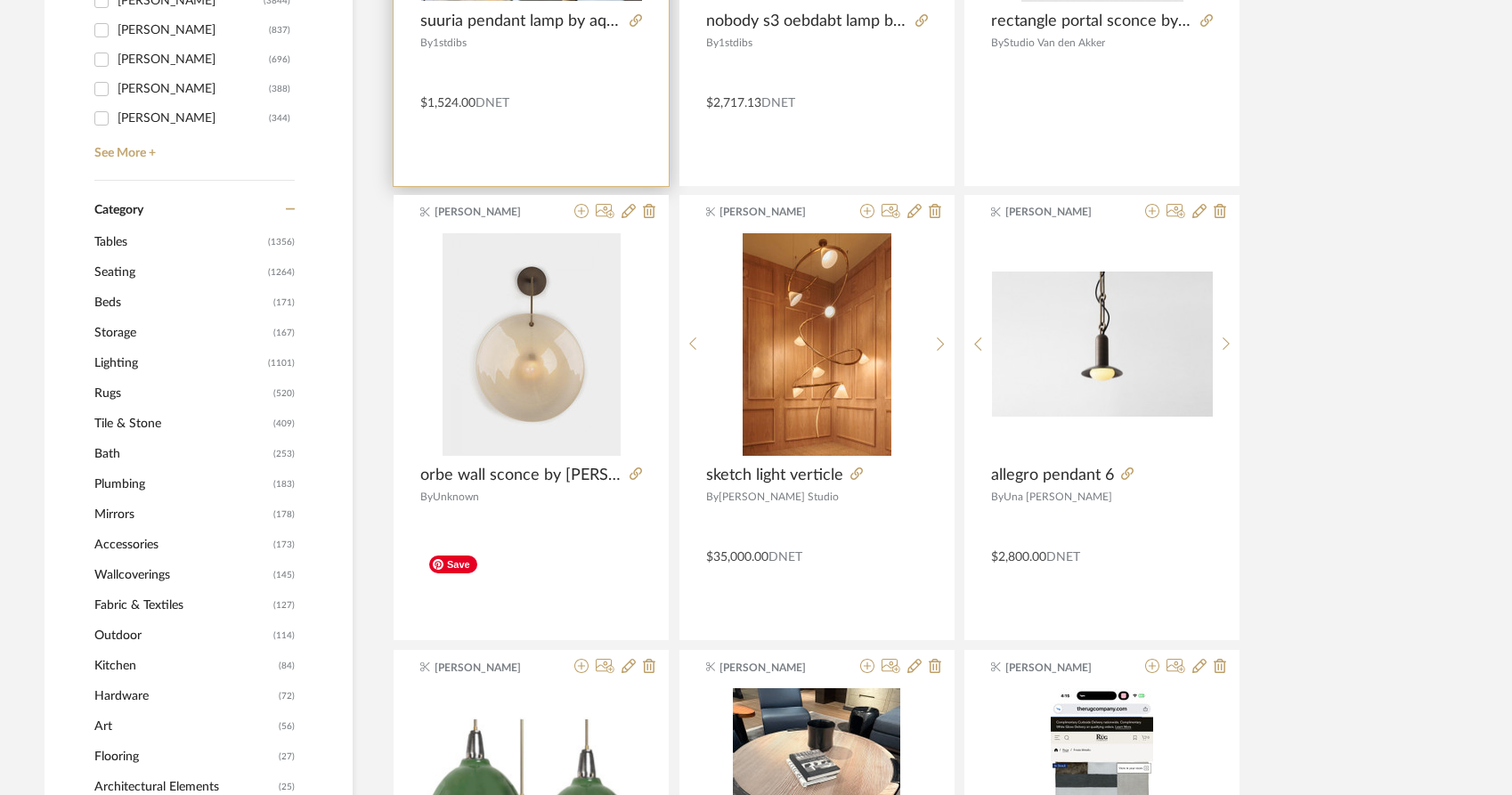
scroll to position [707, 0]
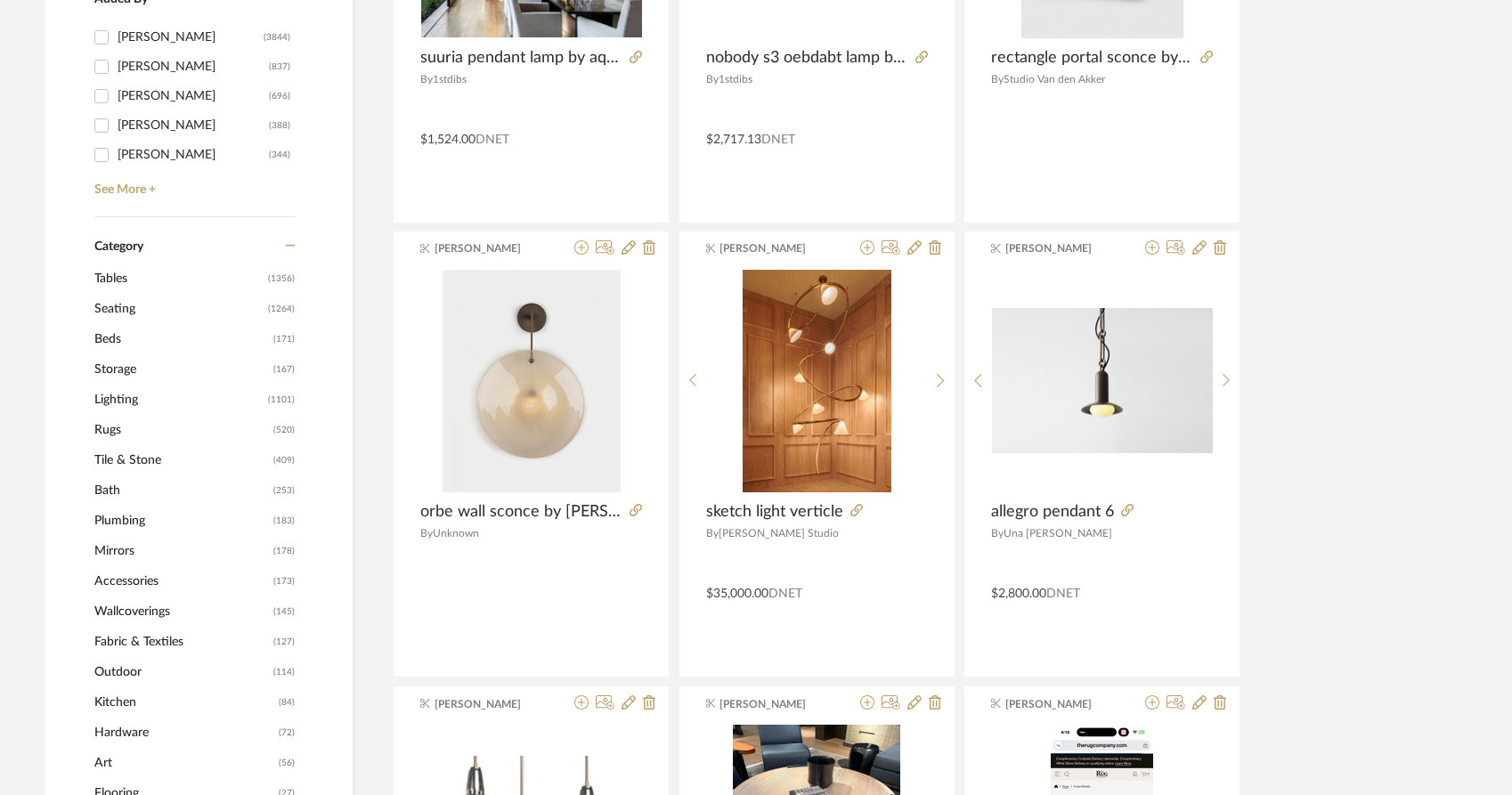
click at [125, 385] on span "Lighting" at bounding box center [179, 400] width 170 height 30
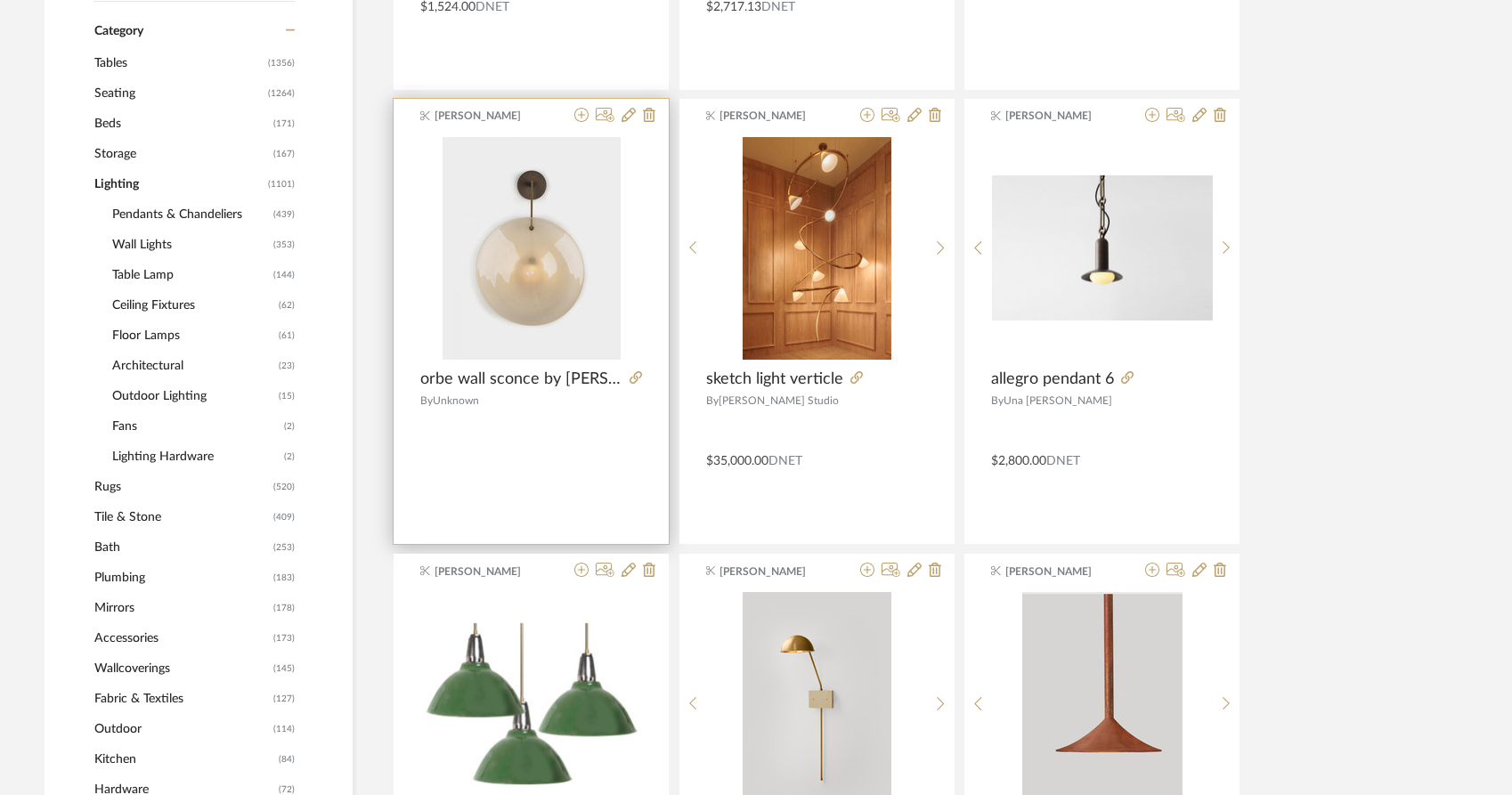
scroll to position [932, 0]
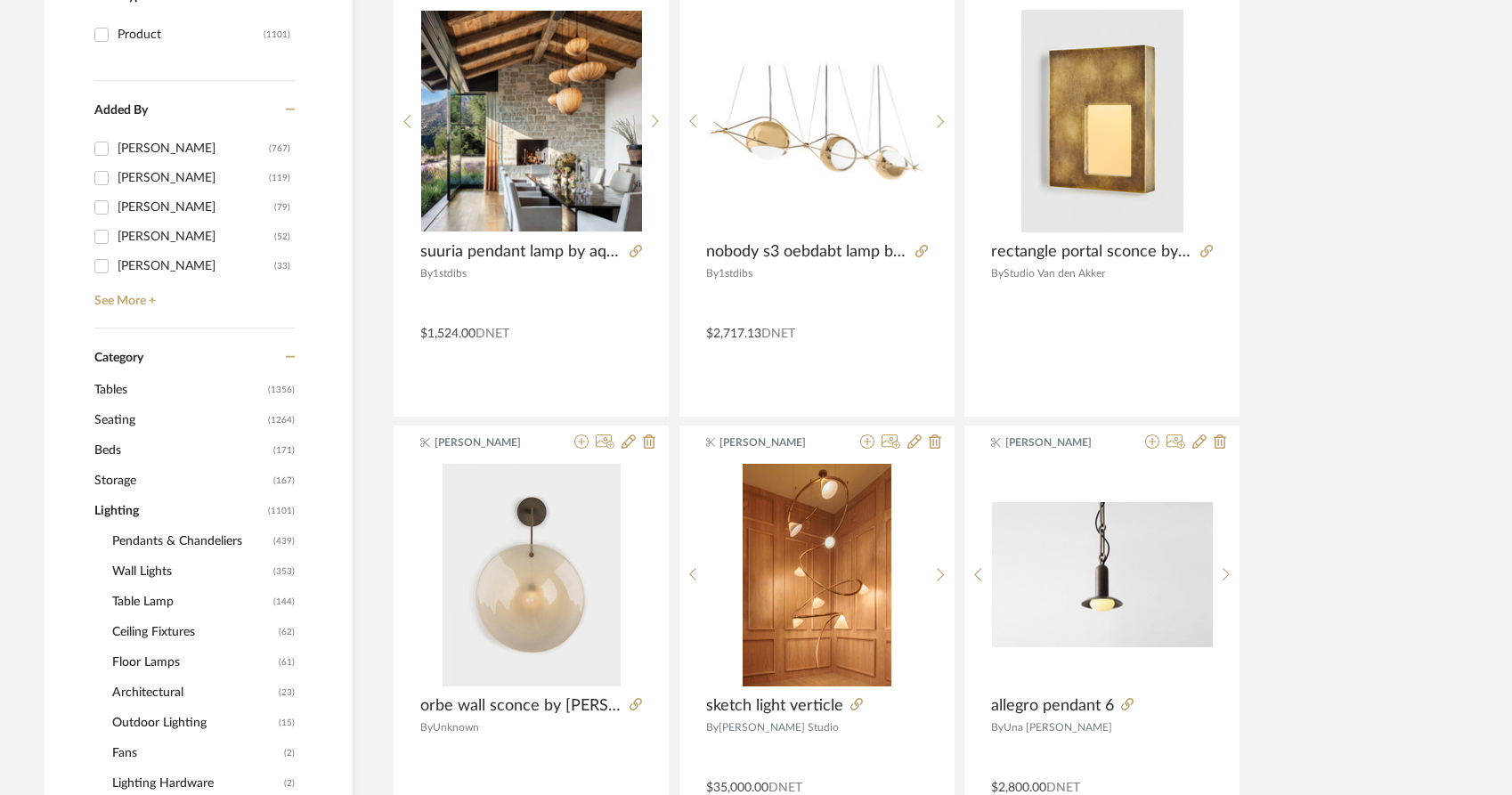
scroll to position [616, 0]
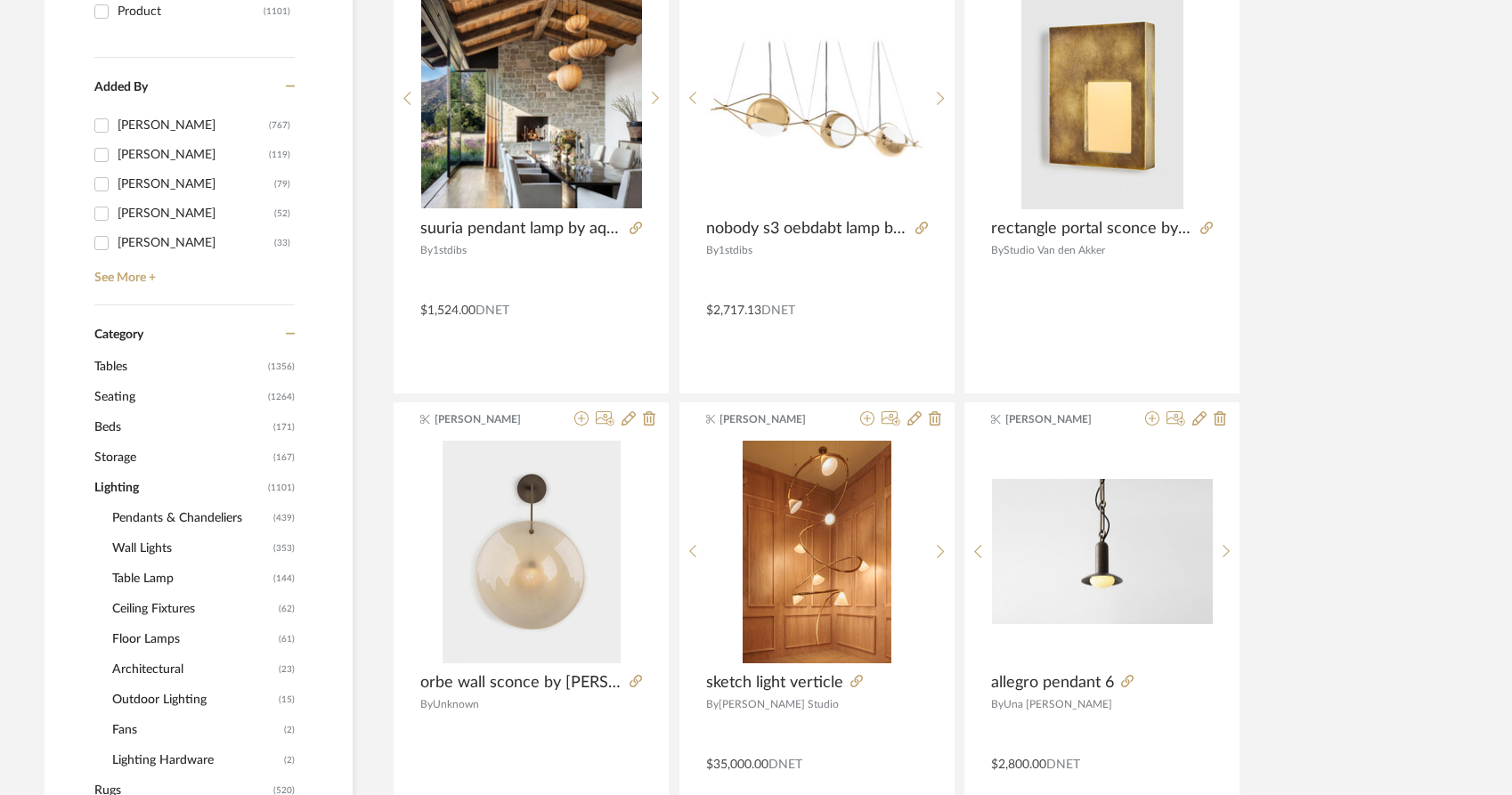
click at [141, 533] on span "Wall Lights" at bounding box center [190, 549] width 156 height 30
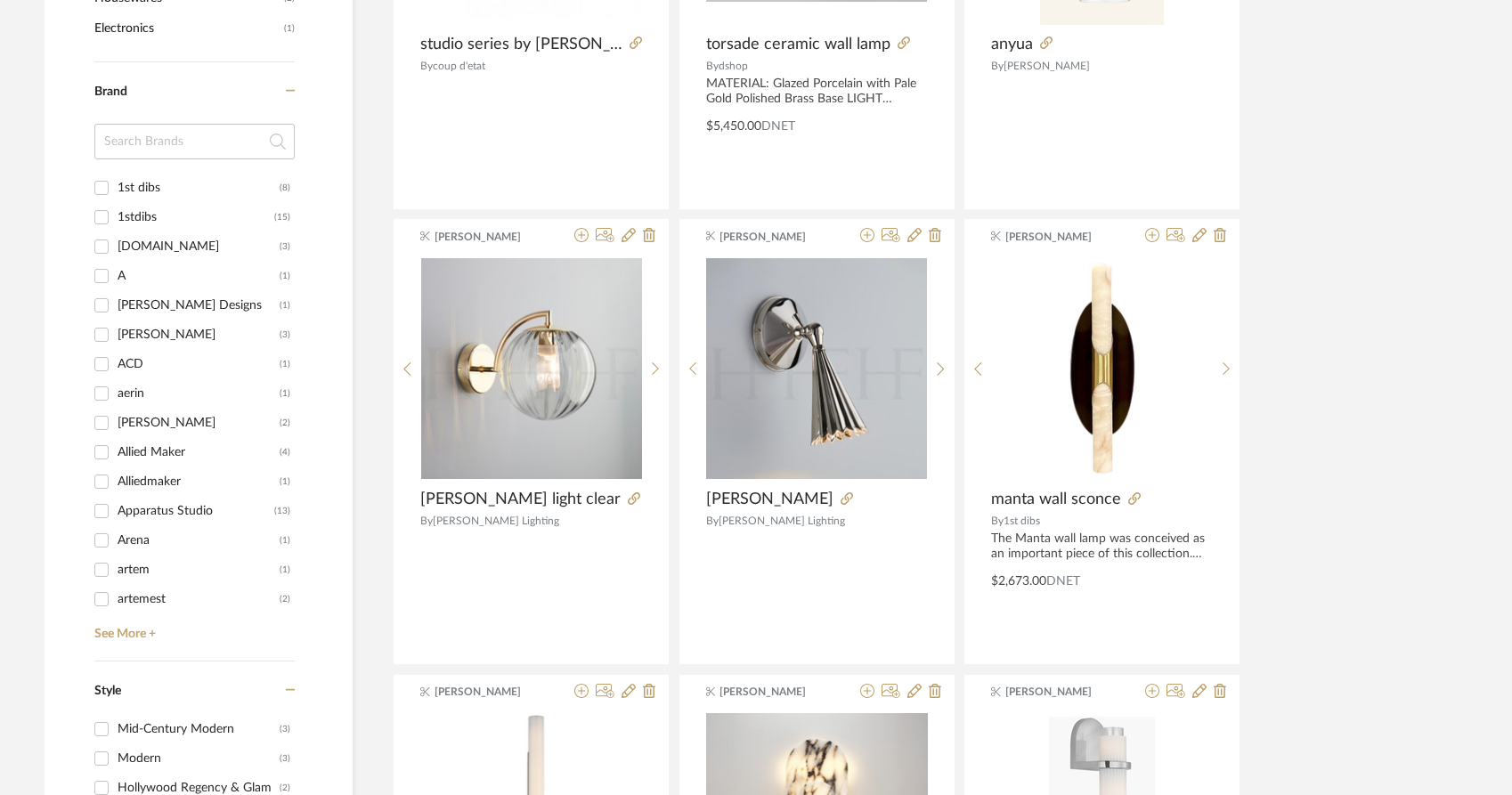
scroll to position [1, 0]
click at [135, 613] on link "See More +" at bounding box center [192, 627] width 205 height 28
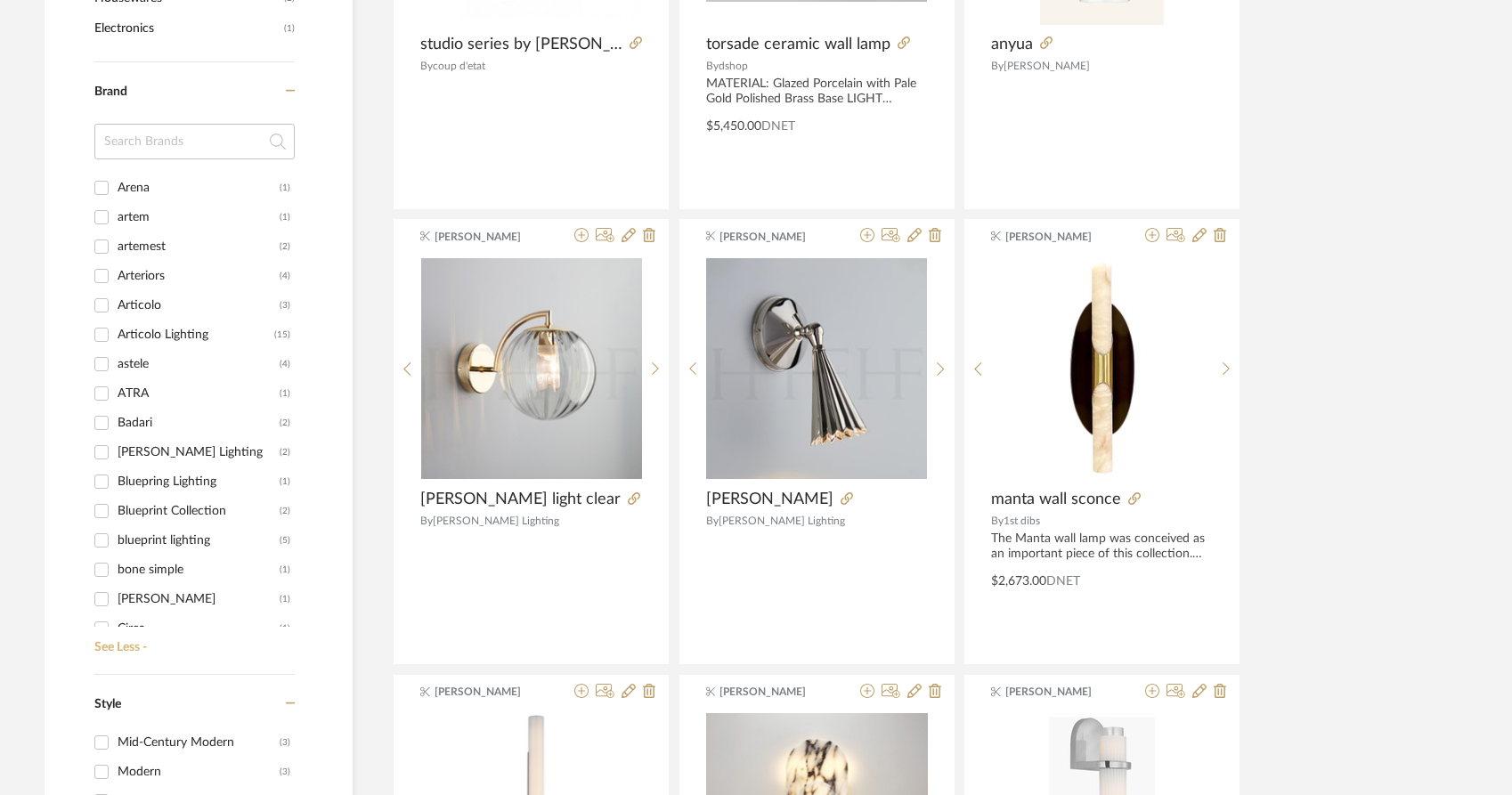
scroll to position [358, 0]
click at [184, 521] on div "blueprint lighting" at bounding box center [198, 535] width 162 height 28
click at [116, 521] on input "blueprint lighting (5)" at bounding box center [101, 535] width 28 height 28
checkbox input "true"
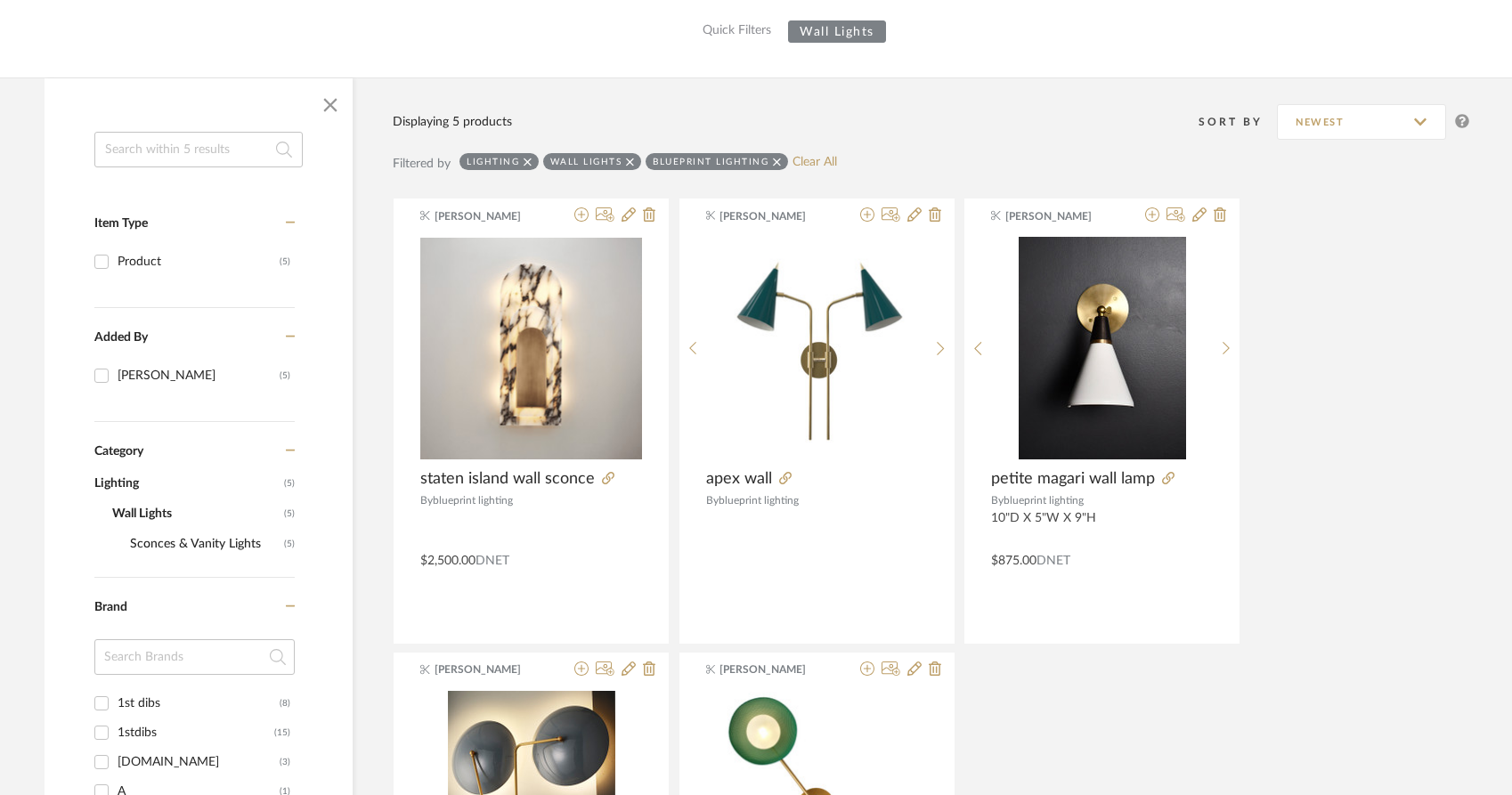
scroll to position [329, 0]
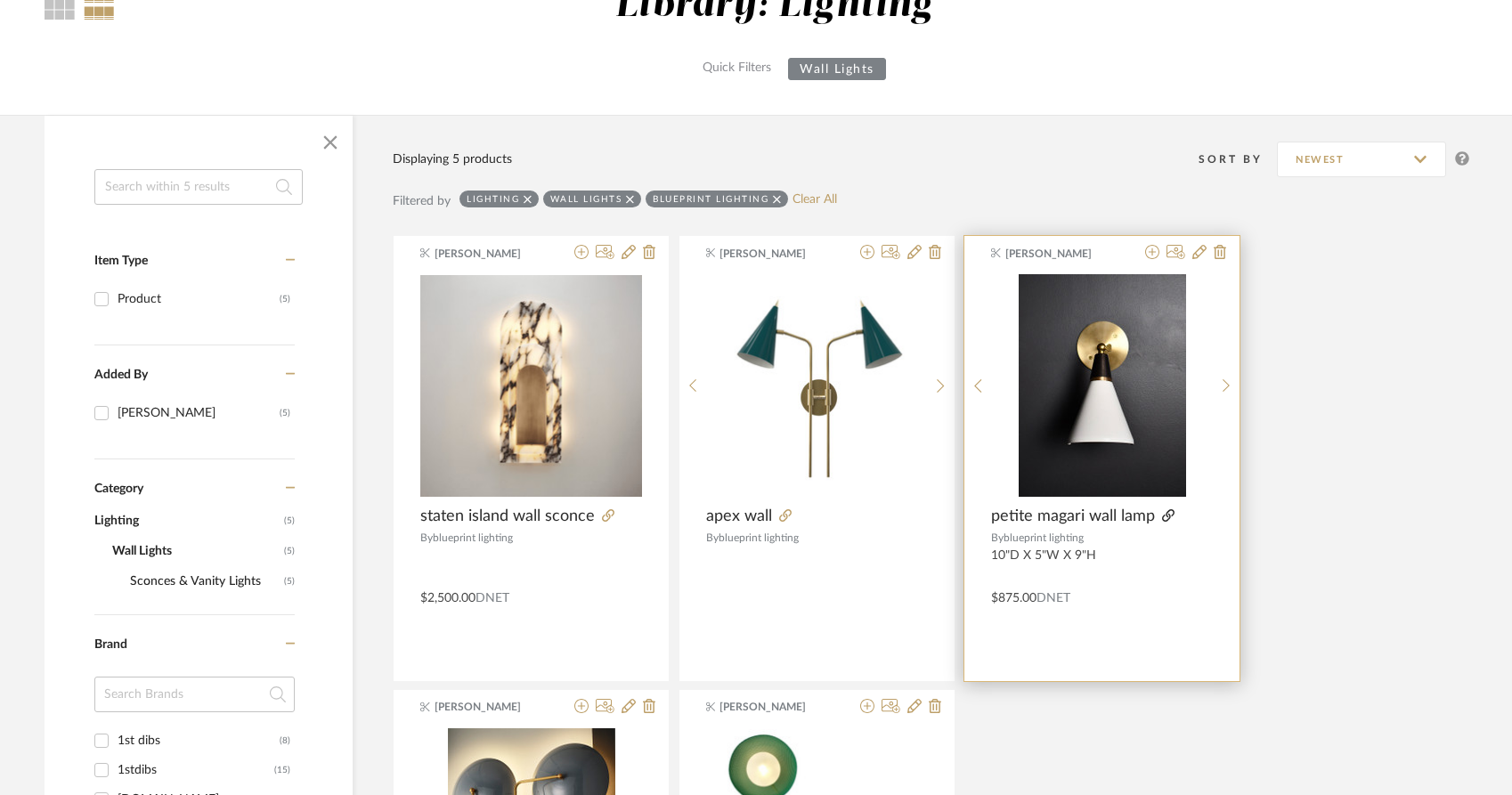
click at [1166, 509] on icon at bounding box center [1168, 515] width 12 height 12
click at [1153, 244] on icon at bounding box center [1152, 251] width 14 height 14
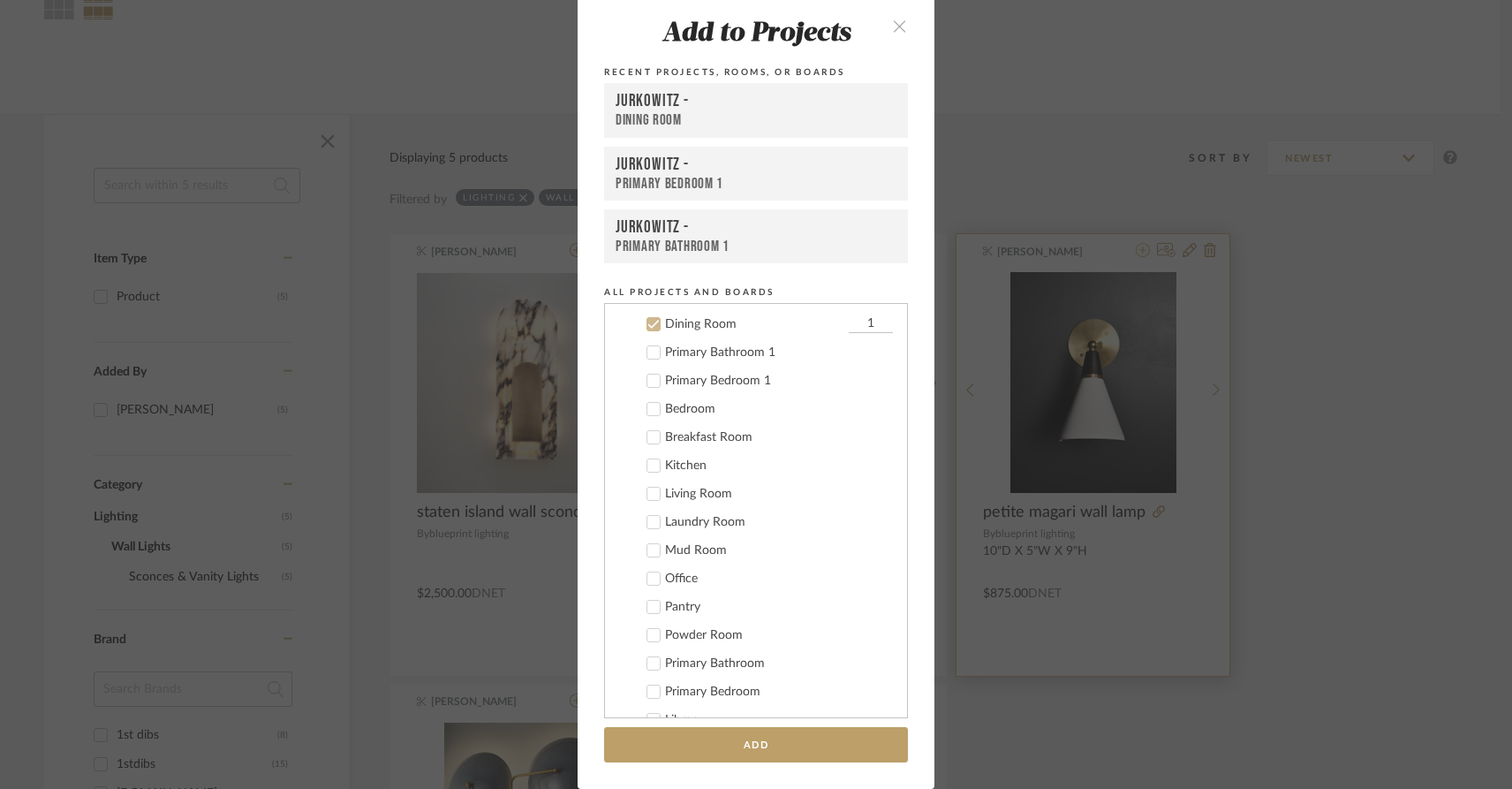
scroll to position [100, 0]
click at [651, 316] on icon at bounding box center [654, 319] width 11 height 8
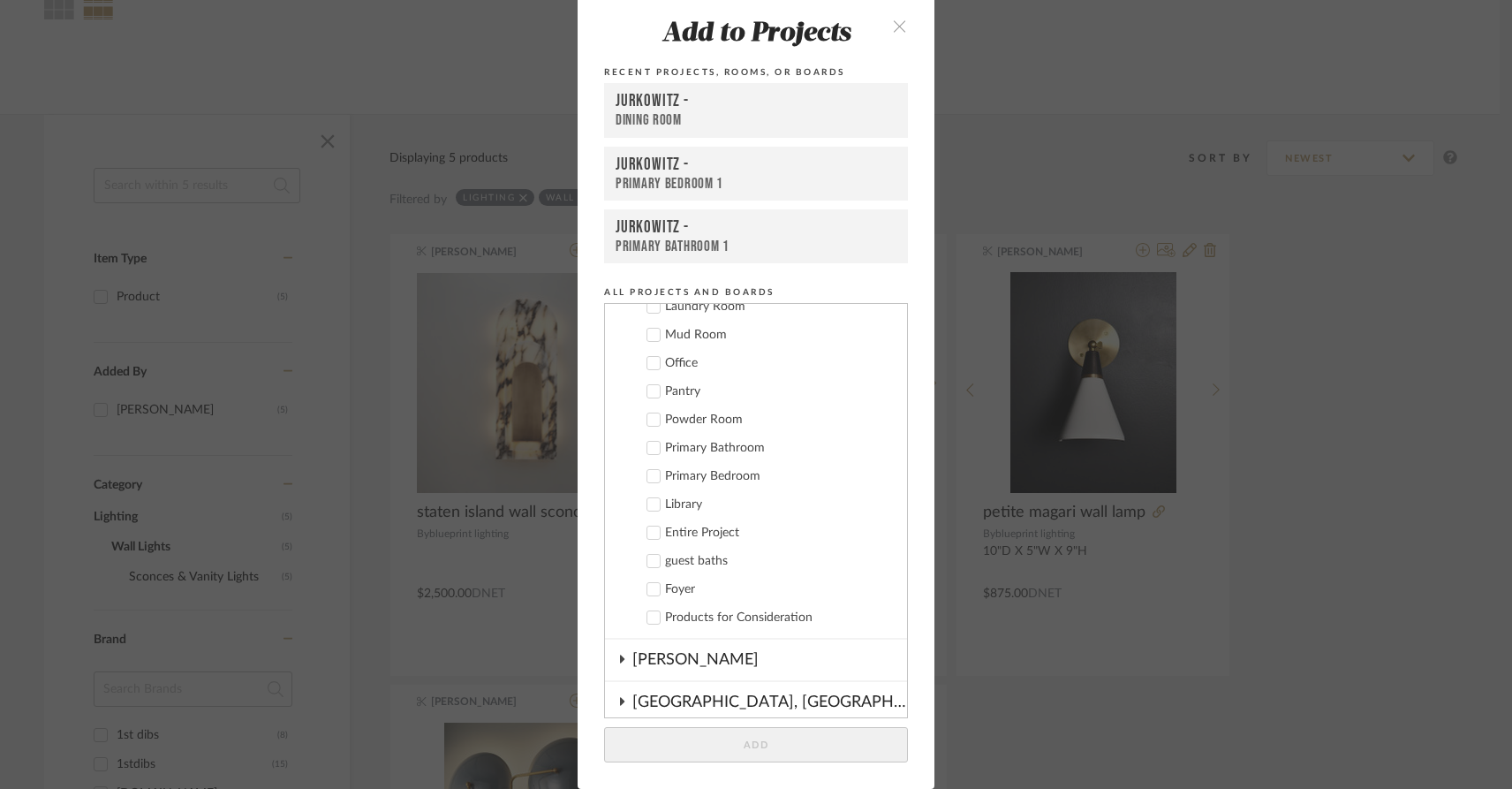
scroll to position [313, 0]
click at [651, 560] on icon at bounding box center [654, 558] width 12 height 12
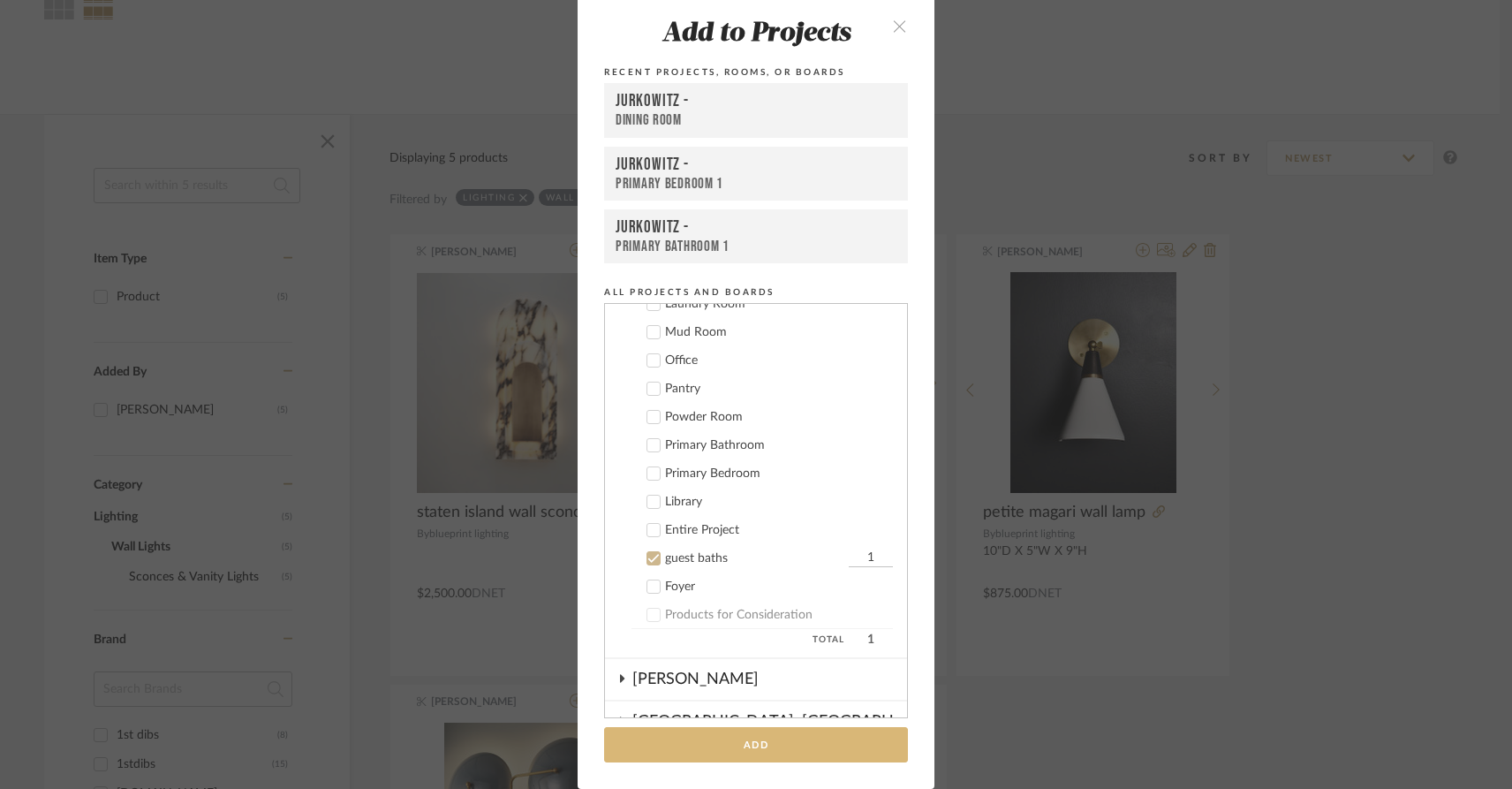
click at [694, 749] on button "Add" at bounding box center [756, 745] width 304 height 37
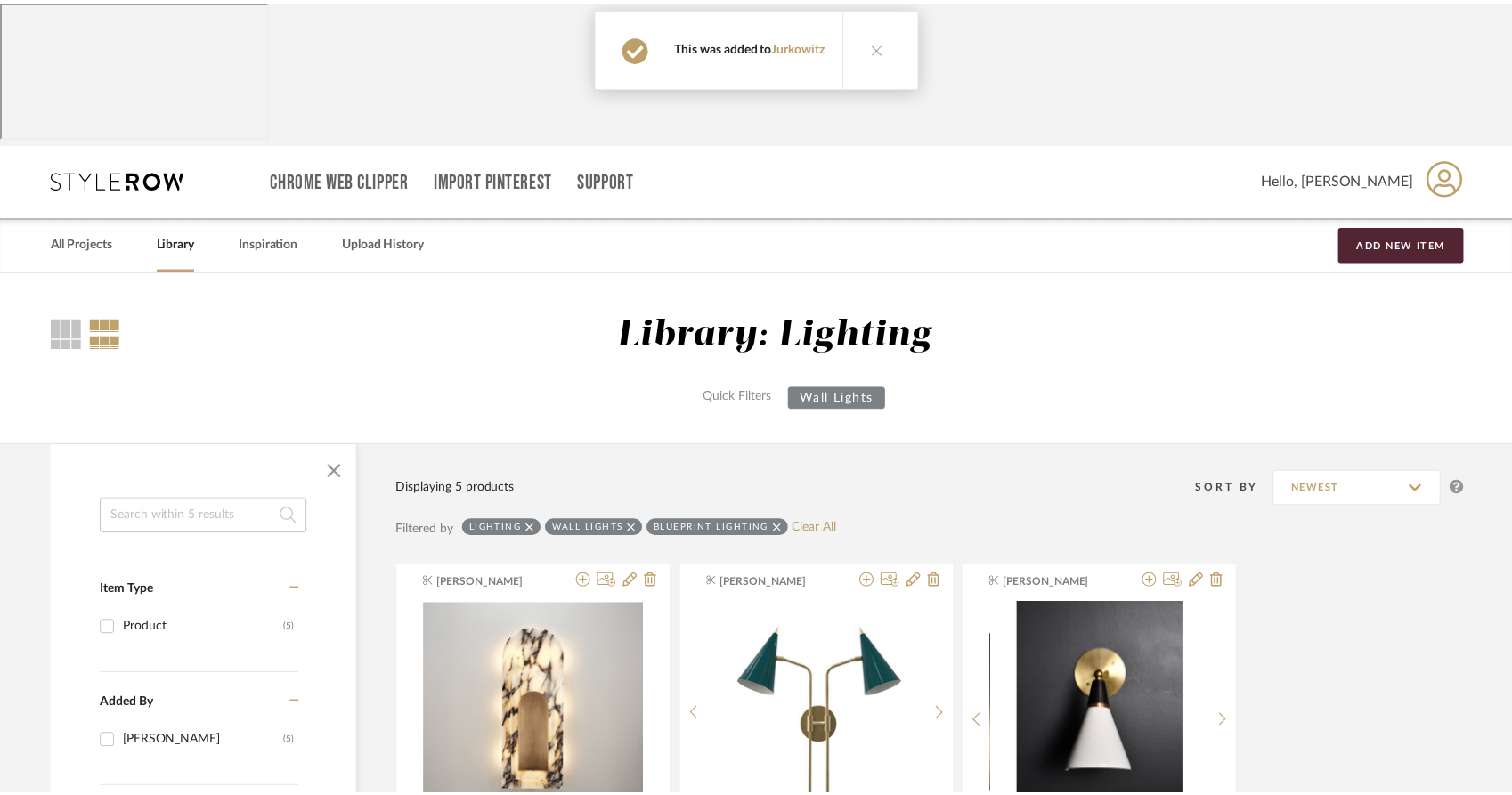
scroll to position [329, 0]
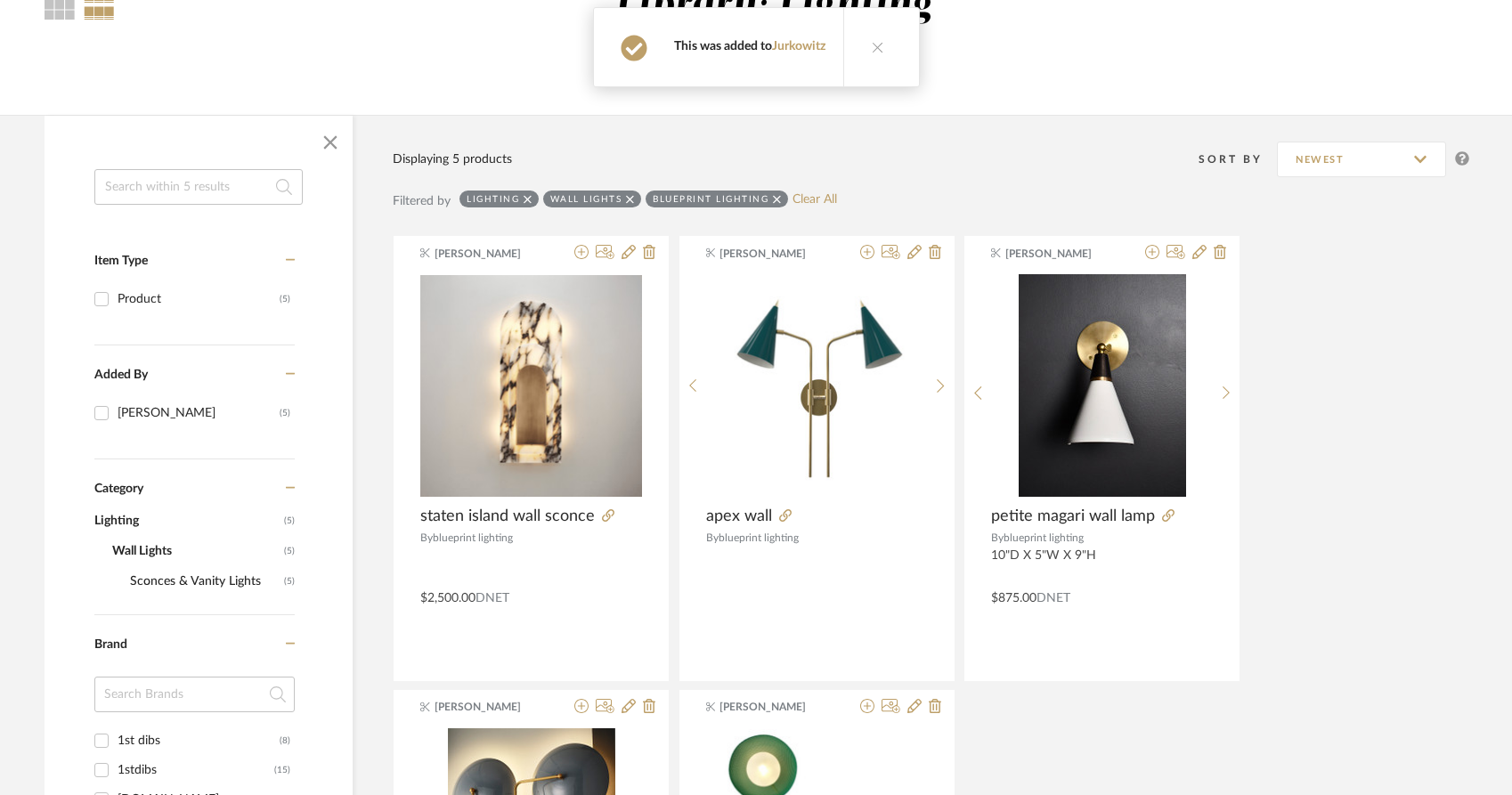
click at [1140, 638] on div "[PERSON_NAME] staten island wall sconce By blueprint lighting $2,500.00 DNET [P…" at bounding box center [931, 685] width 1077 height 901
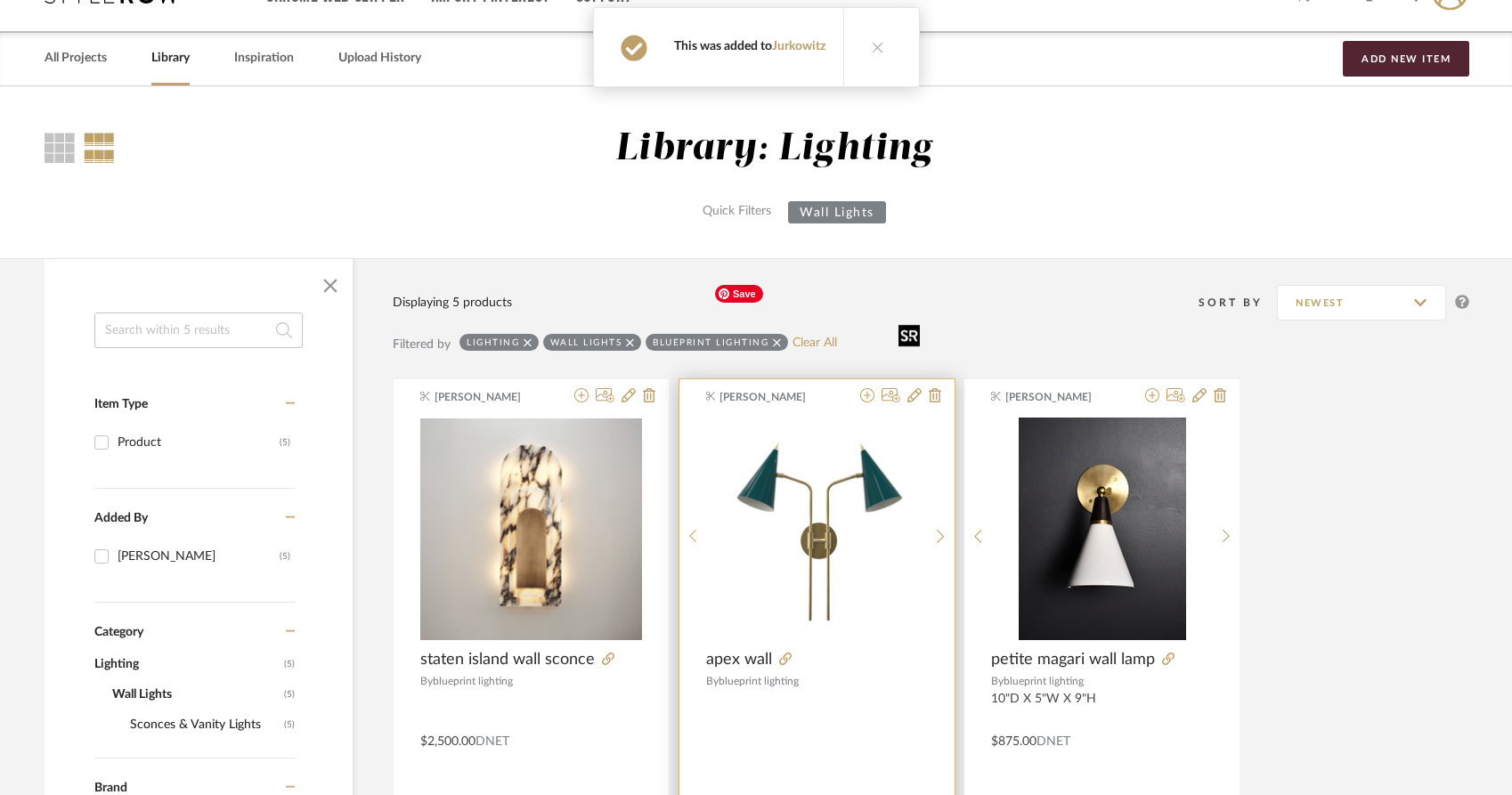
scroll to position [172, 0]
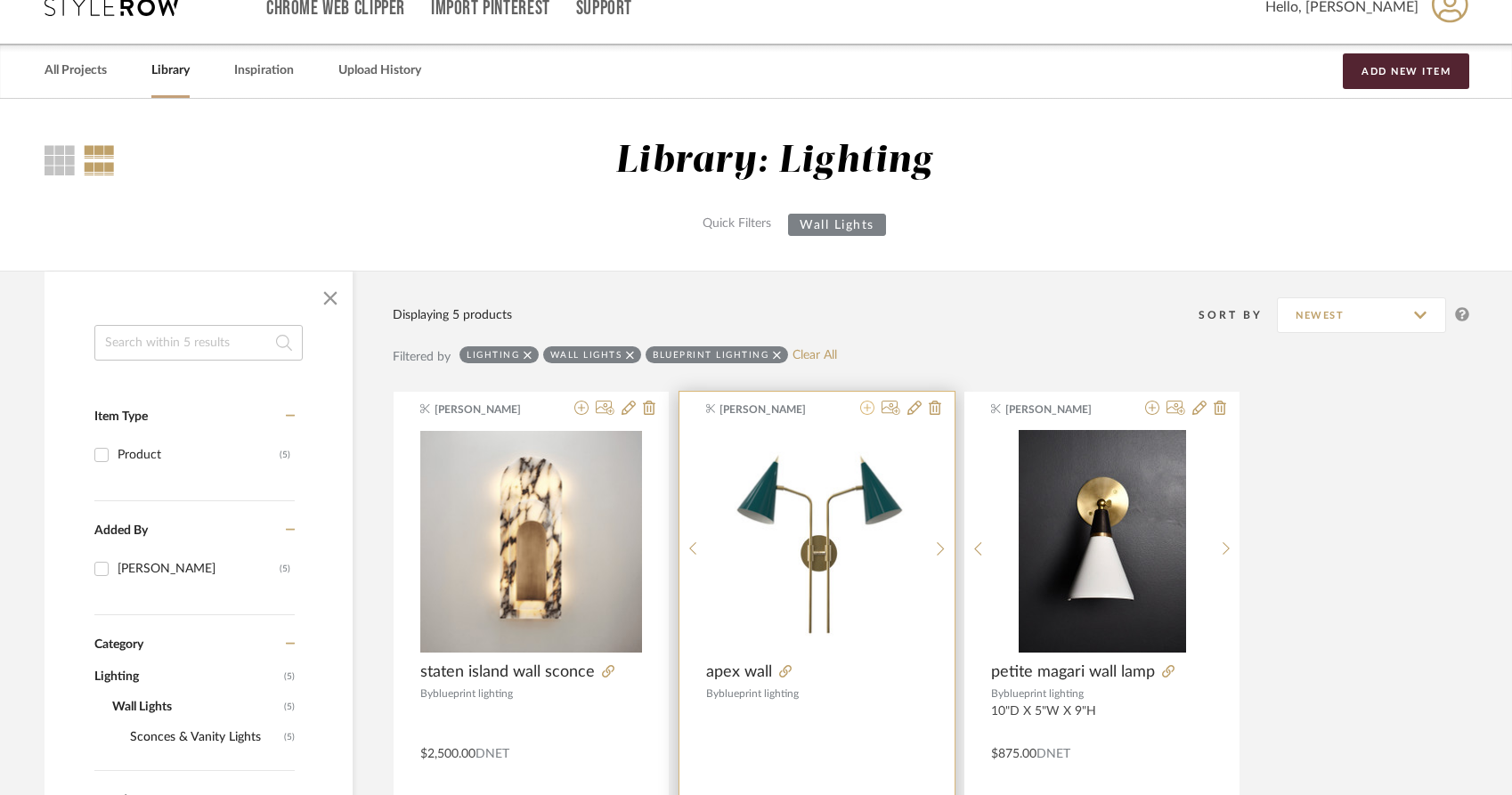
click at [865, 401] on icon at bounding box center [867, 407] width 14 height 14
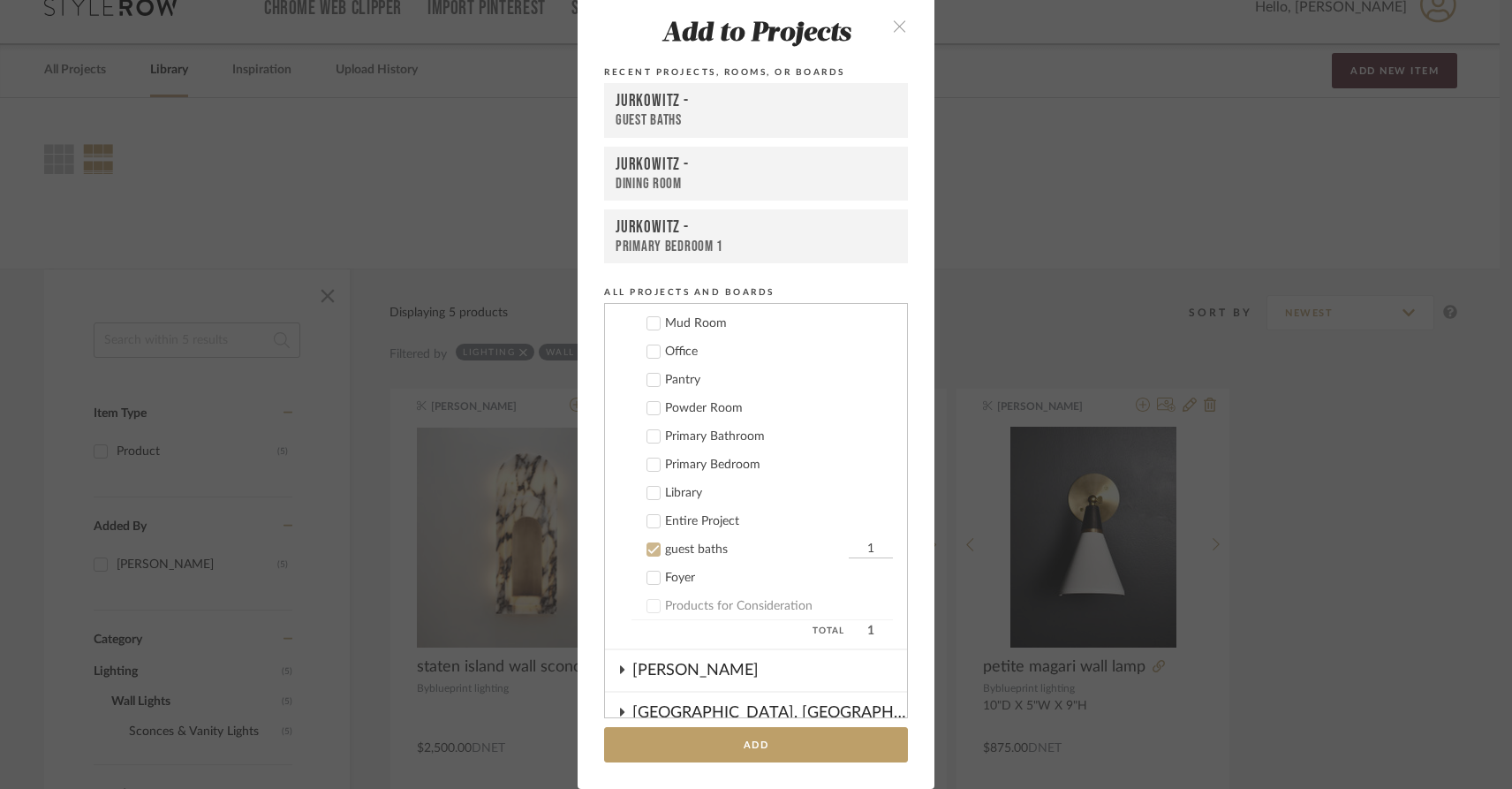
scroll to position [311, 0]
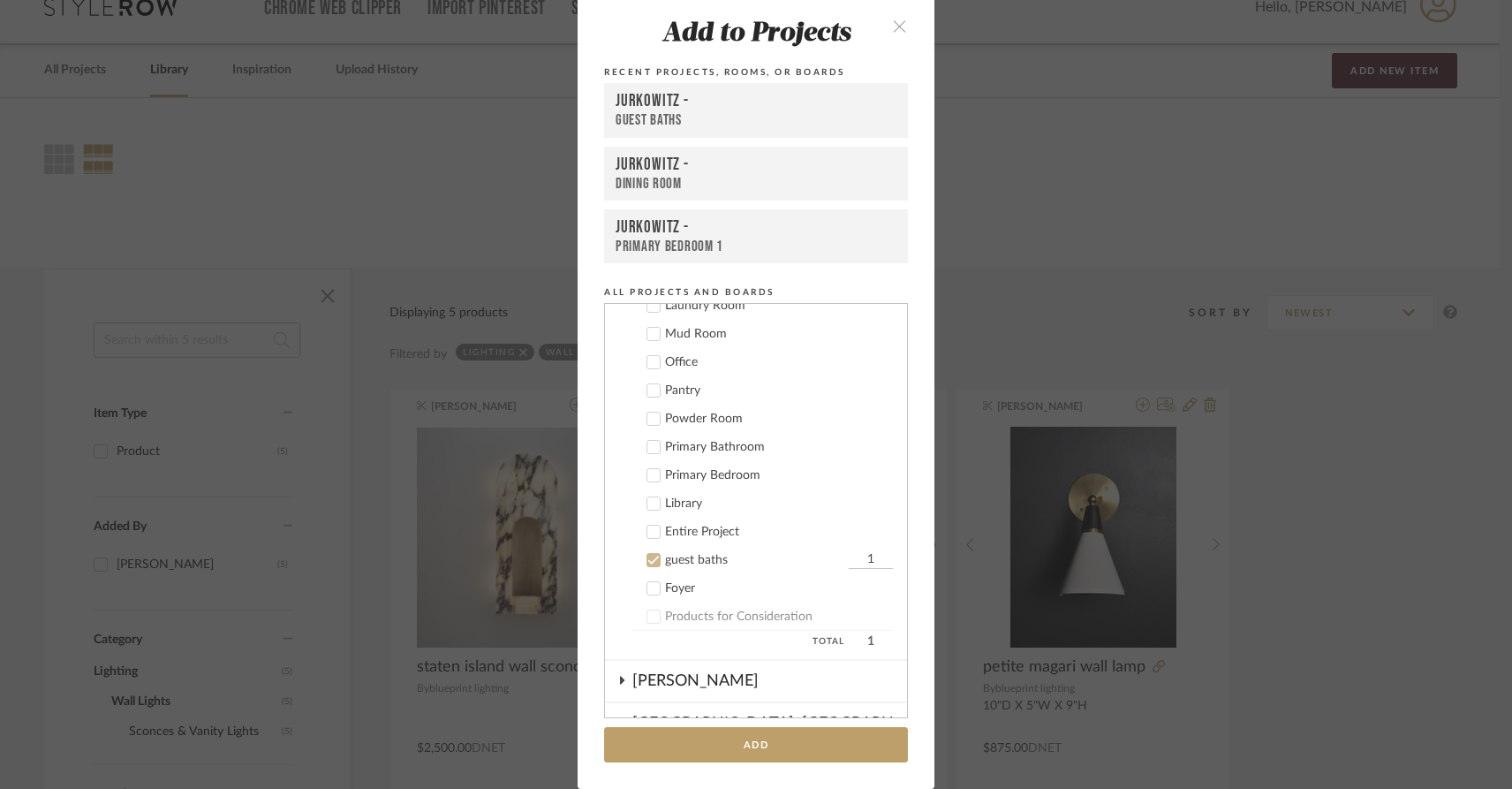
click at [648, 561] on icon at bounding box center [654, 560] width 12 height 12
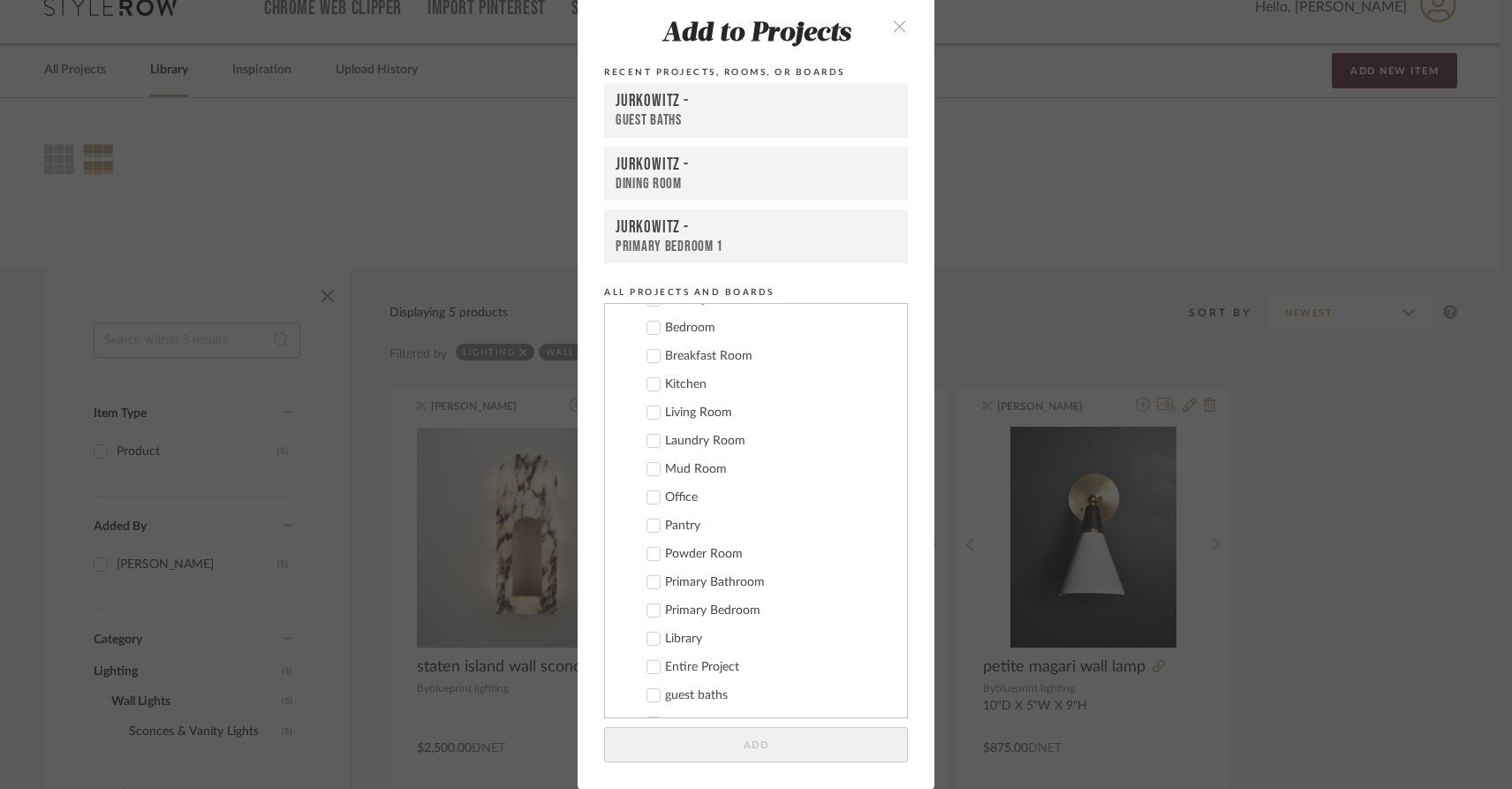
scroll to position [166, 0]
click at [653, 506] on icon at bounding box center [654, 507] width 12 height 12
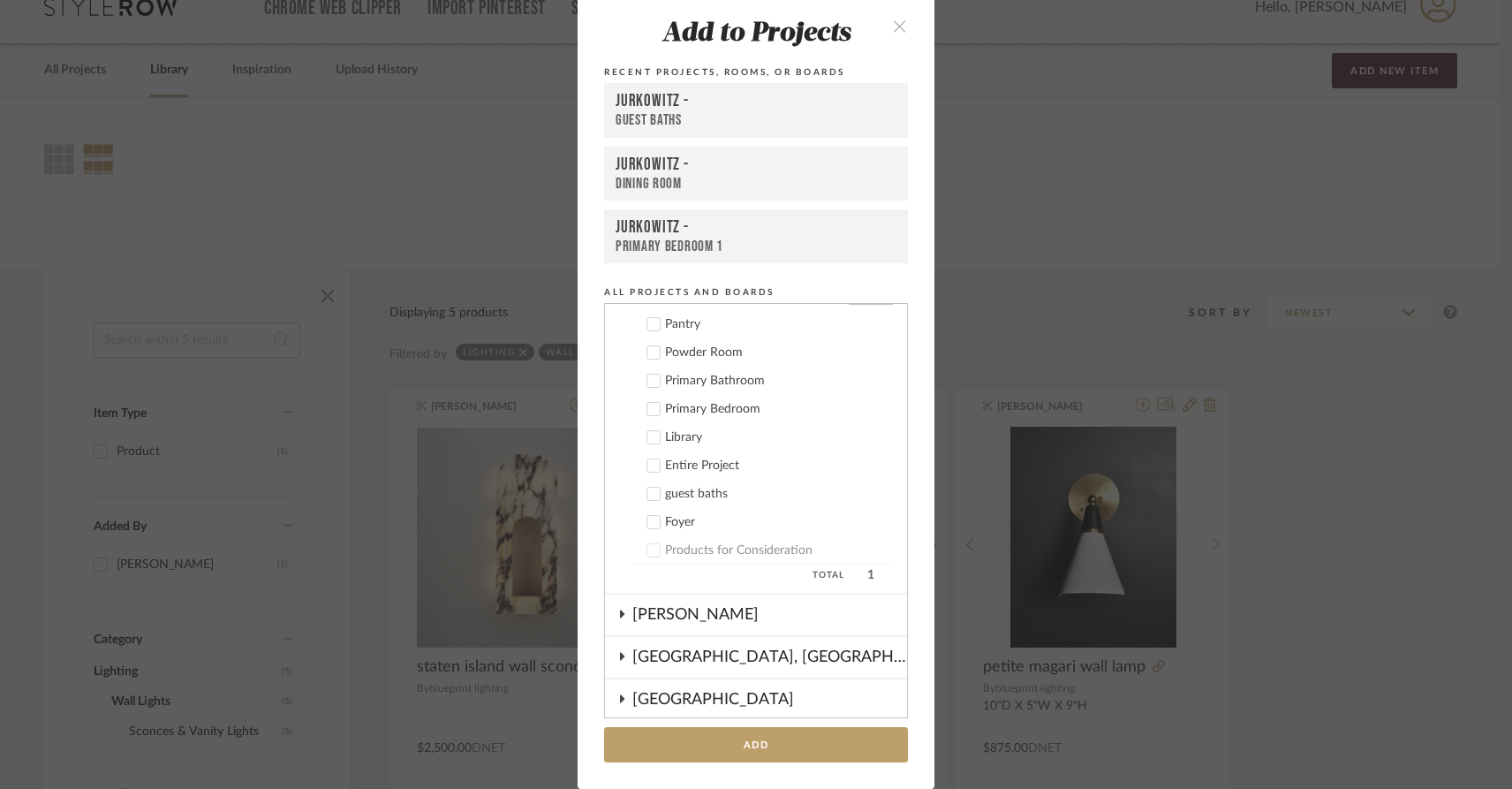
scroll to position [368, 0]
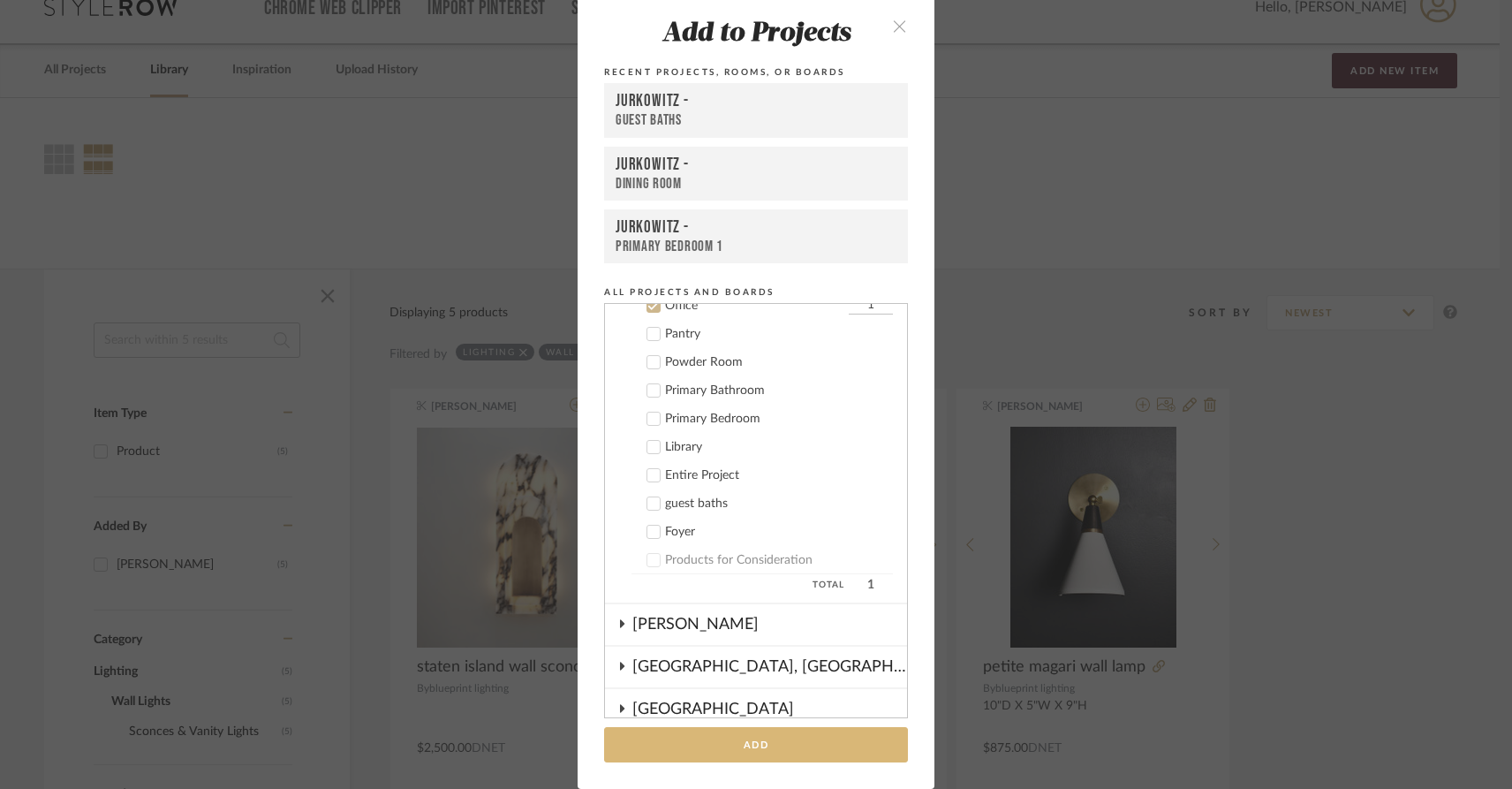
click at [687, 752] on button "Add" at bounding box center [756, 745] width 304 height 37
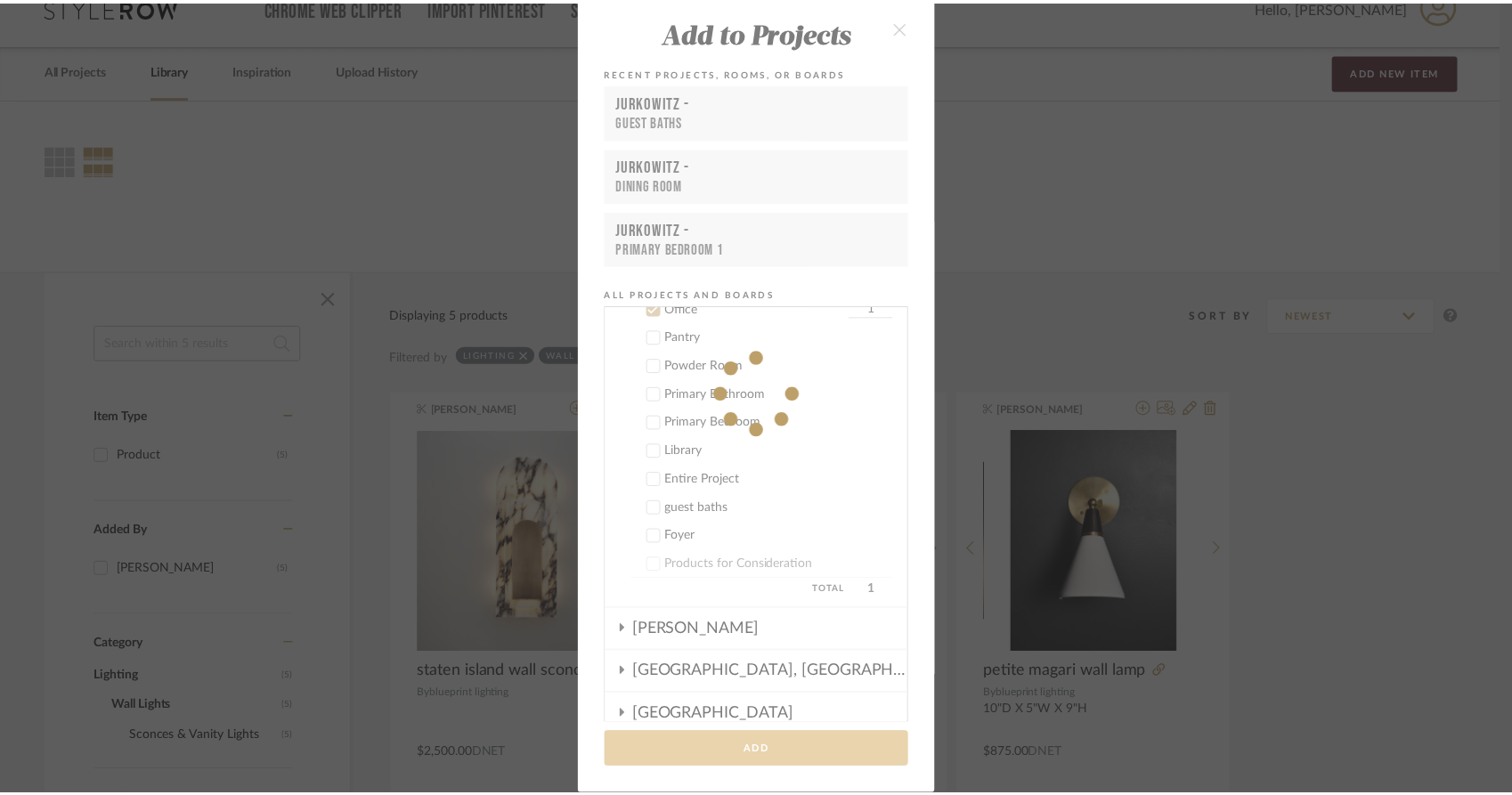
scroll to position [172, 0]
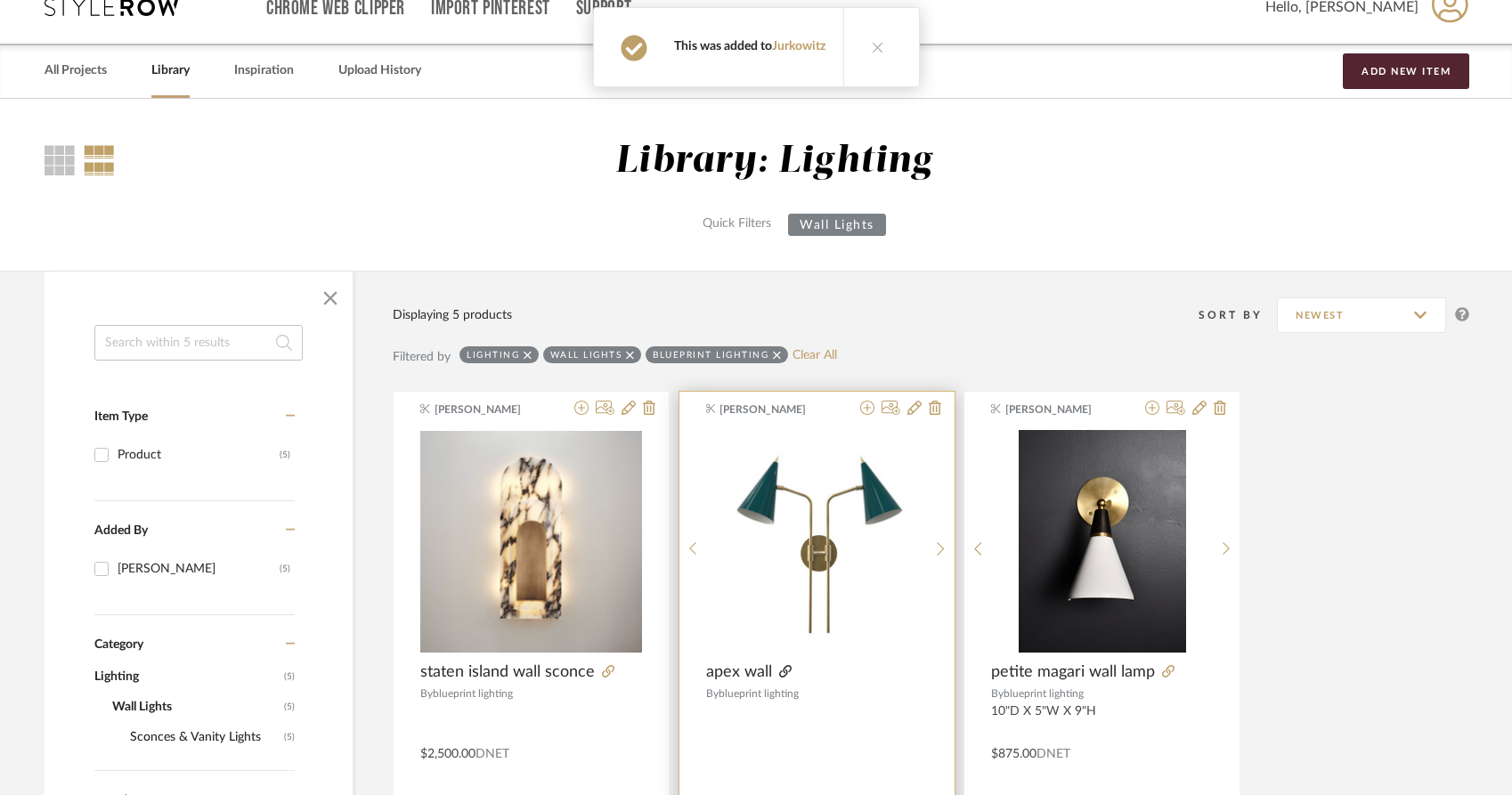
click at [784, 665] on icon at bounding box center [785, 671] width 12 height 12
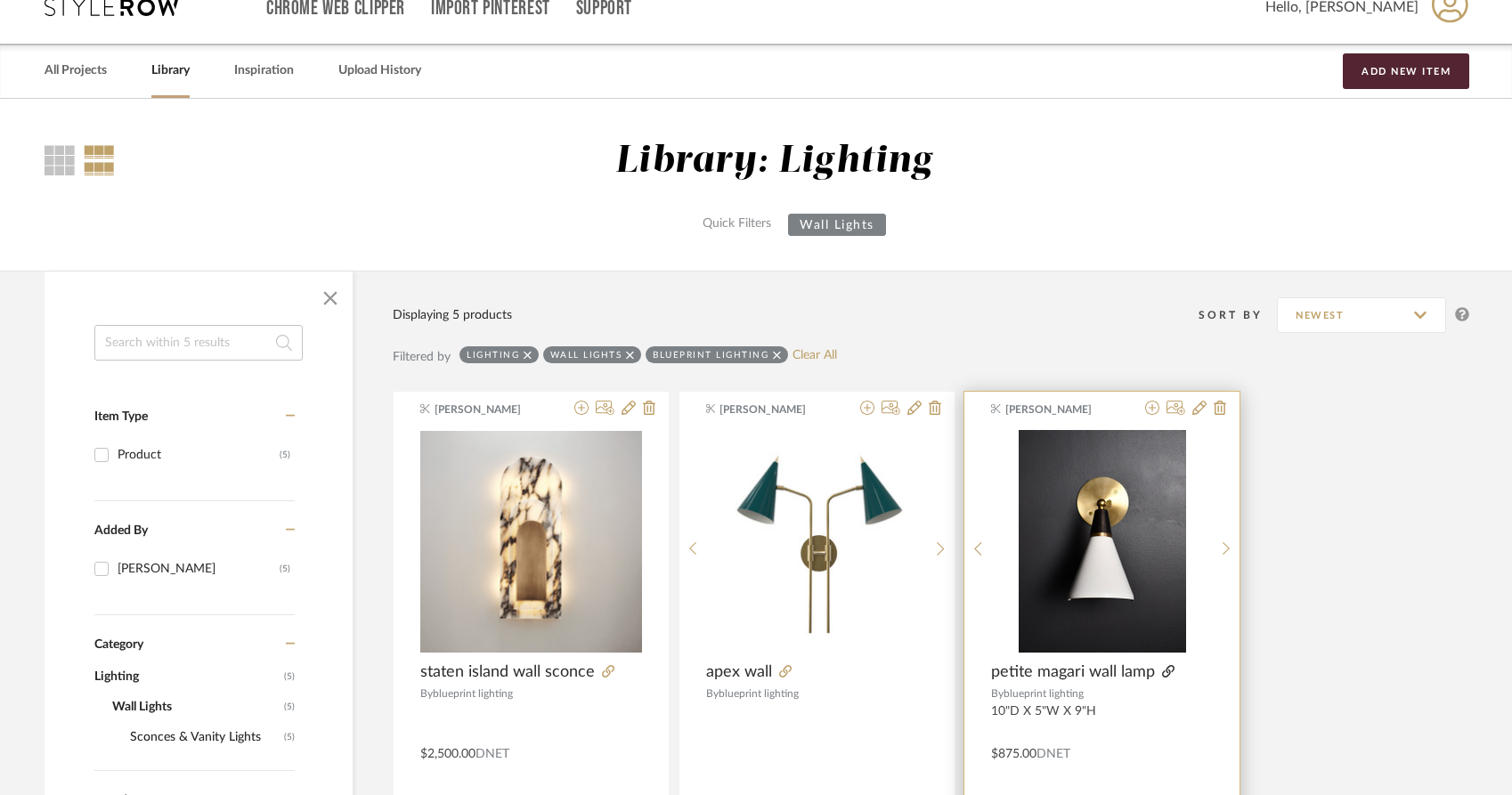
click at [1166, 665] on icon at bounding box center [1168, 671] width 12 height 12
click at [1200, 401] on icon at bounding box center [1199, 407] width 14 height 14
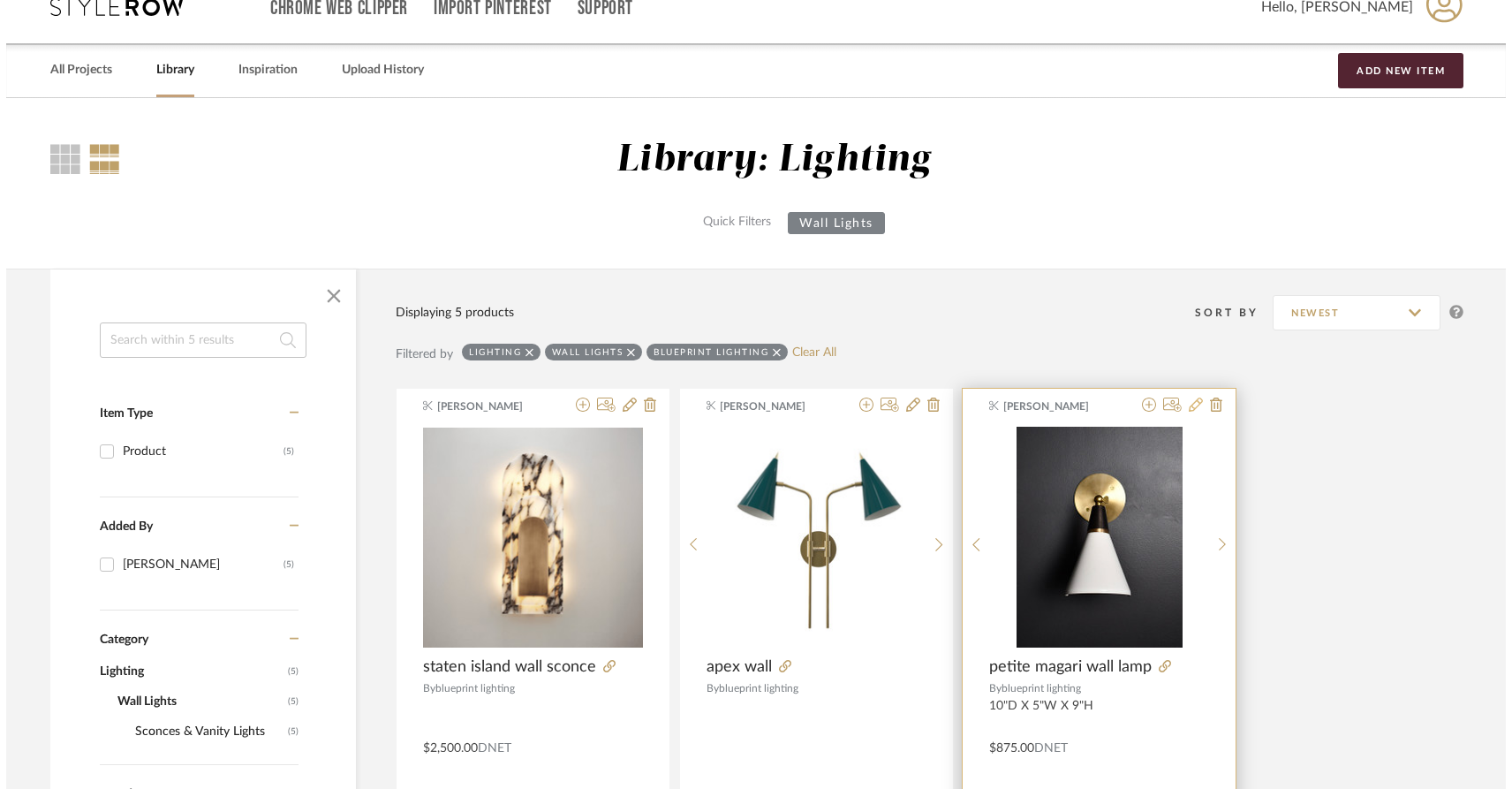
scroll to position [0, 0]
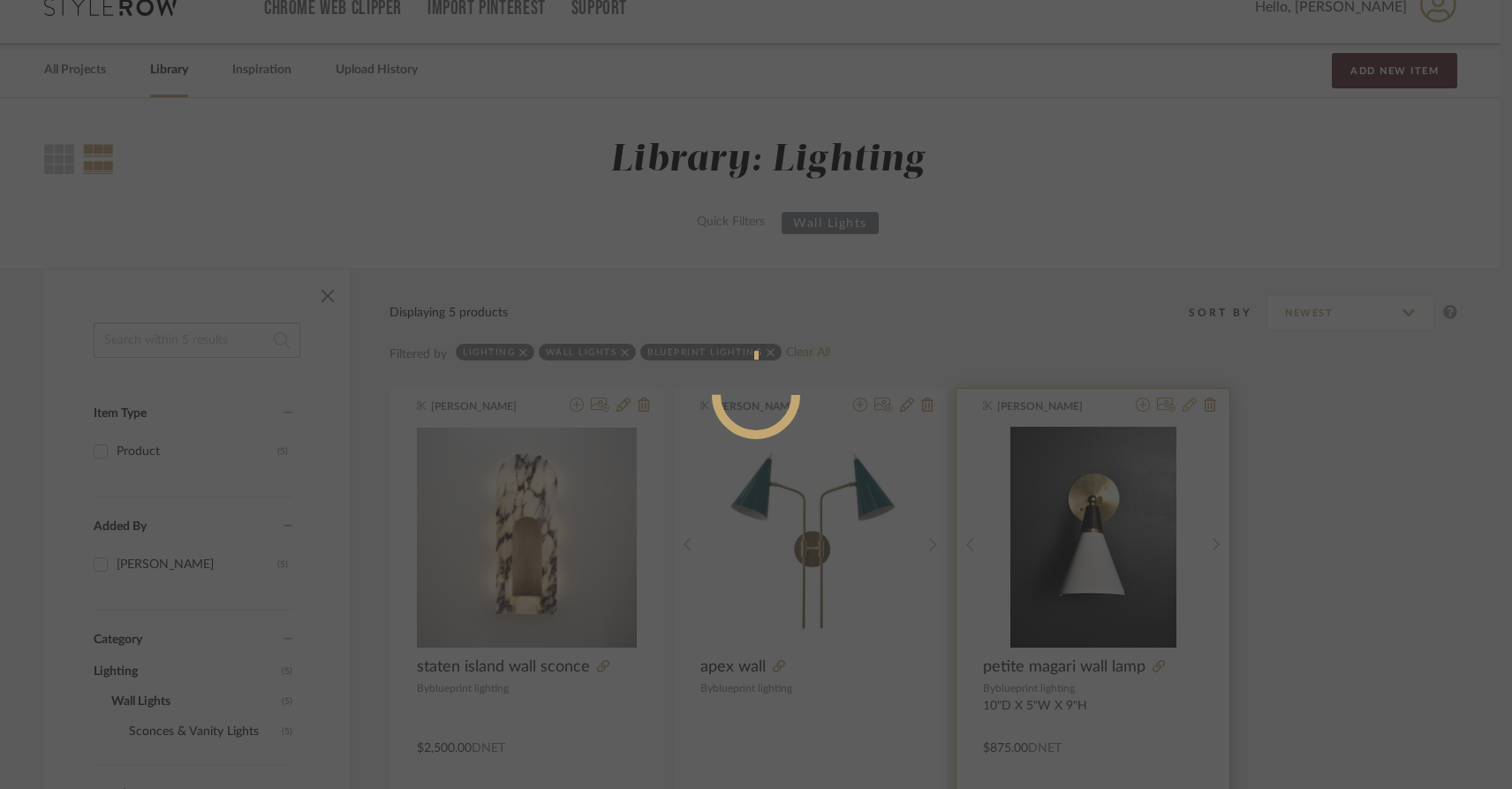
radio input "true"
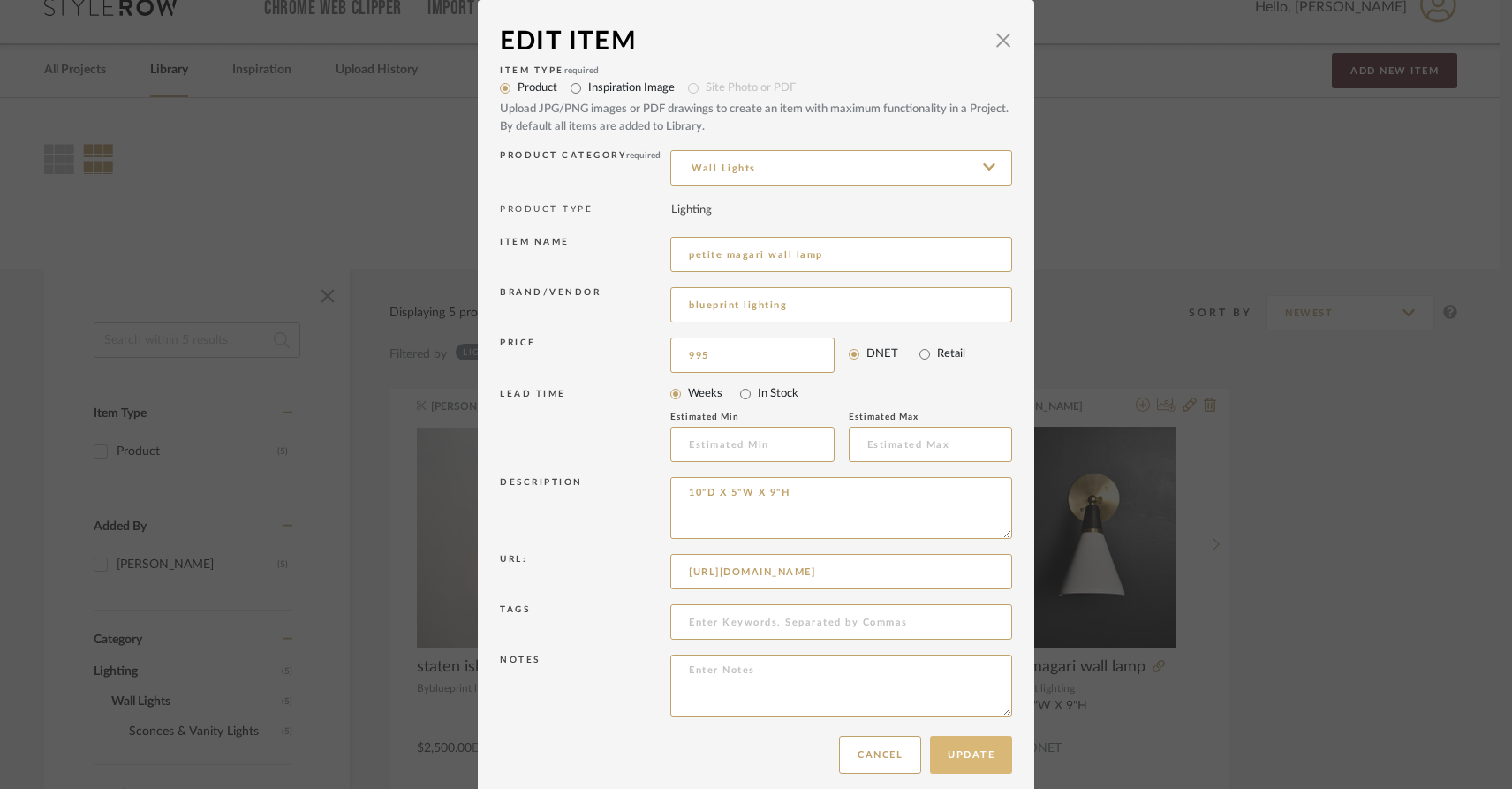
type input "$995.00"
click at [971, 771] on button "Update" at bounding box center [970, 755] width 82 height 38
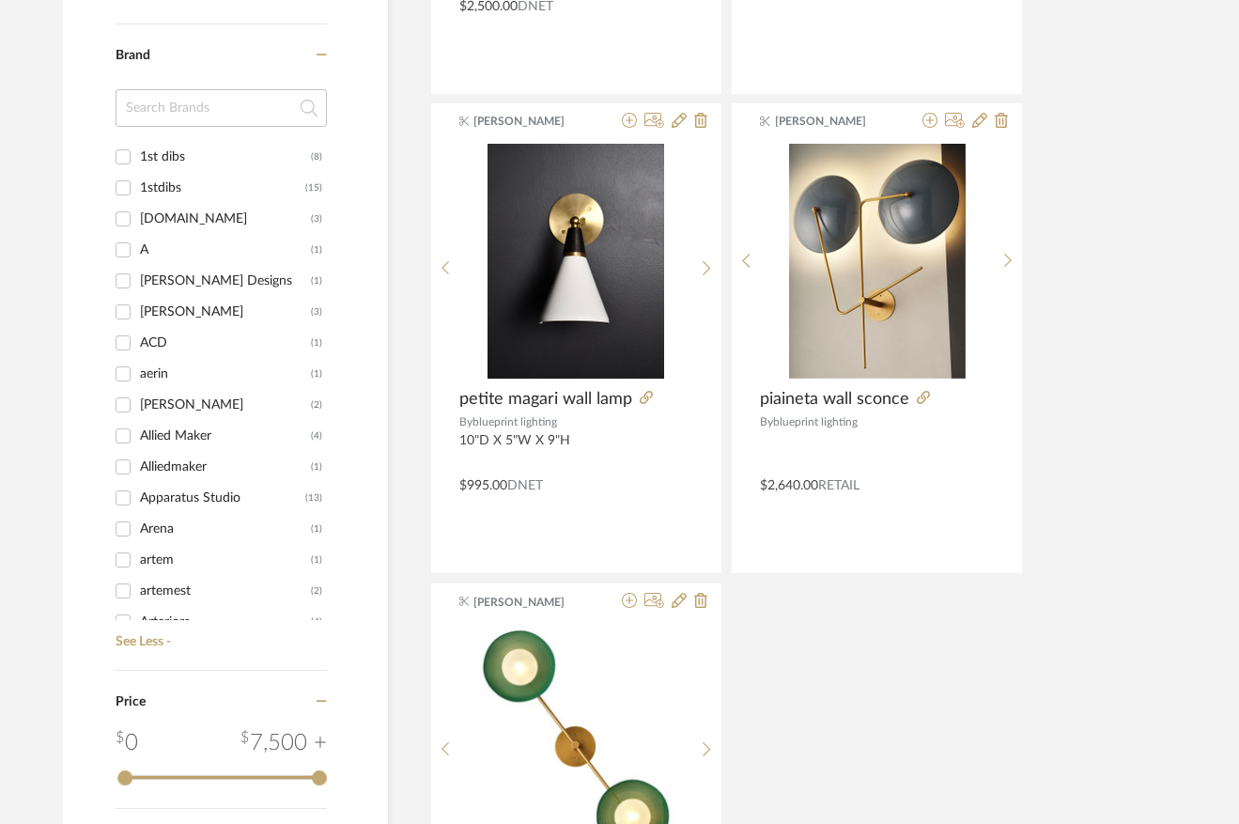
scroll to position [0, 7]
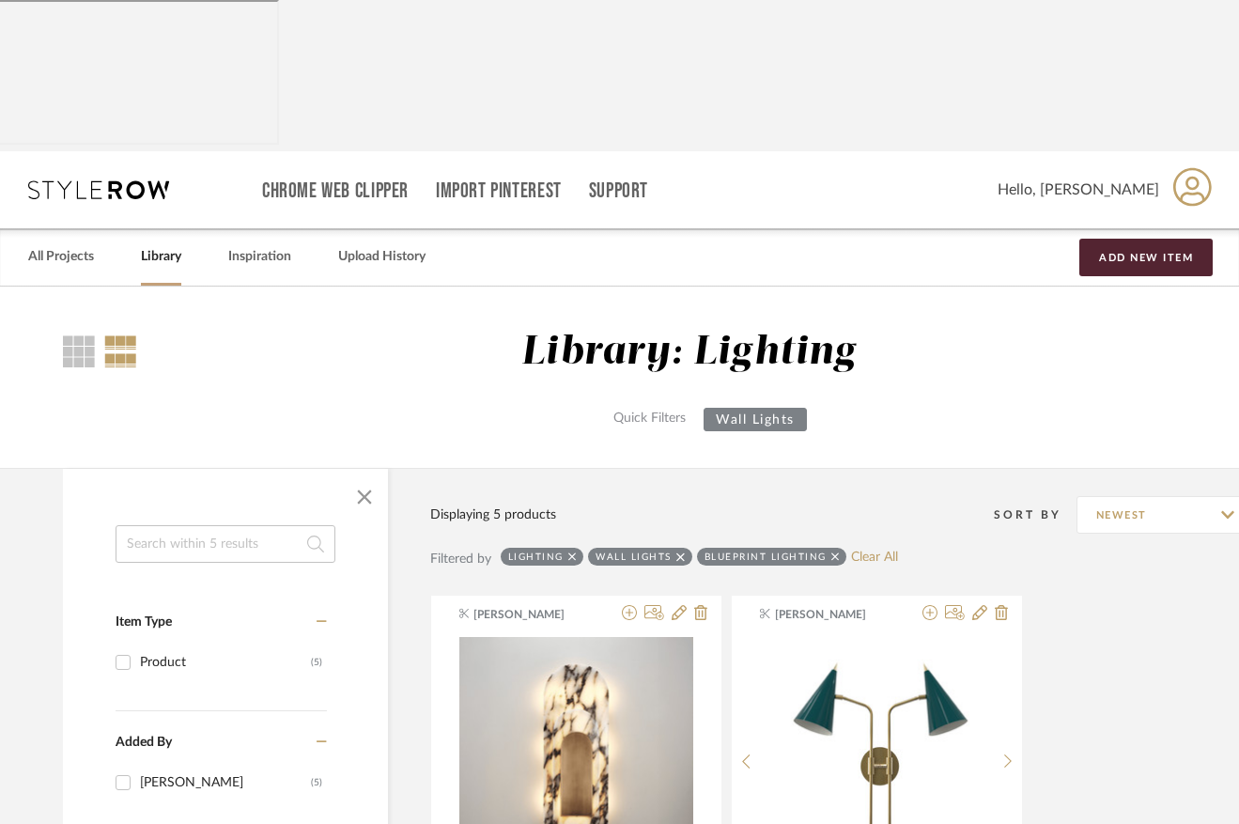
click at [161, 244] on link "Library" at bounding box center [161, 256] width 40 height 25
checkbox input "false"
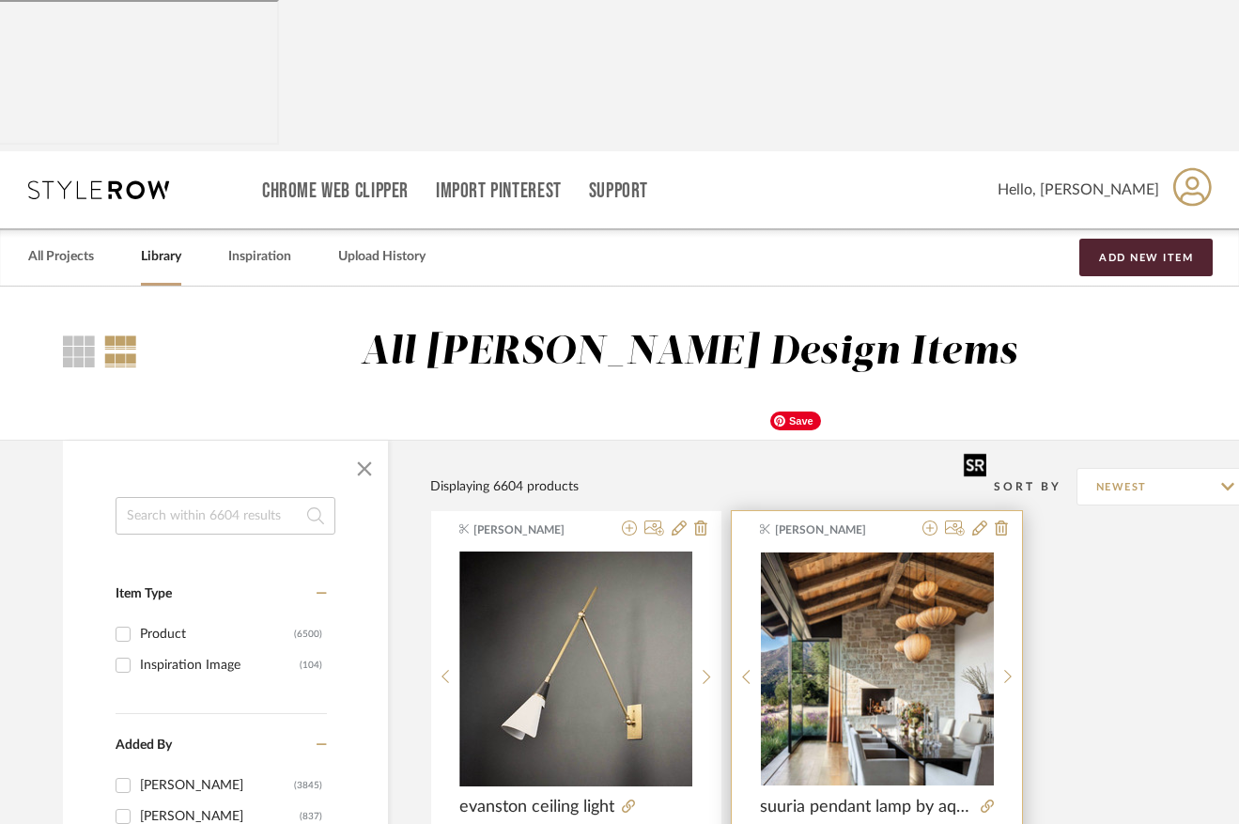
click at [882, 552] on img "0" at bounding box center [877, 668] width 233 height 233
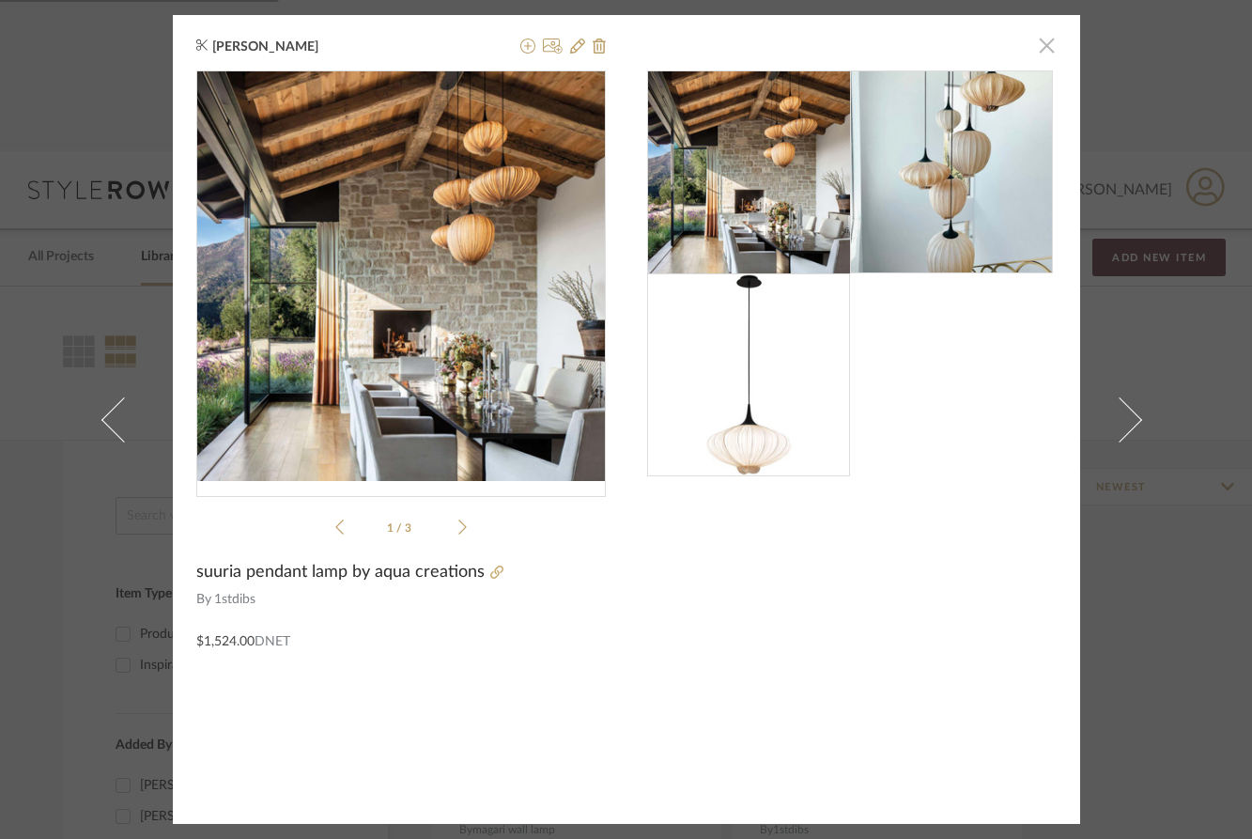
click at [1038, 47] on span "button" at bounding box center [1048, 45] width 38 height 38
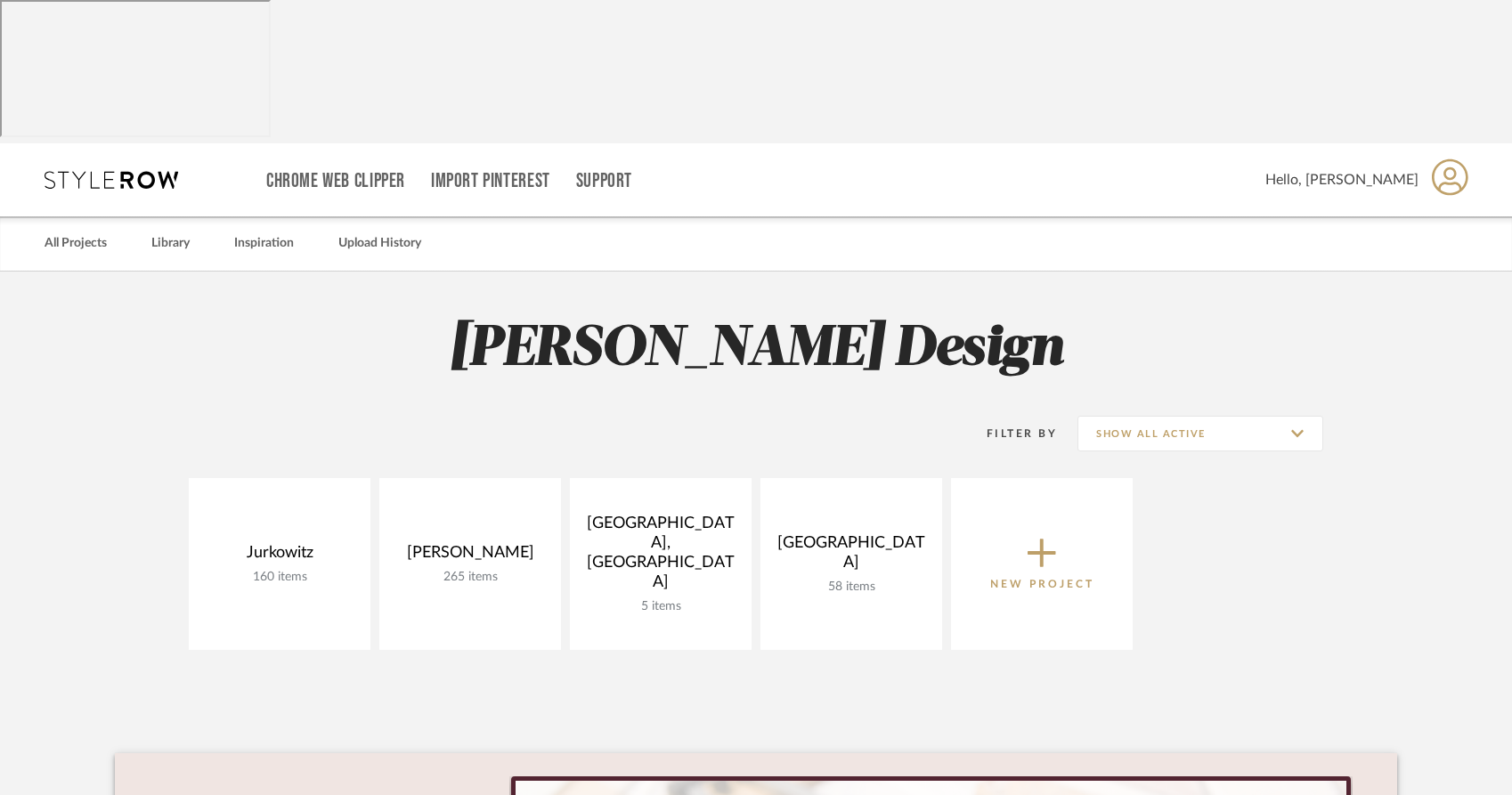
scroll to position [2, 0]
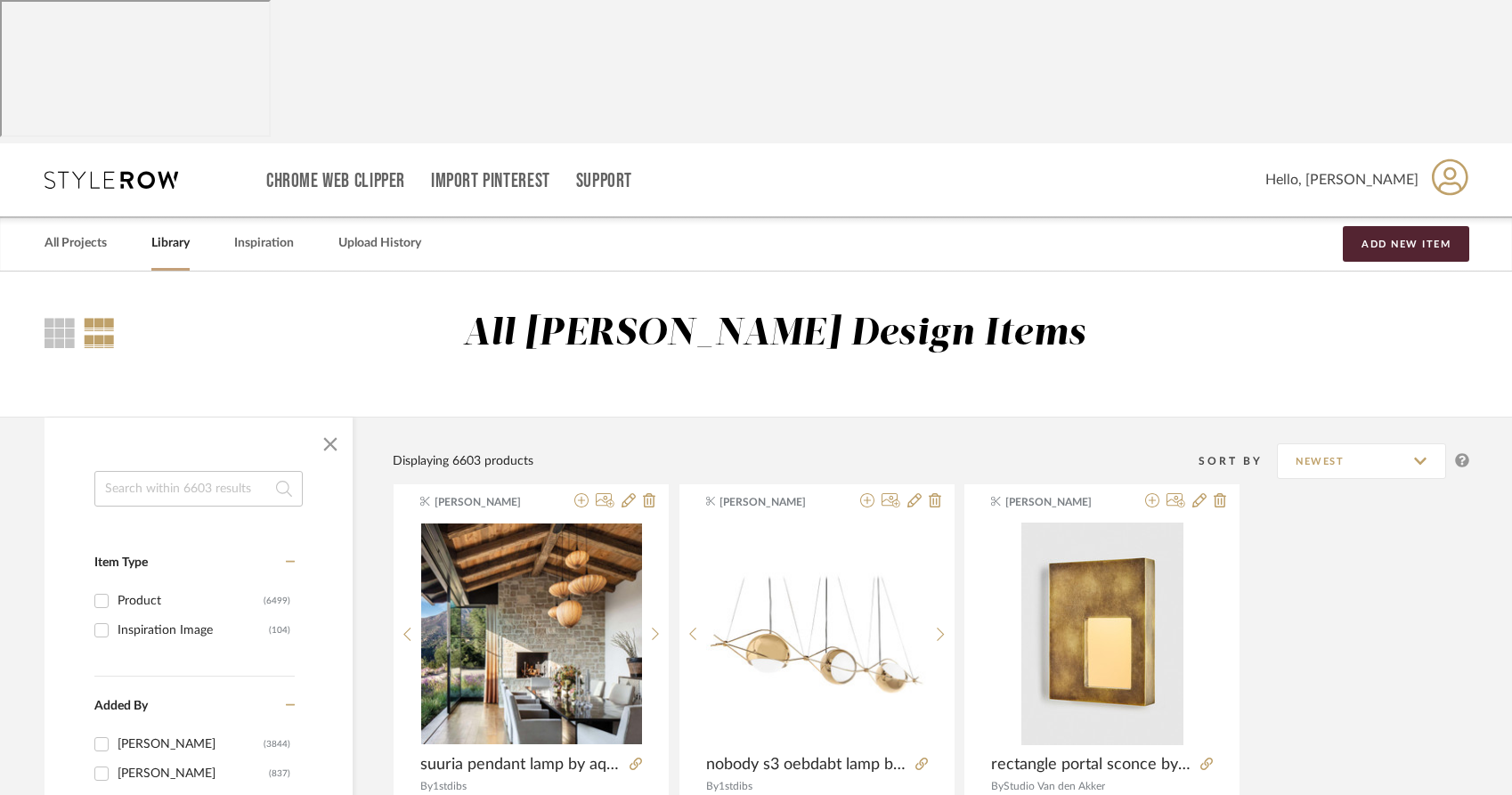
click at [130, 471] on input at bounding box center [199, 489] width 209 height 36
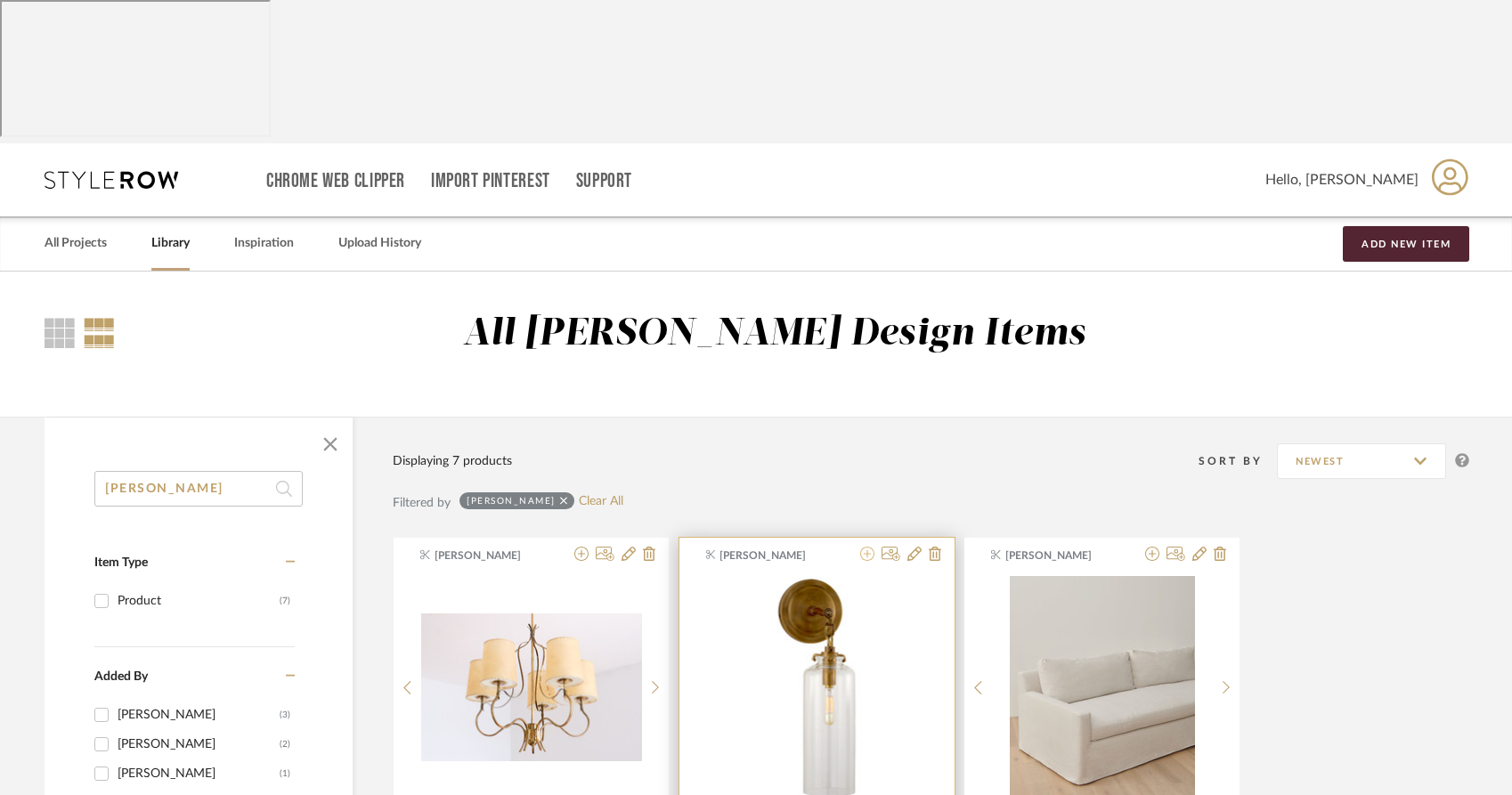
click at [866, 547] on icon at bounding box center [867, 553] width 14 height 14
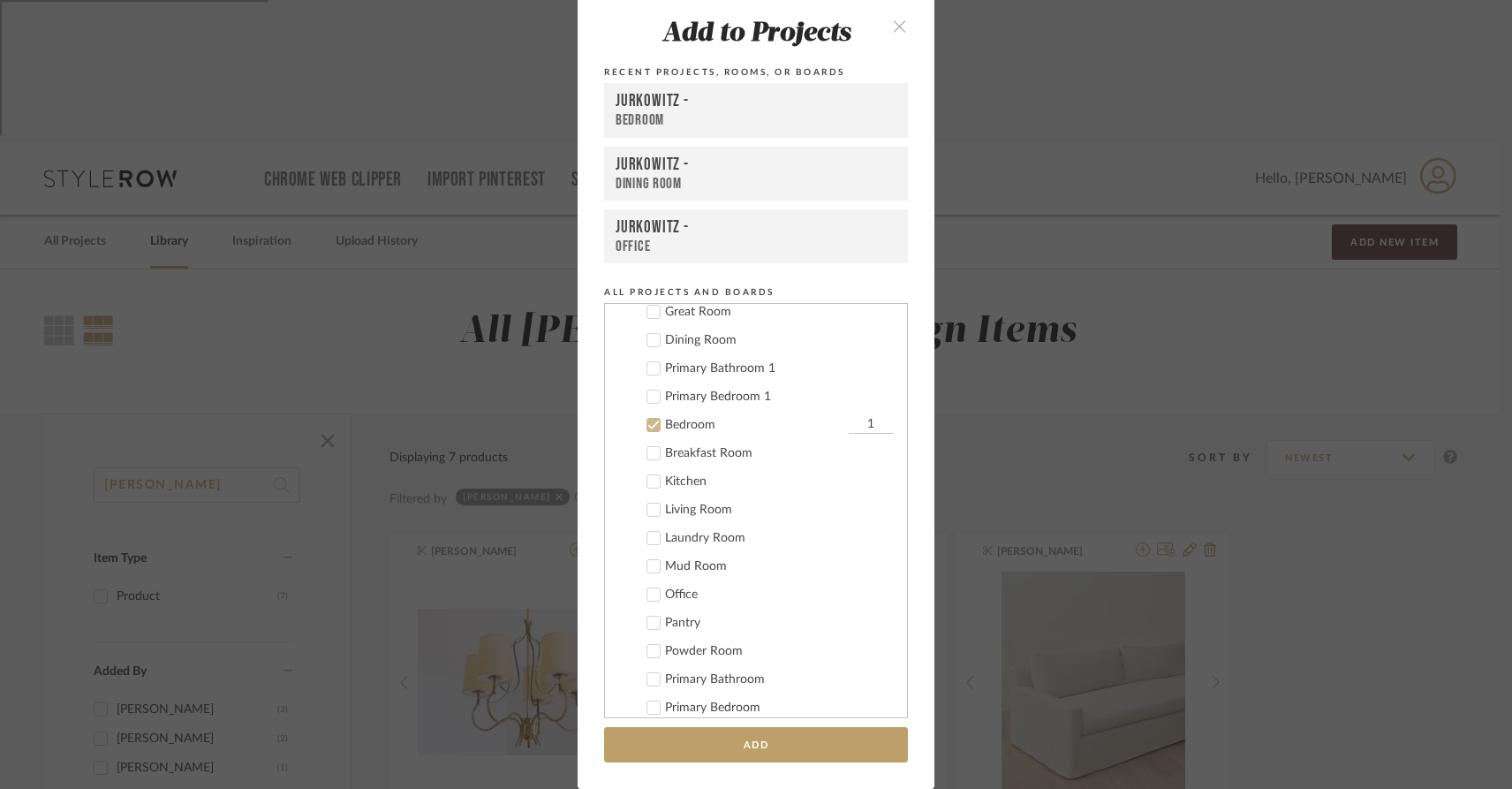
scroll to position [69, 0]
click at [648, 432] on icon at bounding box center [654, 434] width 12 height 12
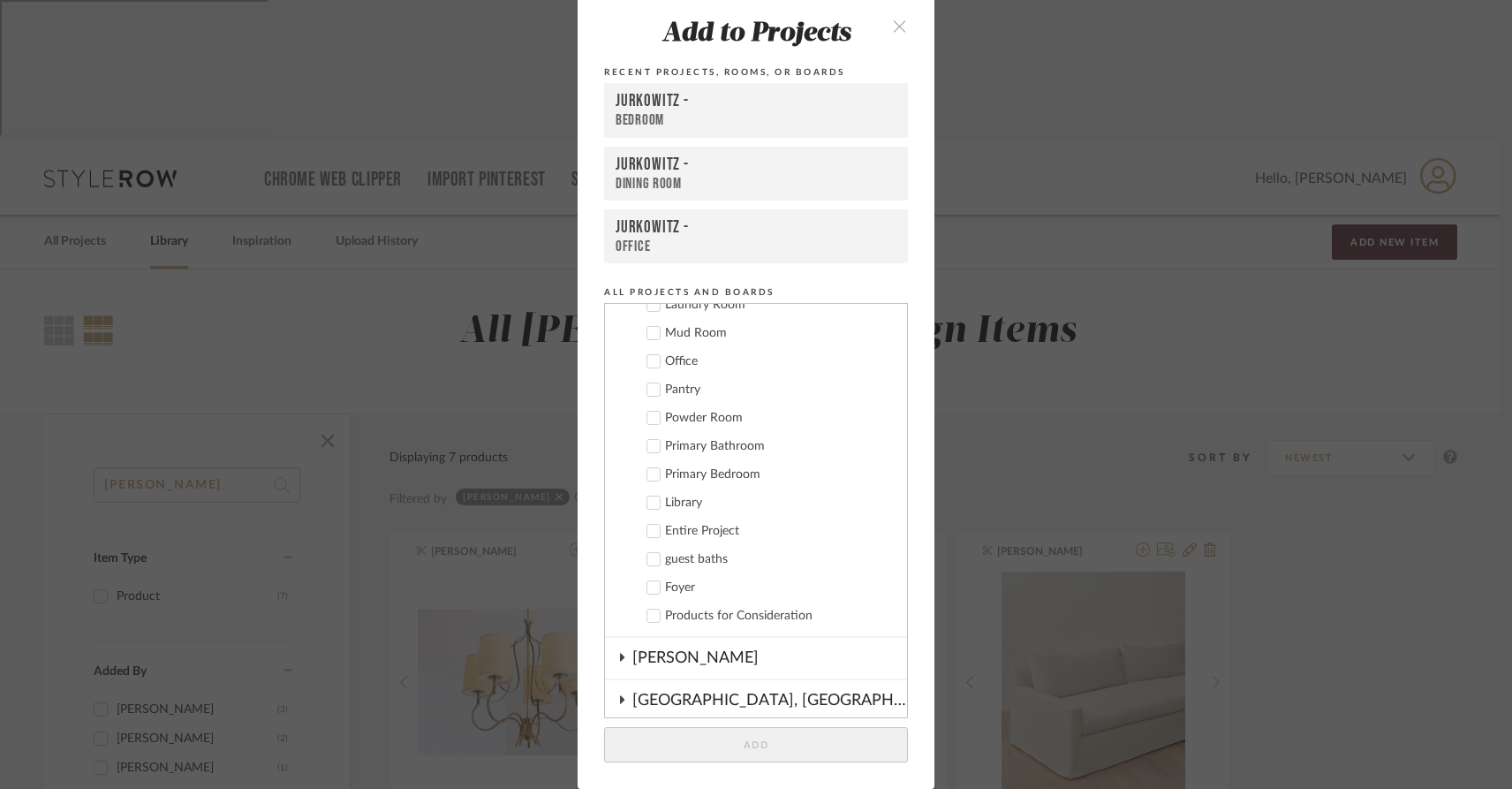
scroll to position [319, 0]
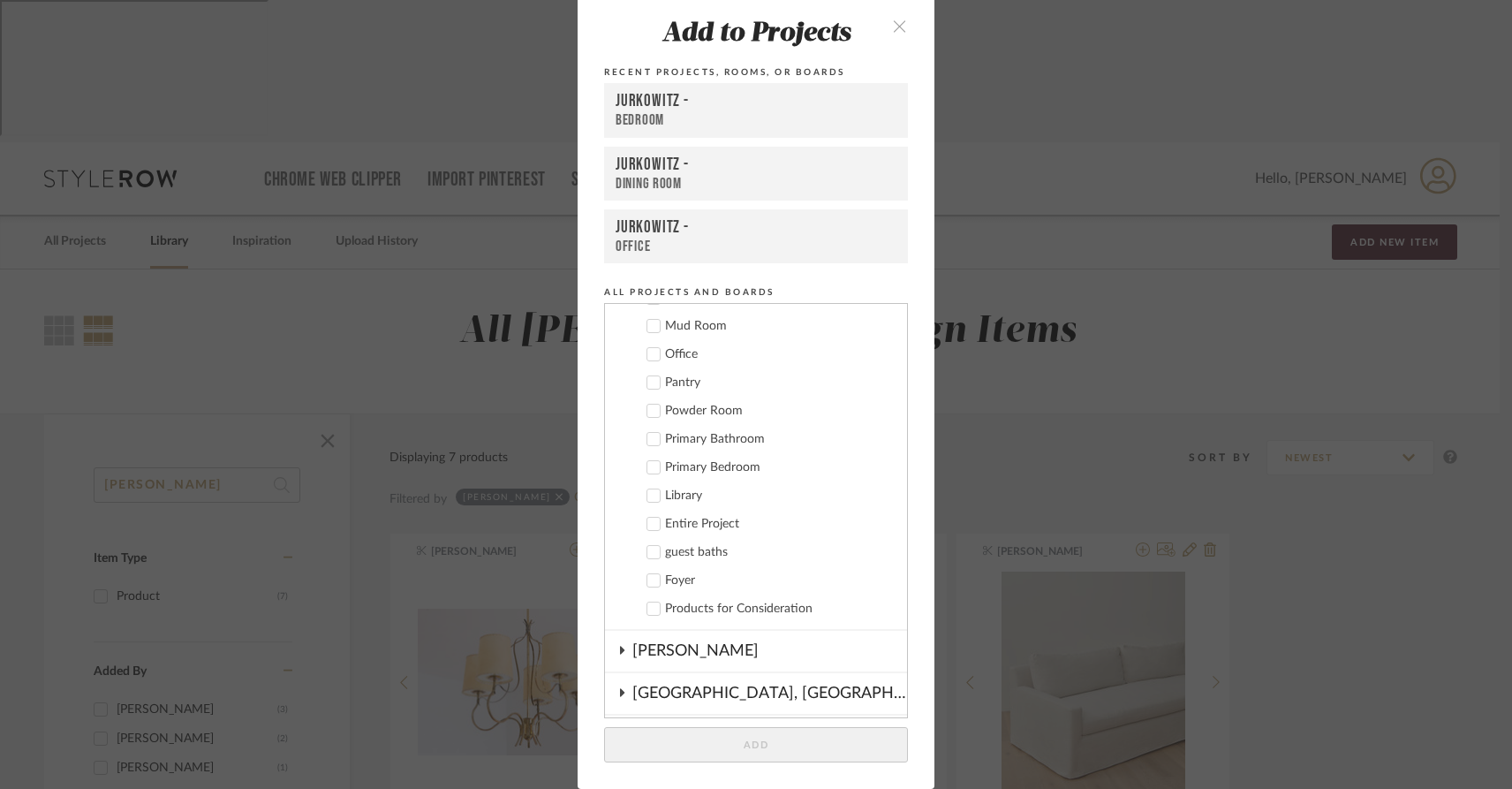
click at [648, 550] on icon at bounding box center [654, 552] width 12 height 12
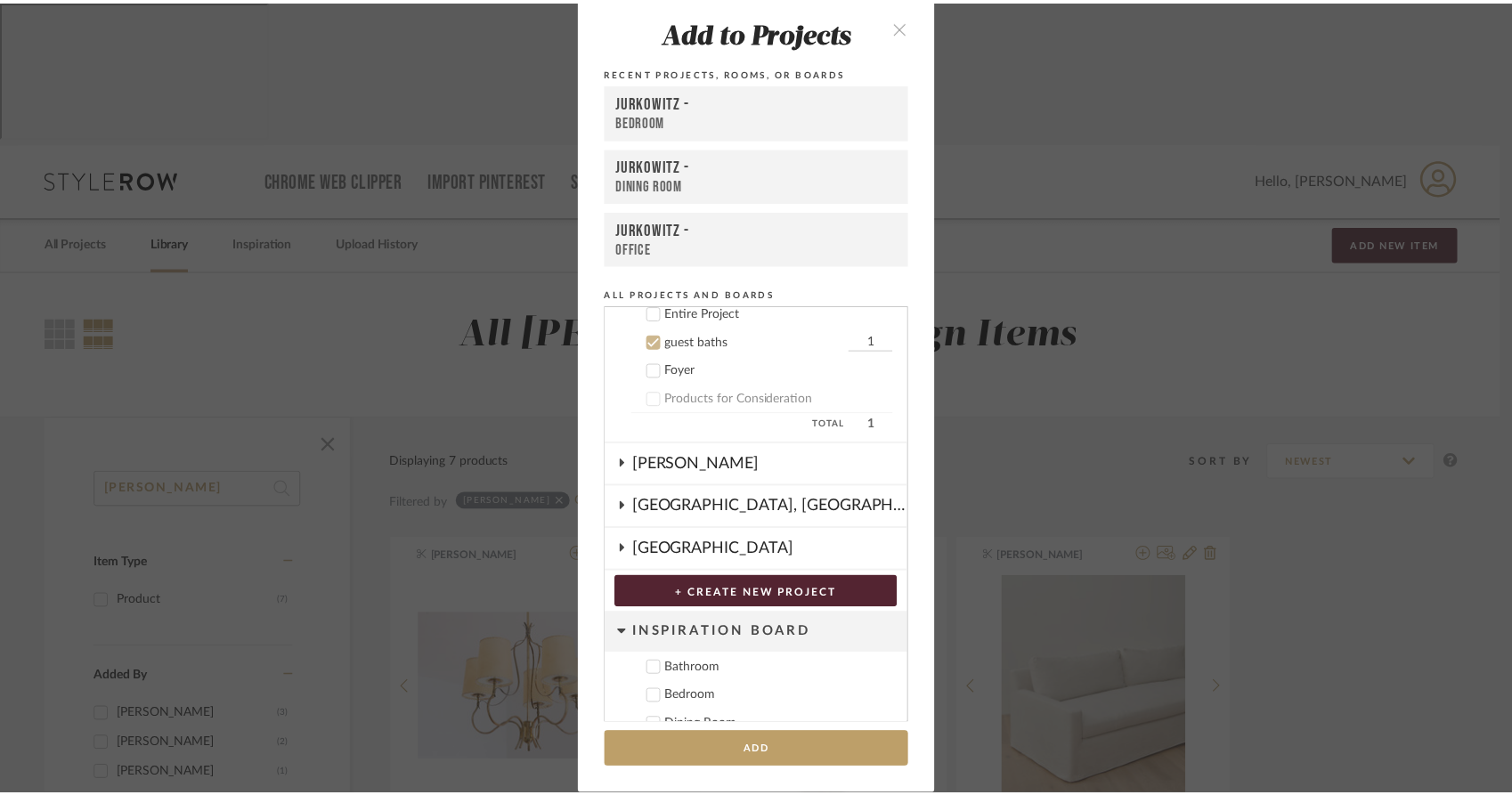
scroll to position [539, 0]
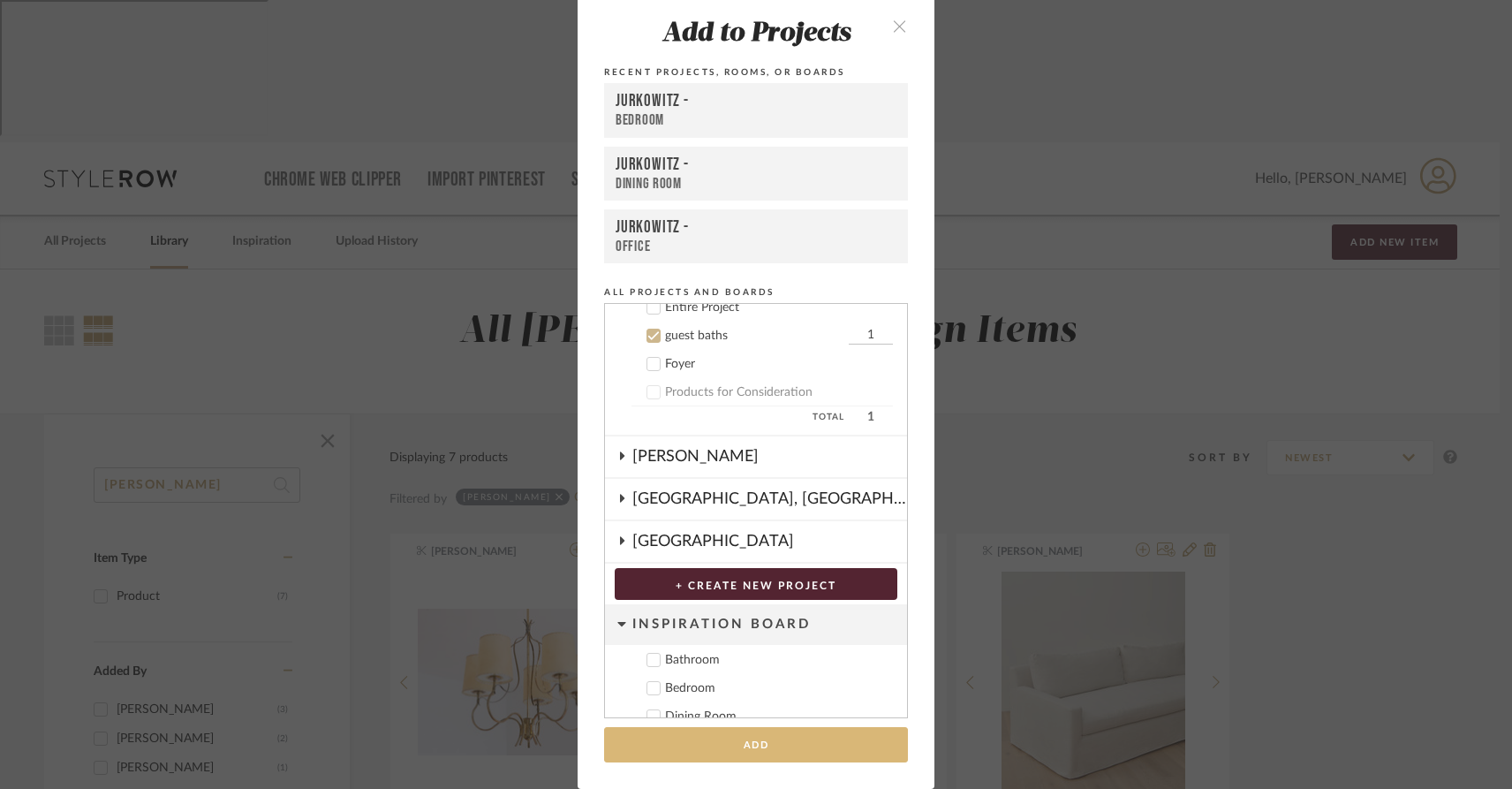
click at [737, 752] on button "Add" at bounding box center [756, 745] width 304 height 37
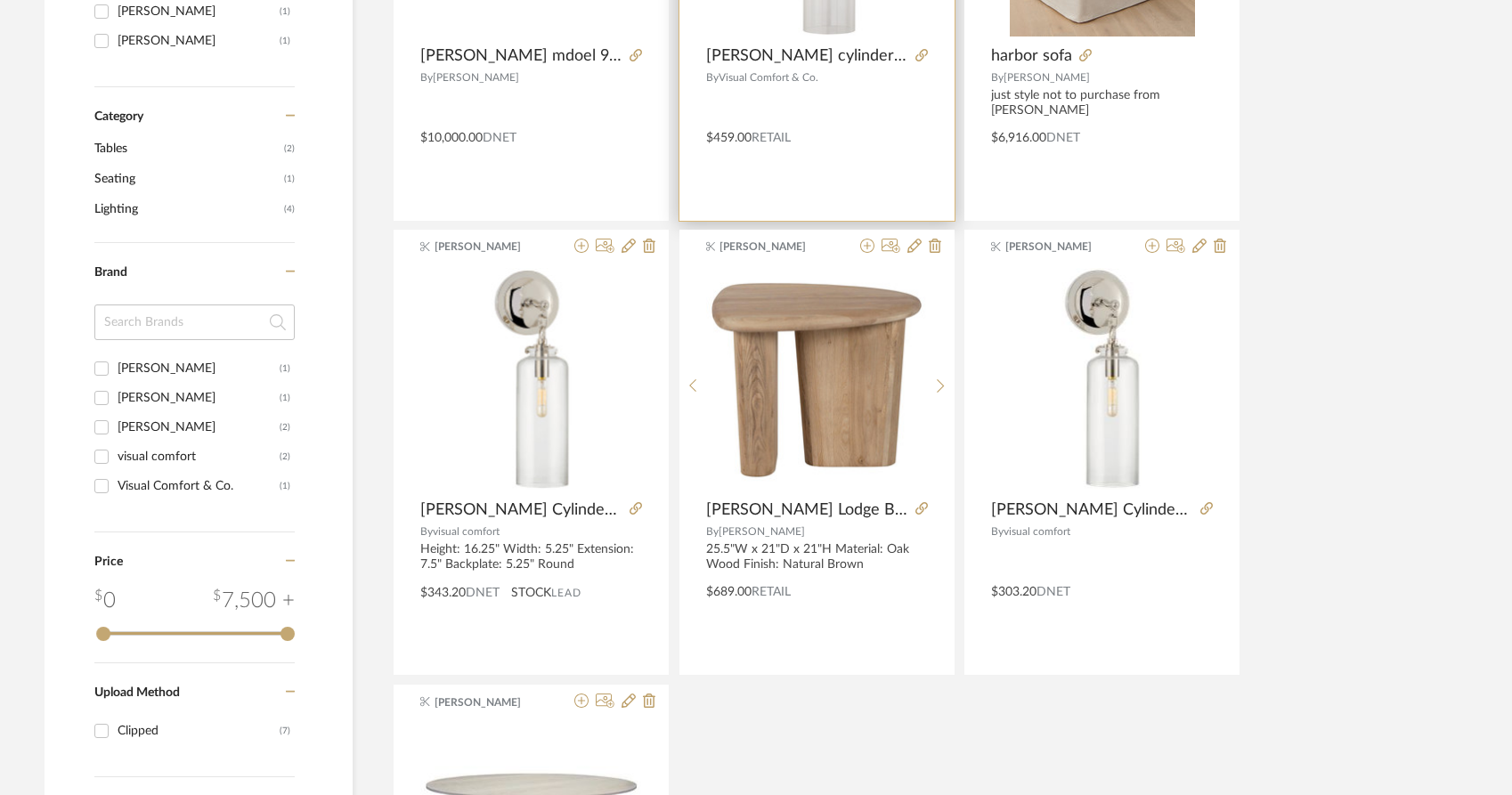
scroll to position [763, 0]
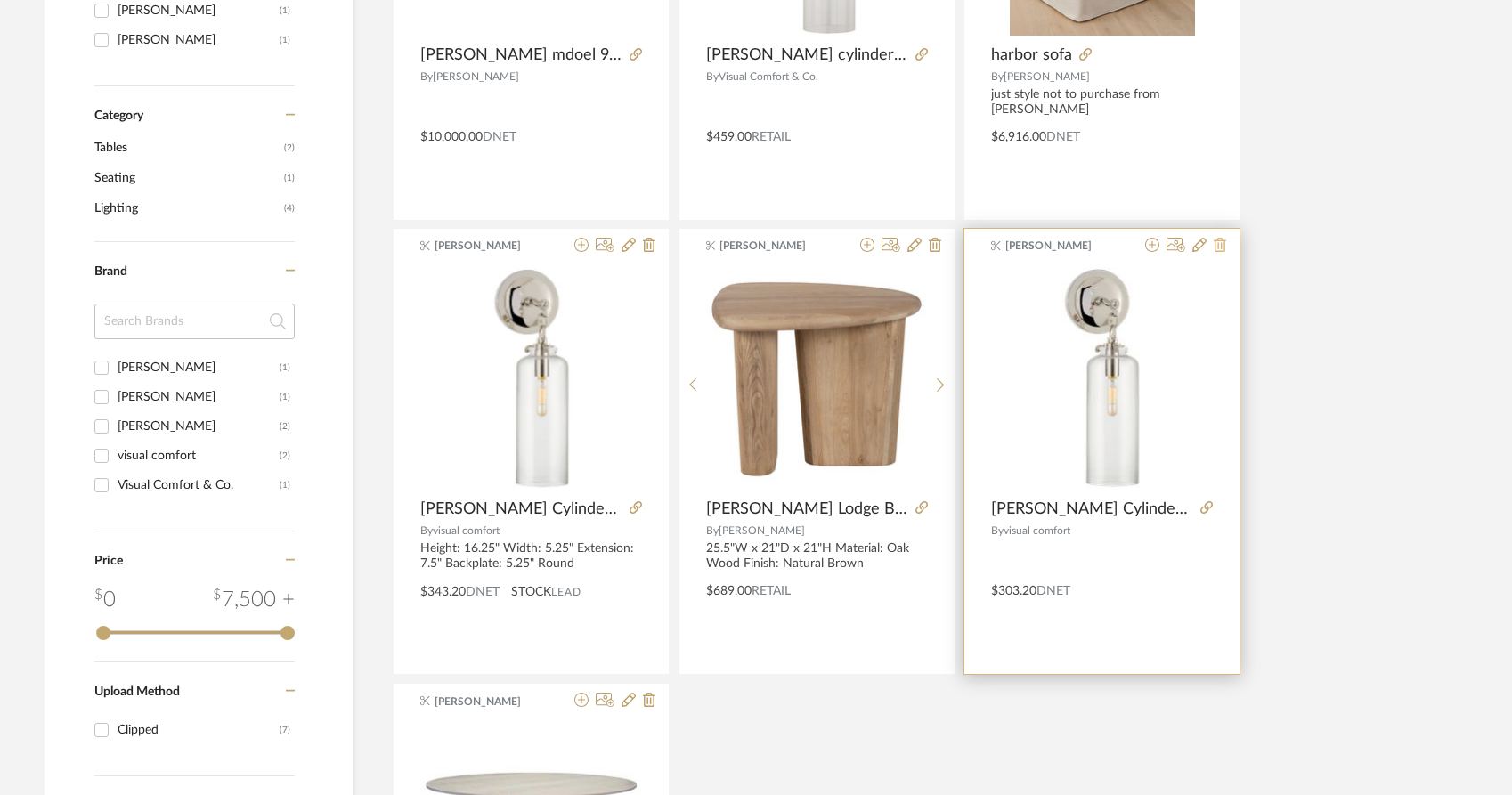
click at [1221, 238] on icon at bounding box center [1220, 244] width 12 height 14
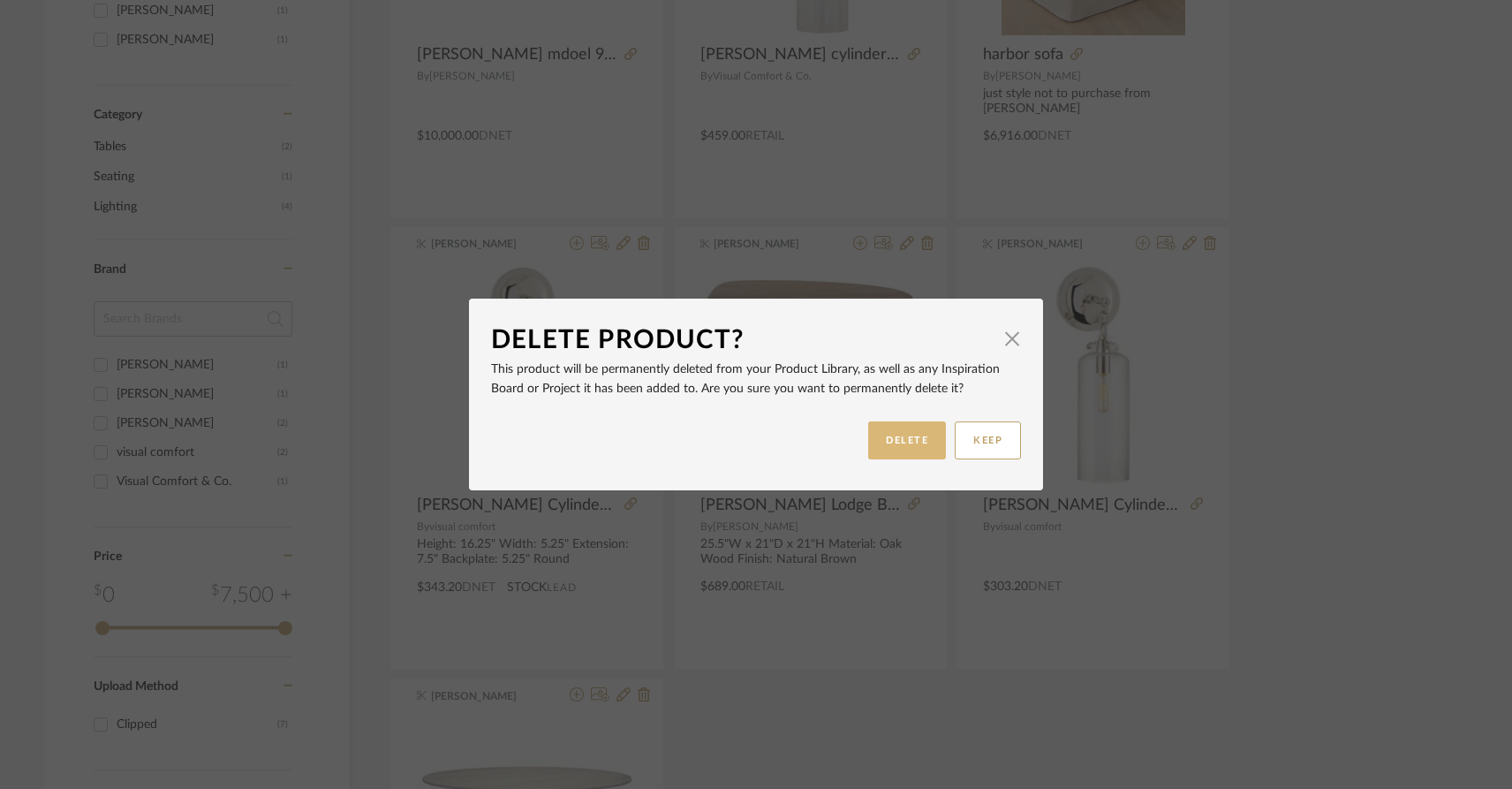
click at [902, 444] on button "DELETE" at bounding box center [907, 440] width 78 height 38
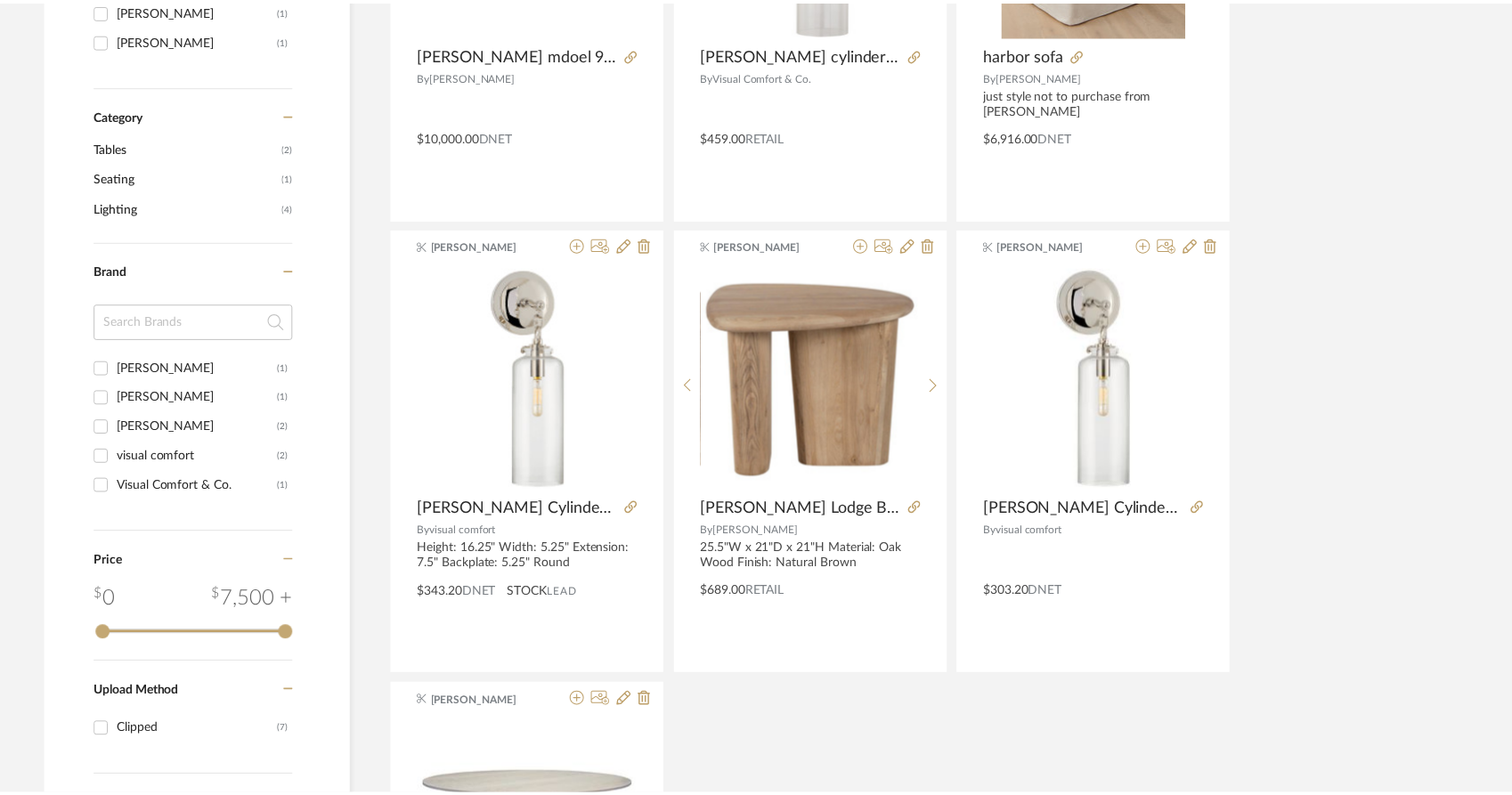
scroll to position [763, 0]
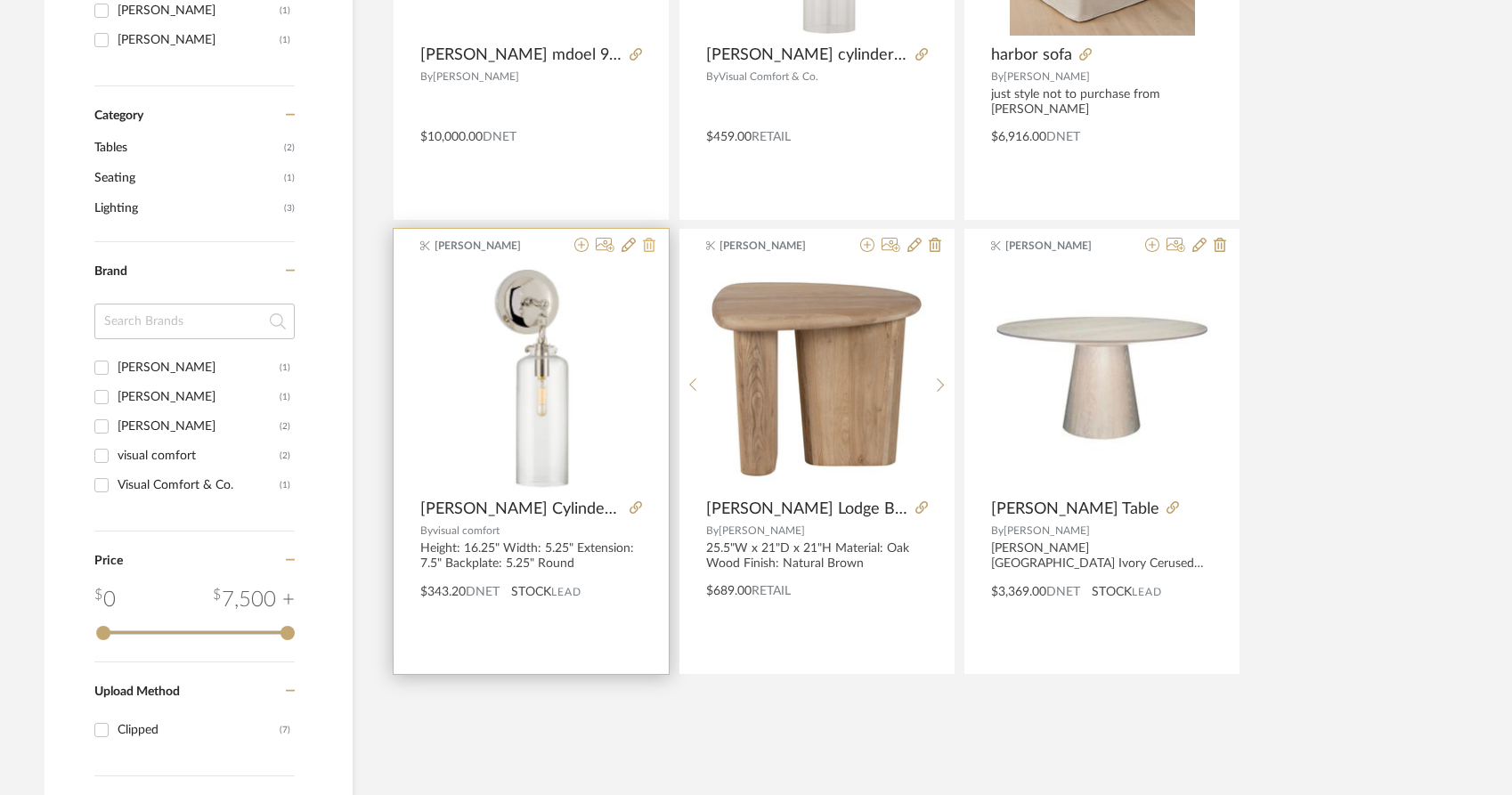
click at [650, 238] on icon at bounding box center [648, 244] width 12 height 14
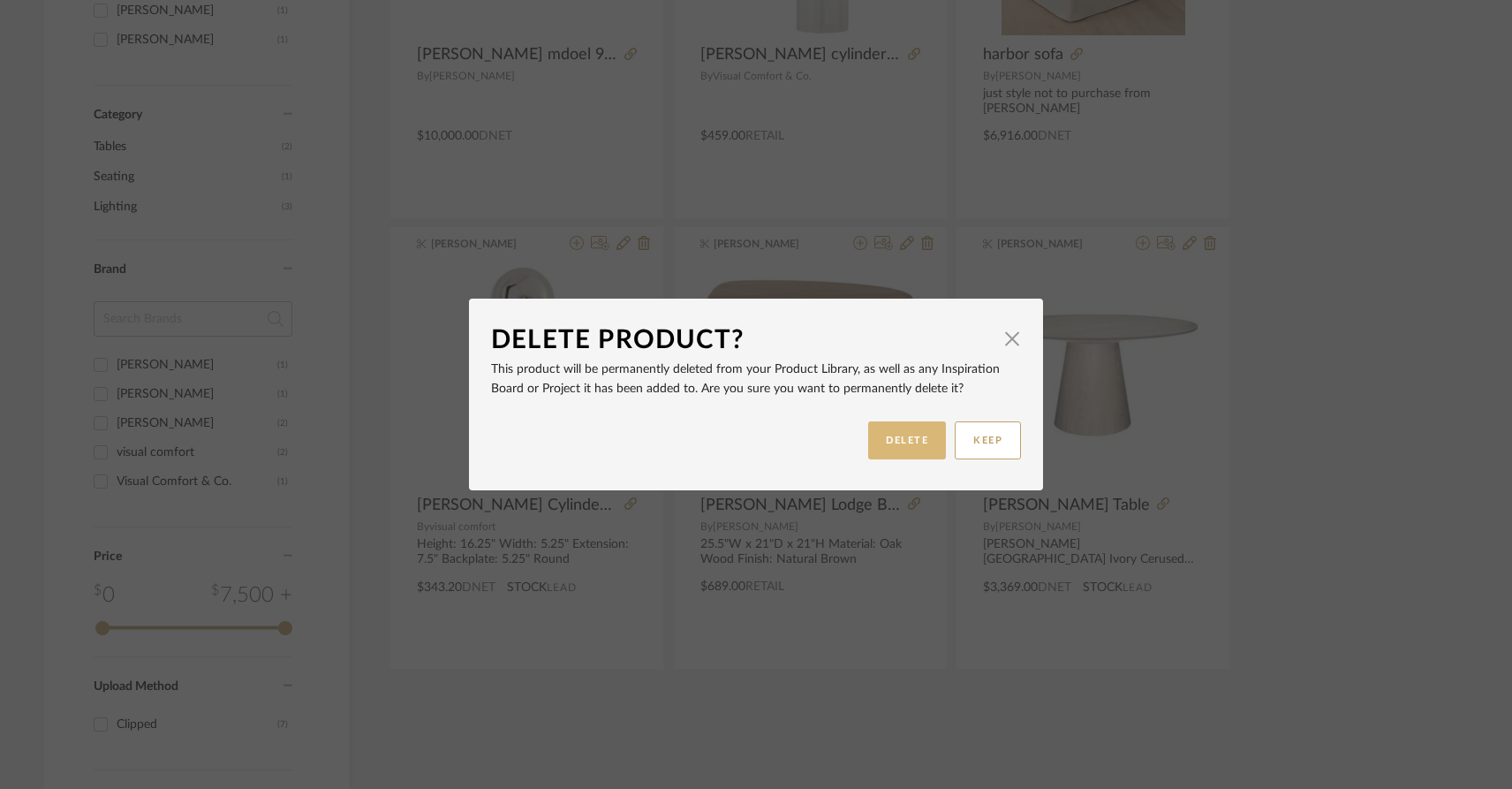
click at [909, 450] on button "DELETE" at bounding box center [907, 440] width 78 height 38
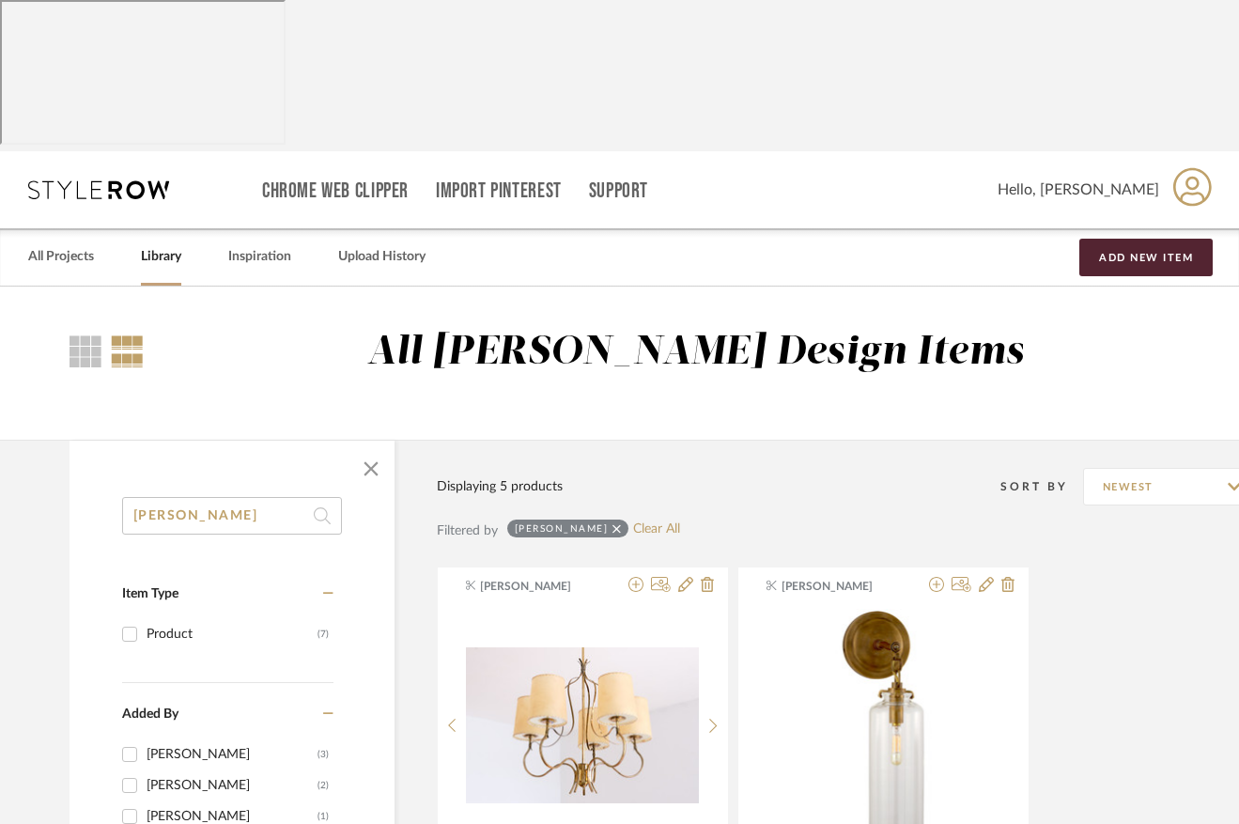
click at [195, 497] on input "katie" at bounding box center [232, 516] width 220 height 38
type input "k"
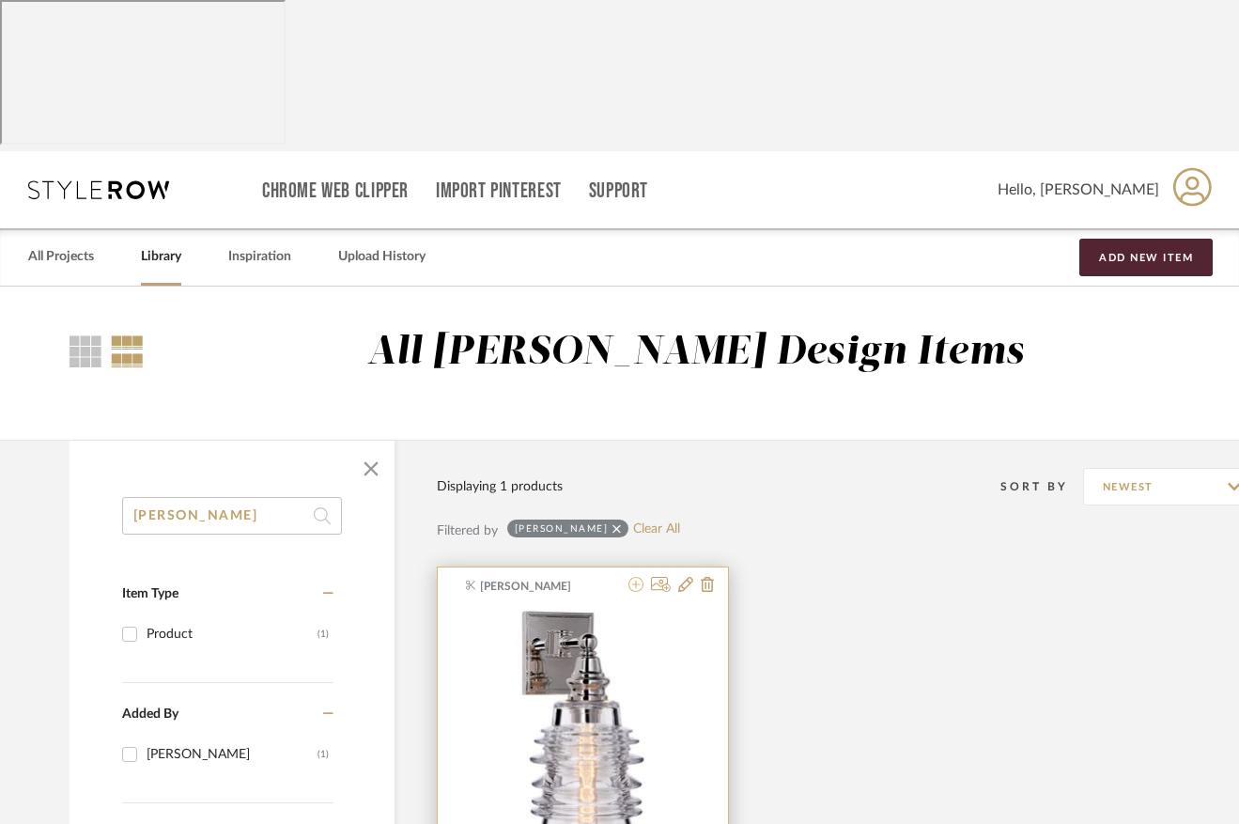
type input "covington"
click at [633, 577] on icon at bounding box center [636, 584] width 15 height 15
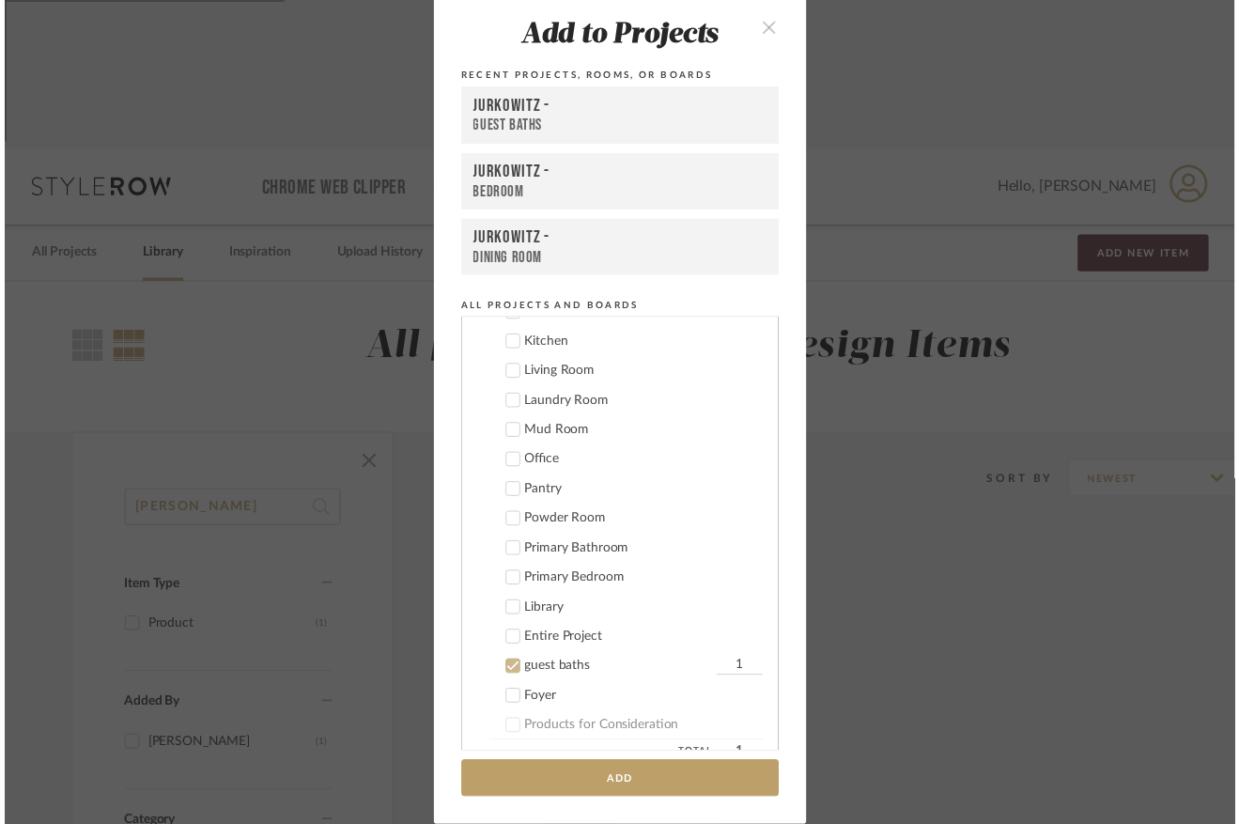
scroll to position [680, 0]
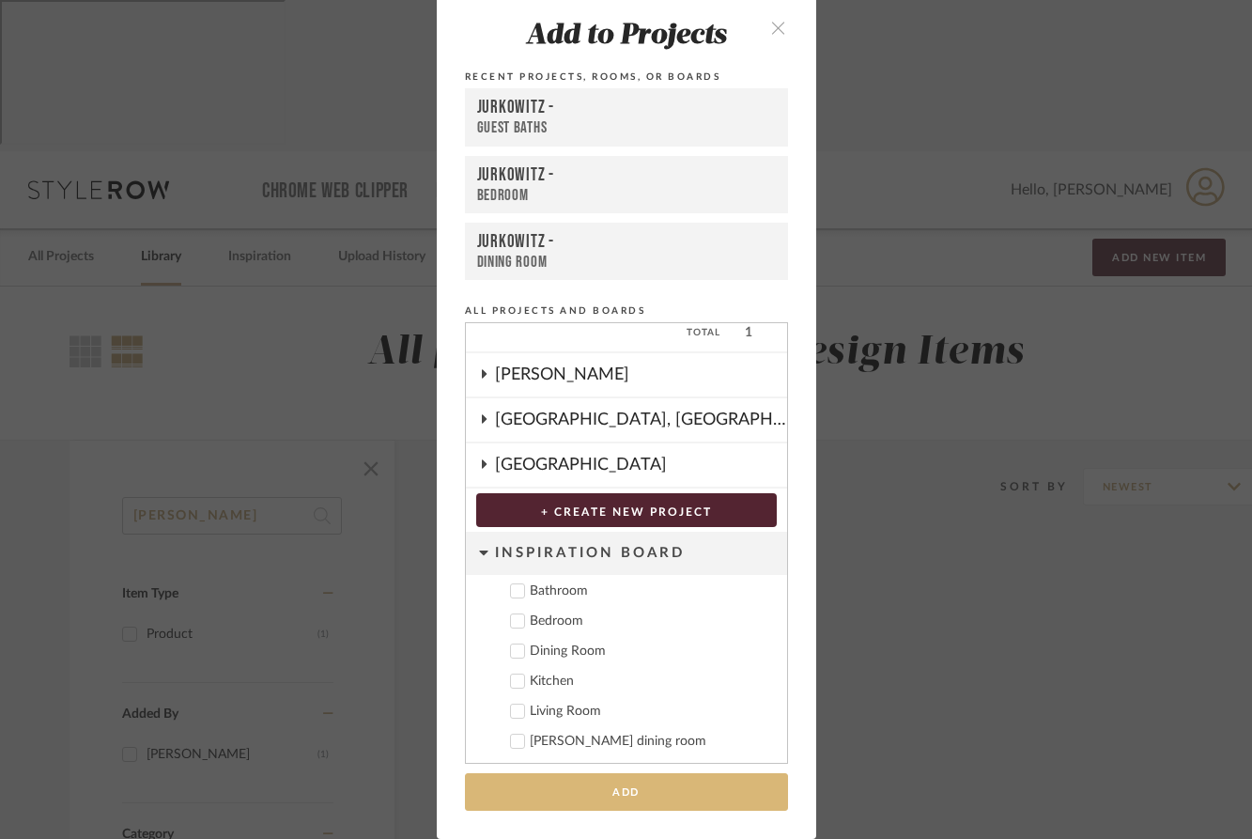
click at [612, 791] on button "Add" at bounding box center [626, 792] width 323 height 39
